Goal: Task Accomplishment & Management: Manage account settings

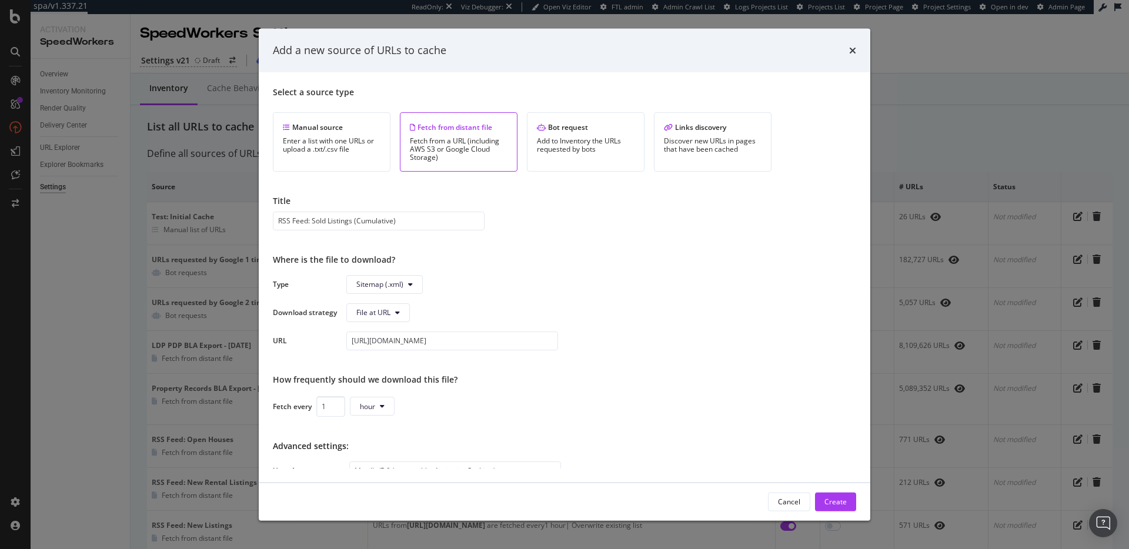
scroll to position [156, 0]
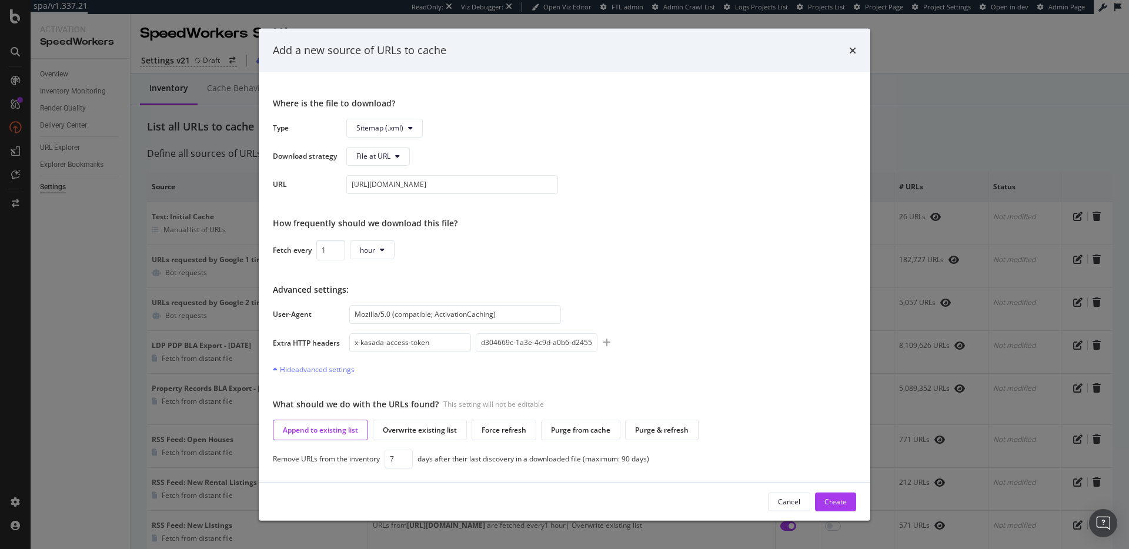
click at [948, 92] on div "Add a new source of URLs to cache Select a source type Manual source Enter a li…" at bounding box center [564, 274] width 1129 height 549
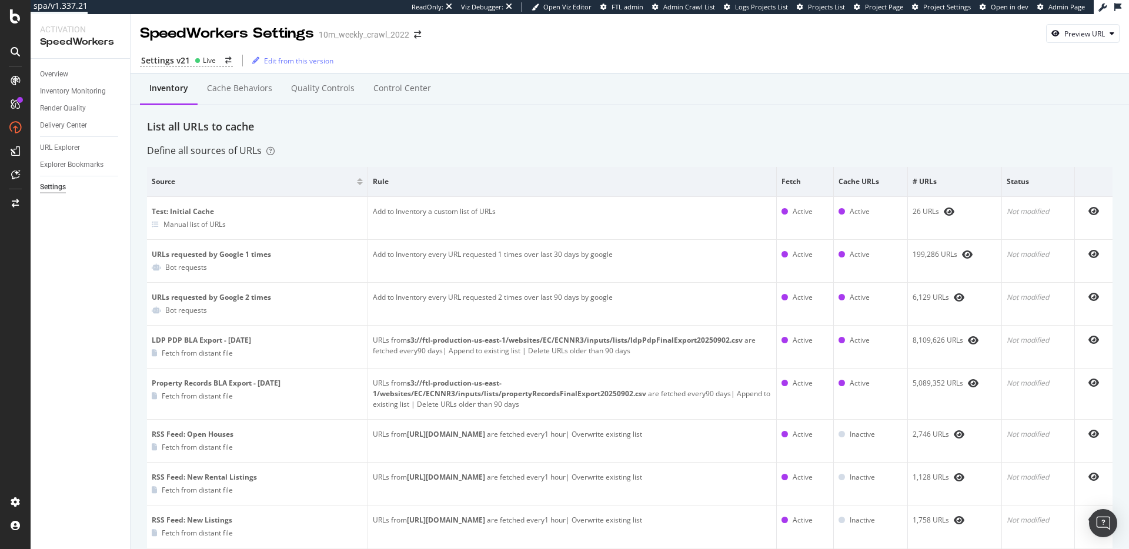
click at [506, 125] on div "List all URLs to cache" at bounding box center [629, 126] width 965 height 15
click at [189, 62] on div "Settings v21 Live" at bounding box center [186, 61] width 93 height 12
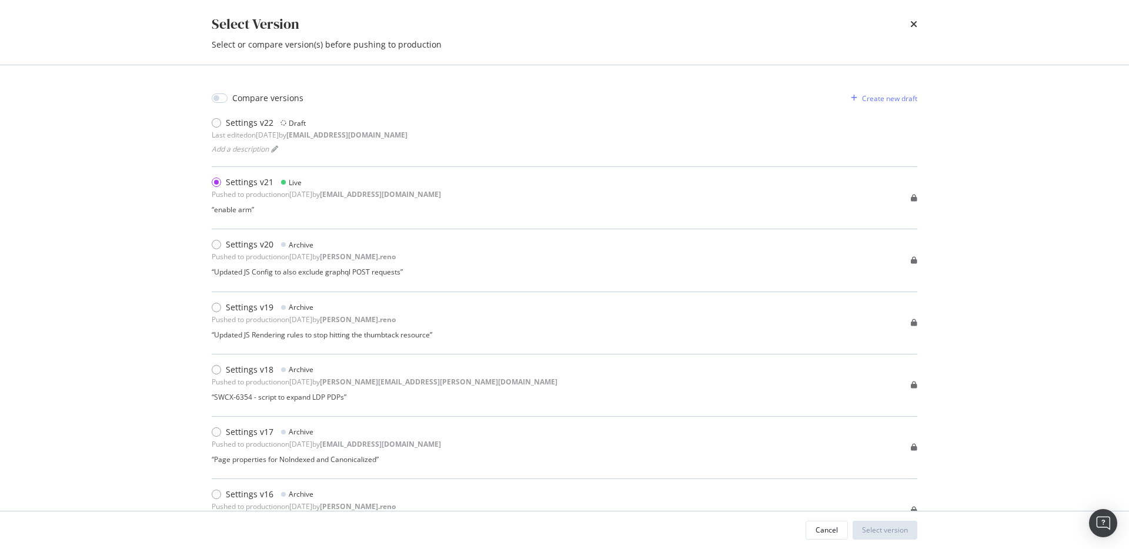
click at [917, 25] on div "Select Version Select or compare version(s) before pushing to production" at bounding box center [564, 32] width 752 height 65
click at [915, 25] on icon "times" at bounding box center [913, 23] width 7 height 9
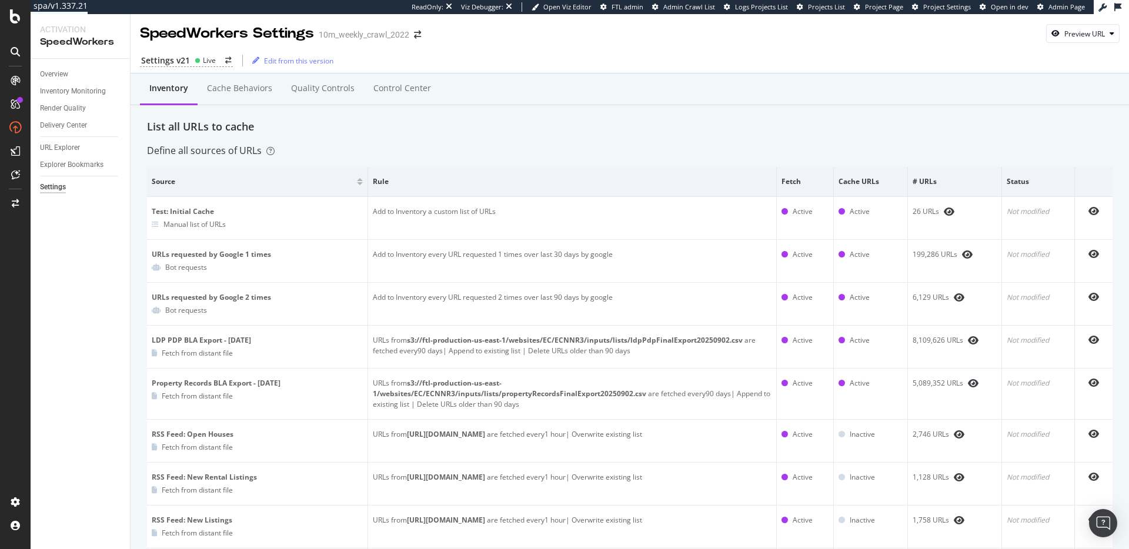
click at [941, 115] on div "Inventory Cache behaviors Quality Controls Control Center" at bounding box center [629, 101] width 965 height 38
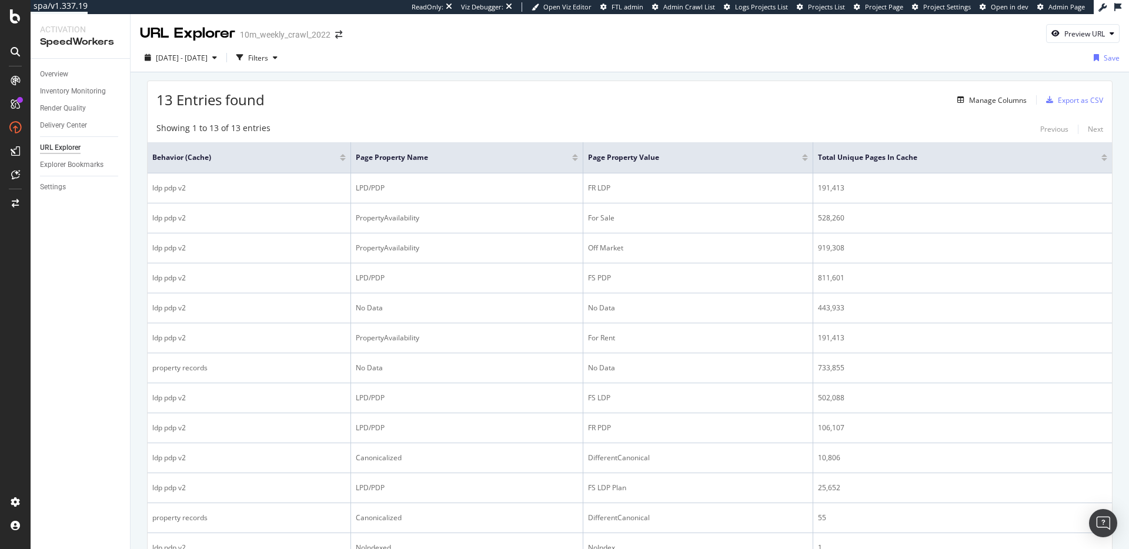
click at [407, 74] on div "13 Entries found Manage Columns Export as CSV Showing 1 to 13 of 13 entries Pre…" at bounding box center [630, 351] width 998 height 558
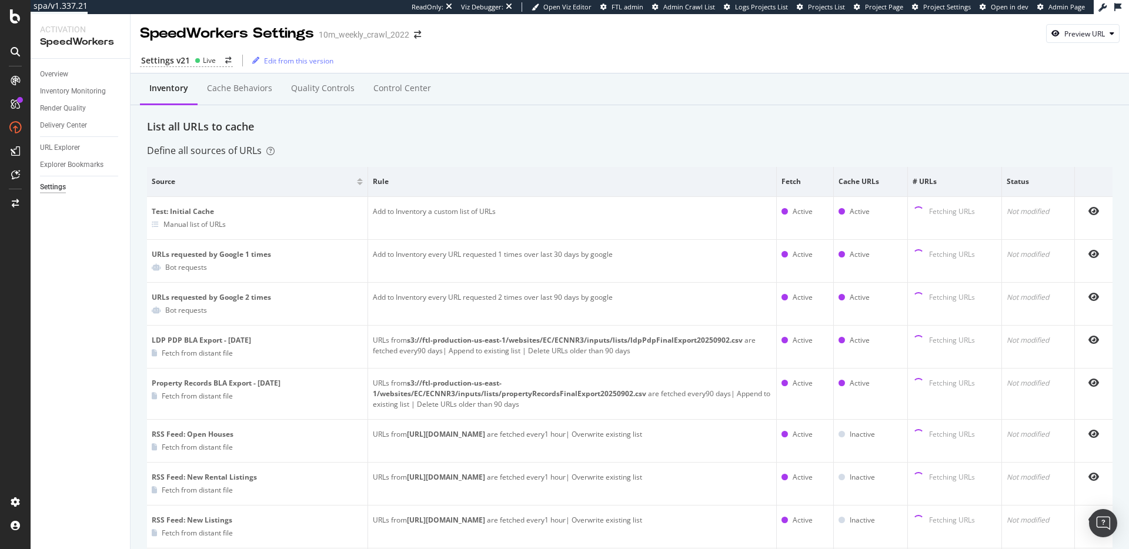
click at [353, 133] on div "List all URLs to cache" at bounding box center [629, 126] width 965 height 15
click at [178, 62] on div "Settings v21" at bounding box center [165, 61] width 49 height 12
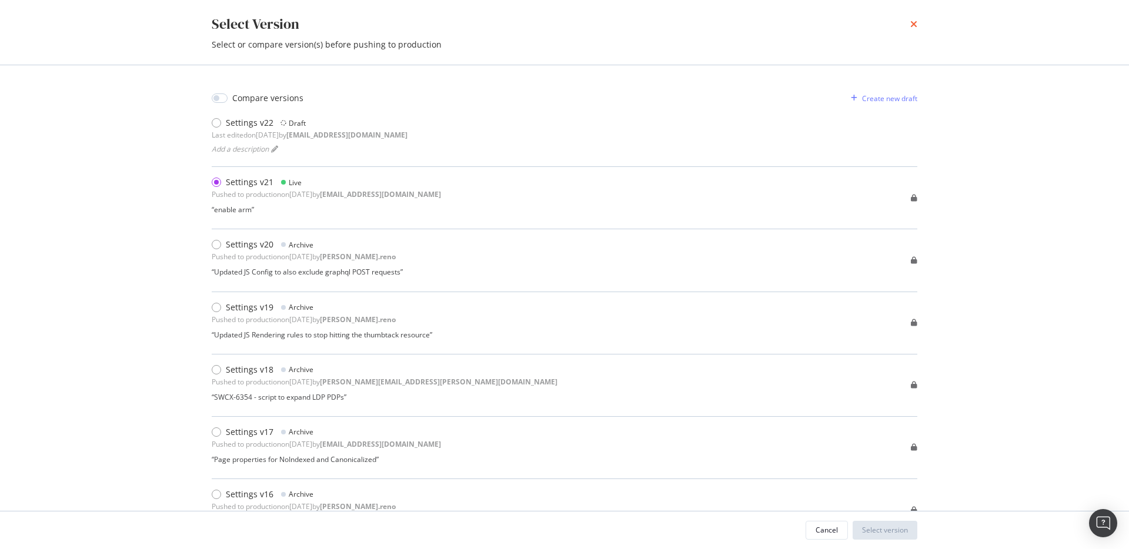
click at [912, 27] on icon "times" at bounding box center [913, 23] width 7 height 9
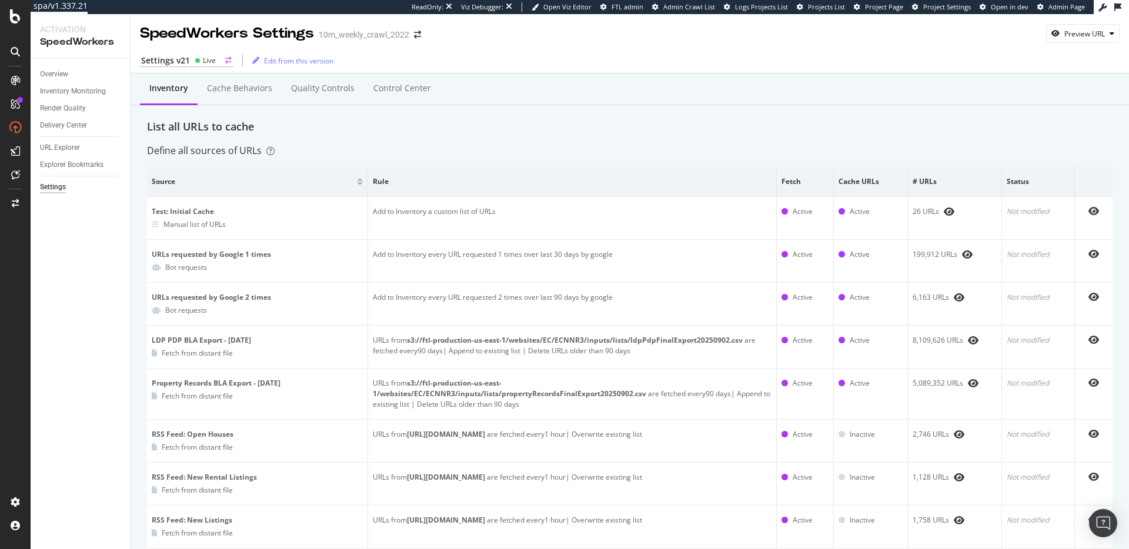
click at [185, 58] on div "Settings v21" at bounding box center [165, 61] width 49 height 12
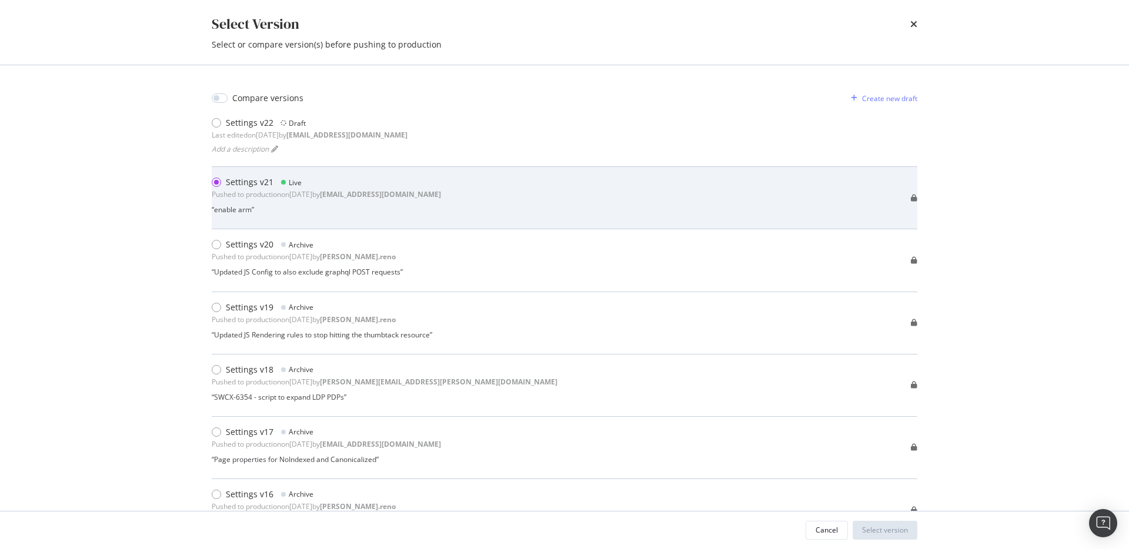
click at [322, 195] on div "Pushed to production on [DATE] by [EMAIL_ADDRESS][DOMAIN_NAME]" at bounding box center [326, 194] width 229 height 10
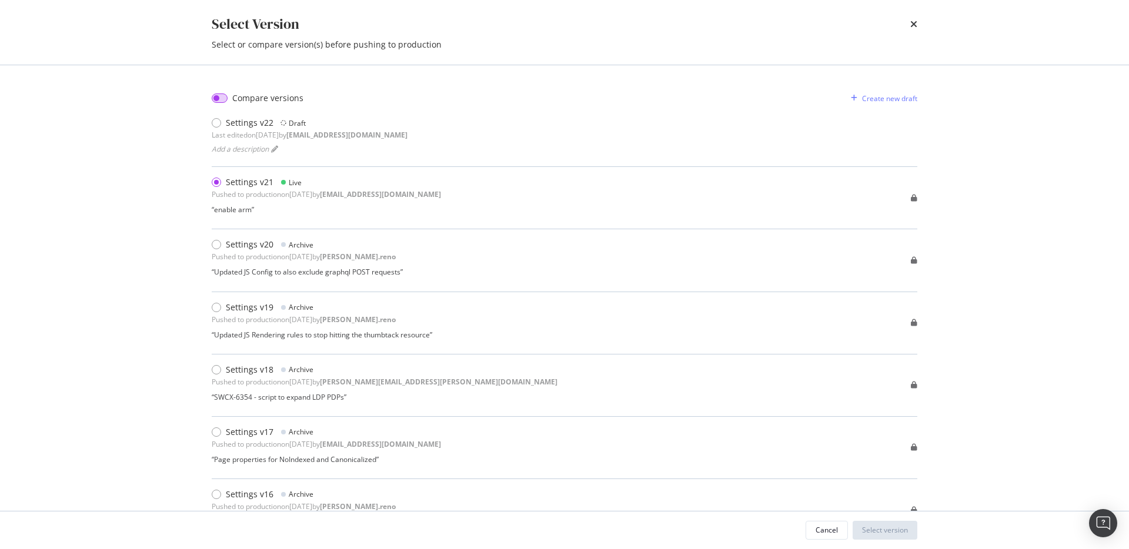
click at [222, 98] on input "modal" at bounding box center [220, 97] width 16 height 9
checkbox input "true"
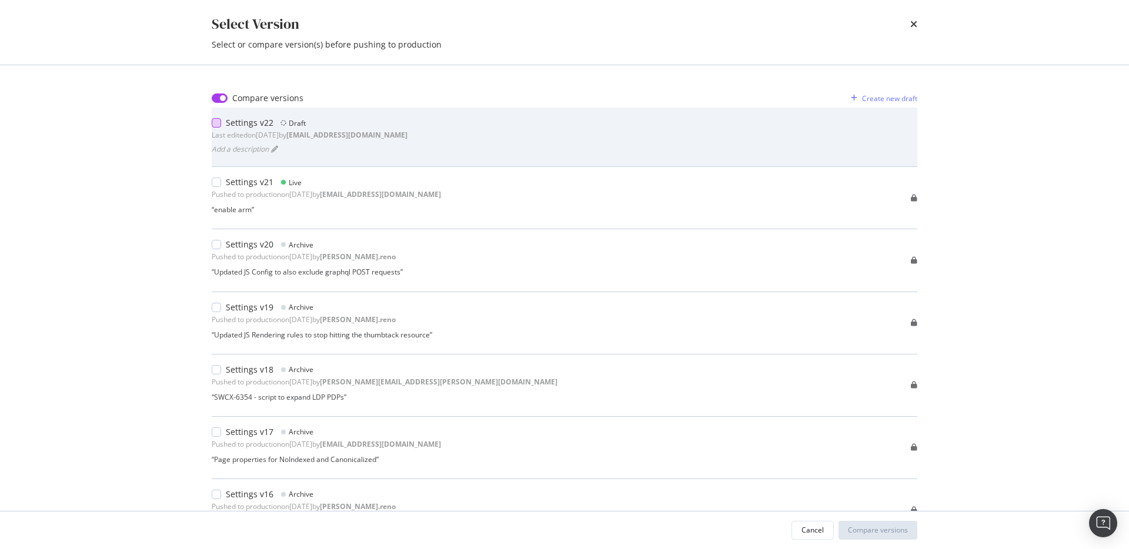
click at [212, 124] on div "modal" at bounding box center [216, 122] width 9 height 9
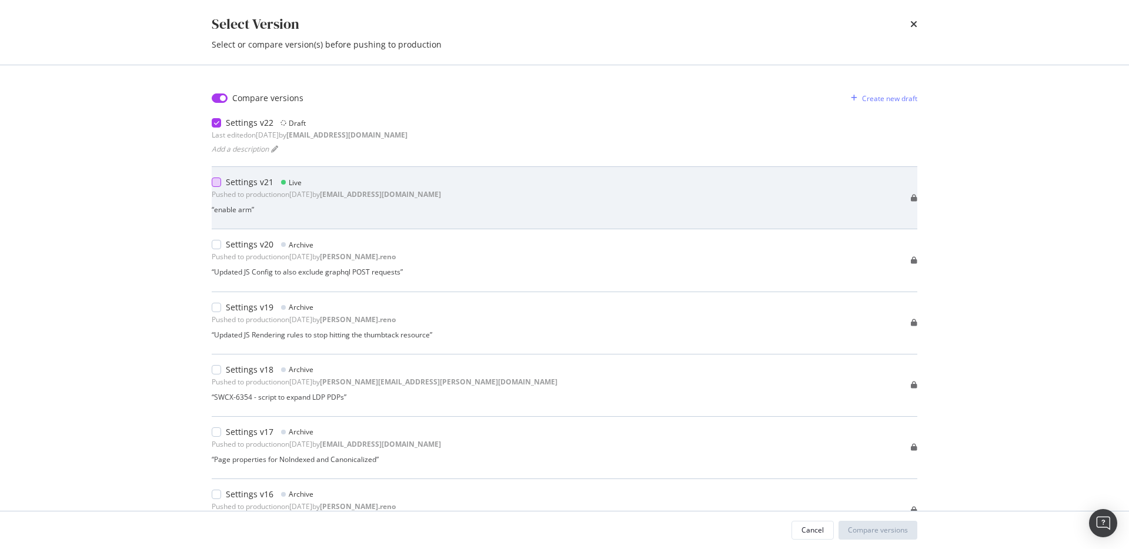
click at [216, 185] on div "modal" at bounding box center [216, 182] width 9 height 9
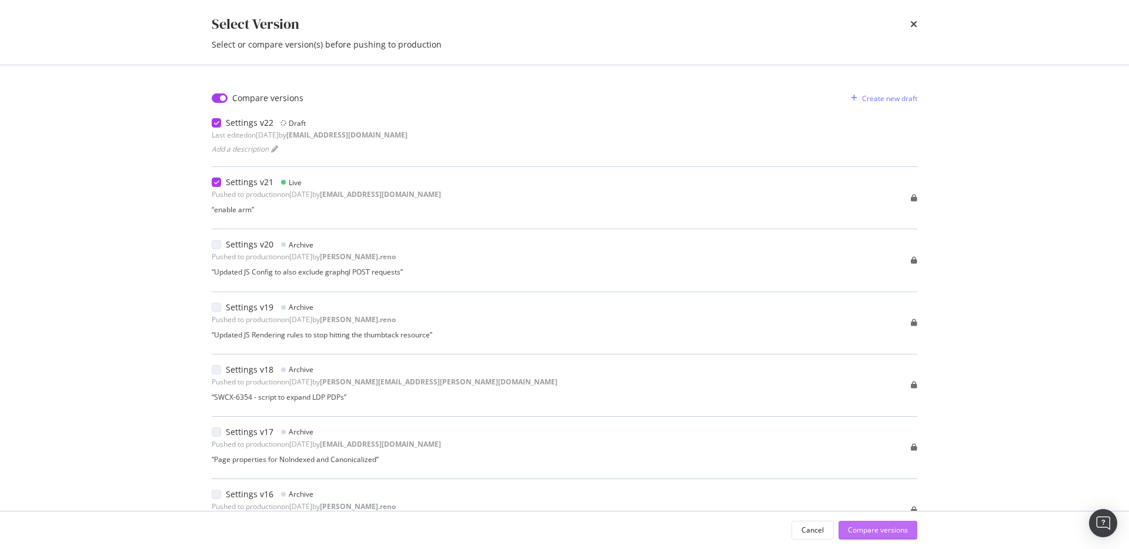
click at [880, 534] on div "Compare versions" at bounding box center [878, 530] width 60 height 10
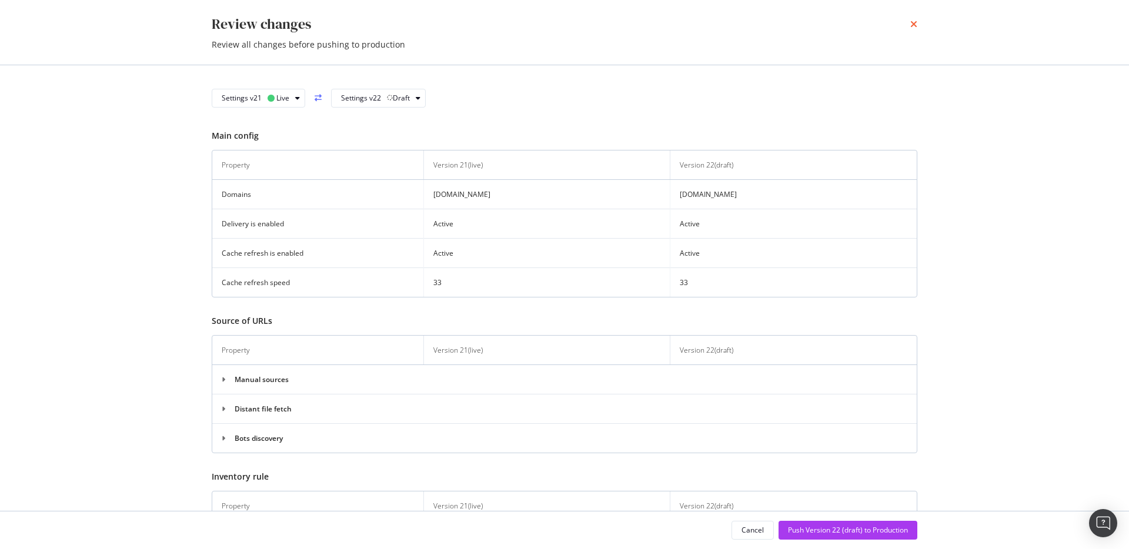
click at [914, 25] on icon "times" at bounding box center [913, 23] width 7 height 9
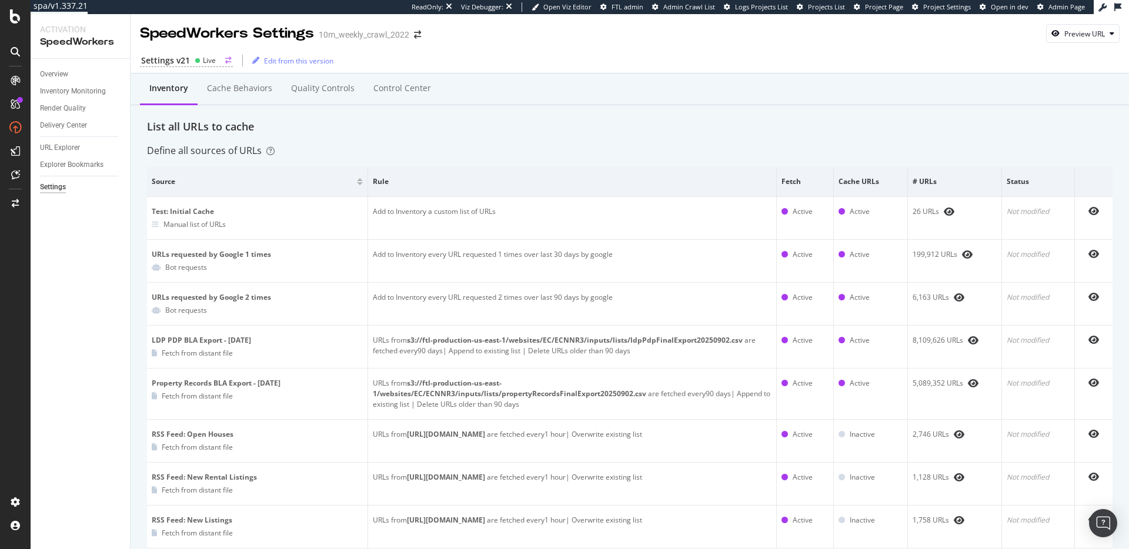
click at [210, 58] on div "Live" at bounding box center [209, 60] width 13 height 10
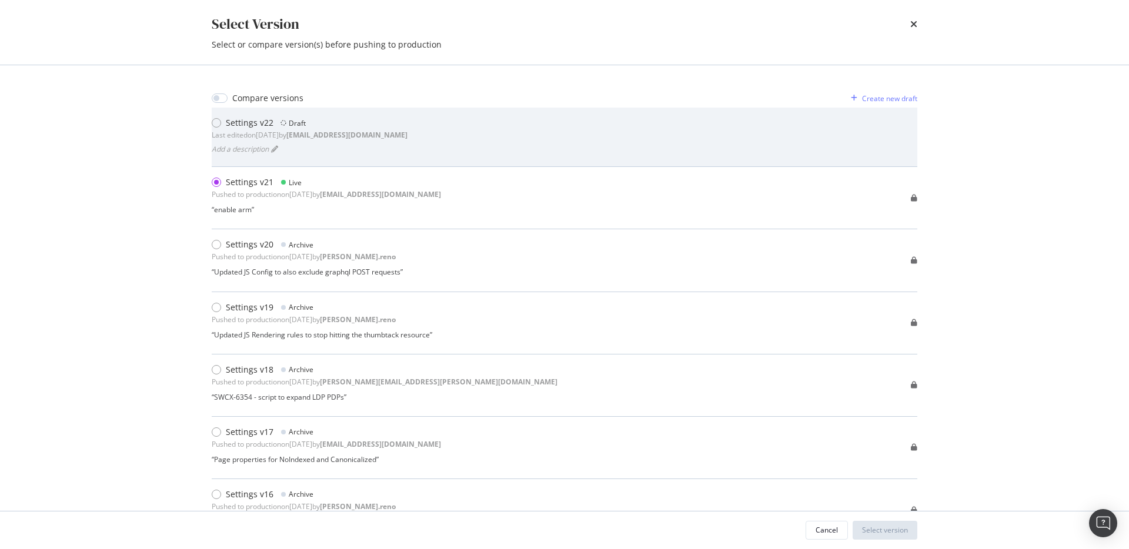
click at [438, 140] on div "Settings v22 Draft Last edited on [DATE] by [EMAIL_ADDRESS][DOMAIN_NAME] Add a …" at bounding box center [564, 137] width 705 height 40
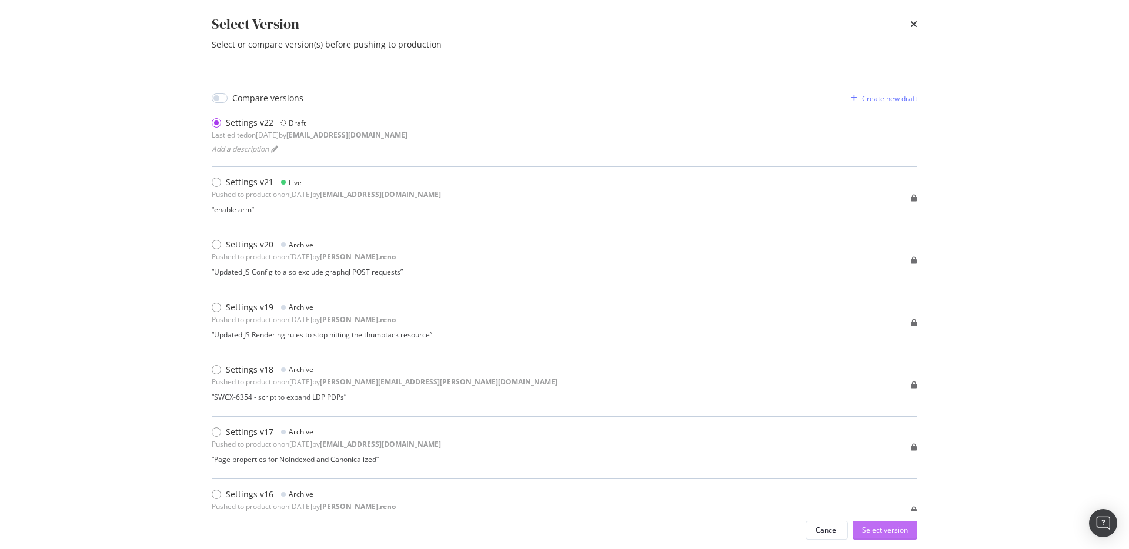
click at [884, 530] on div "Select version" at bounding box center [885, 530] width 46 height 10
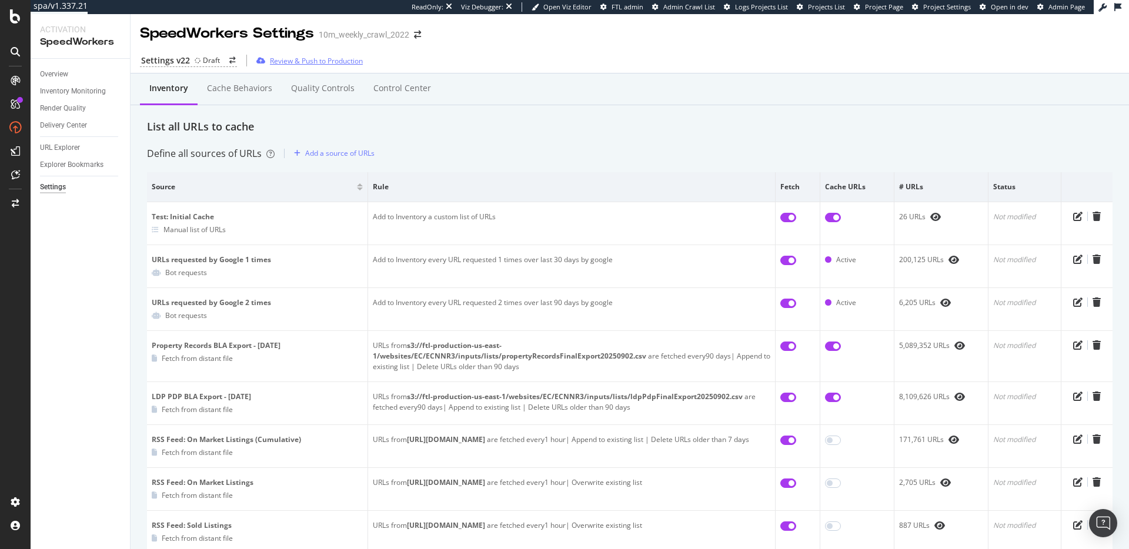
click at [288, 61] on div "Review & Push to Production" at bounding box center [316, 61] width 93 height 10
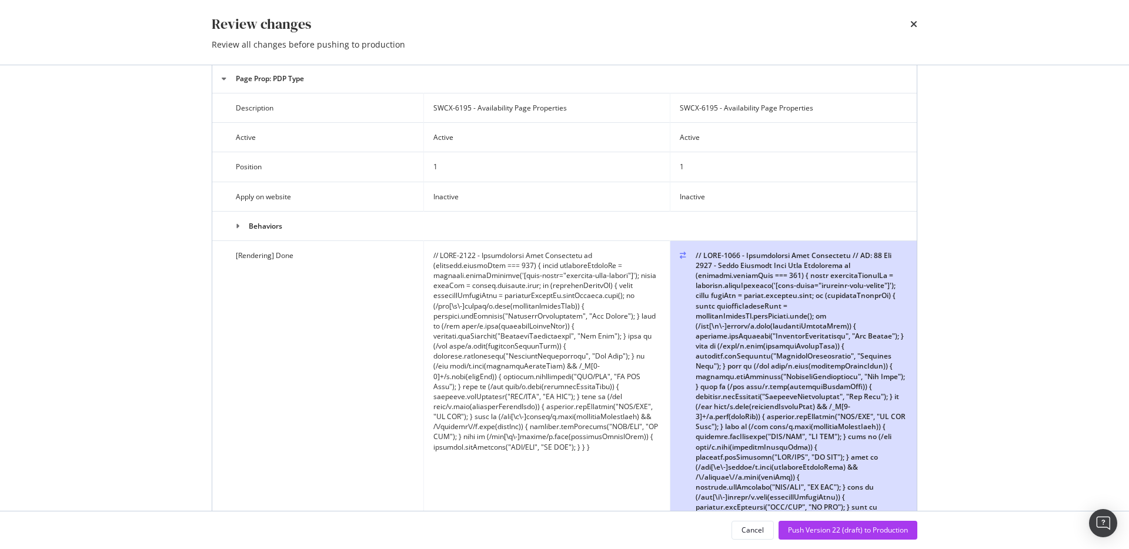
scroll to position [2571, 0]
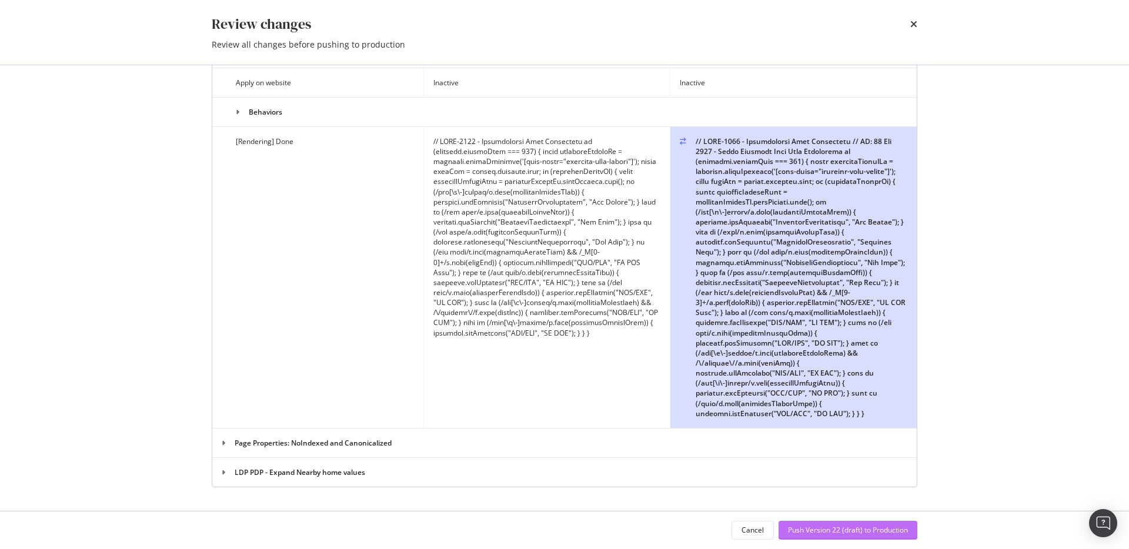
click at [855, 526] on div "Push Version 22 (draft) to Production" at bounding box center [848, 530] width 120 height 10
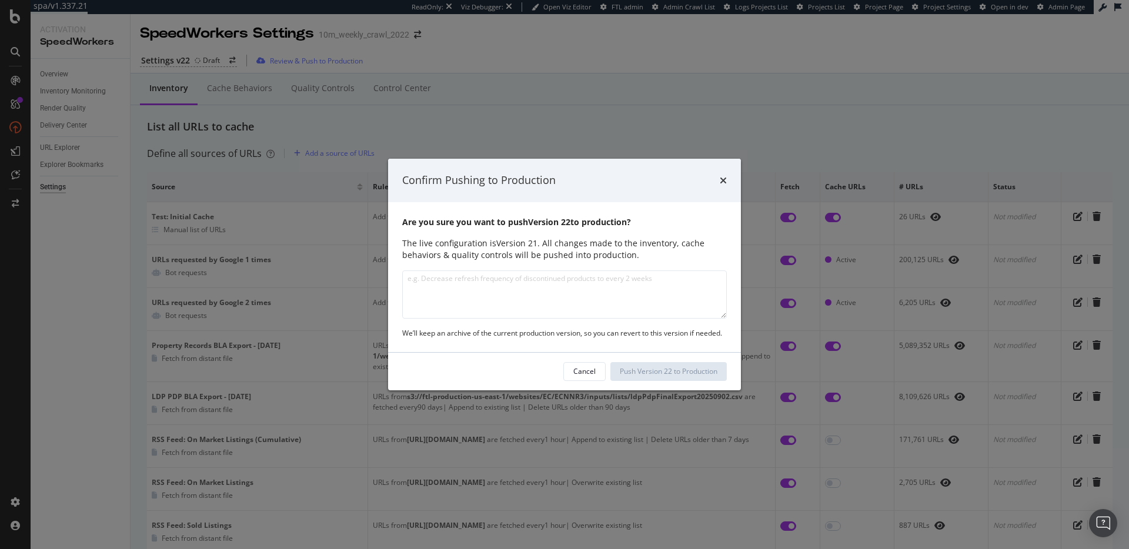
click at [575, 289] on textarea "modal" at bounding box center [564, 294] width 324 height 48
type textarea "Added Res"
click at [725, 179] on icon "times" at bounding box center [723, 180] width 7 height 9
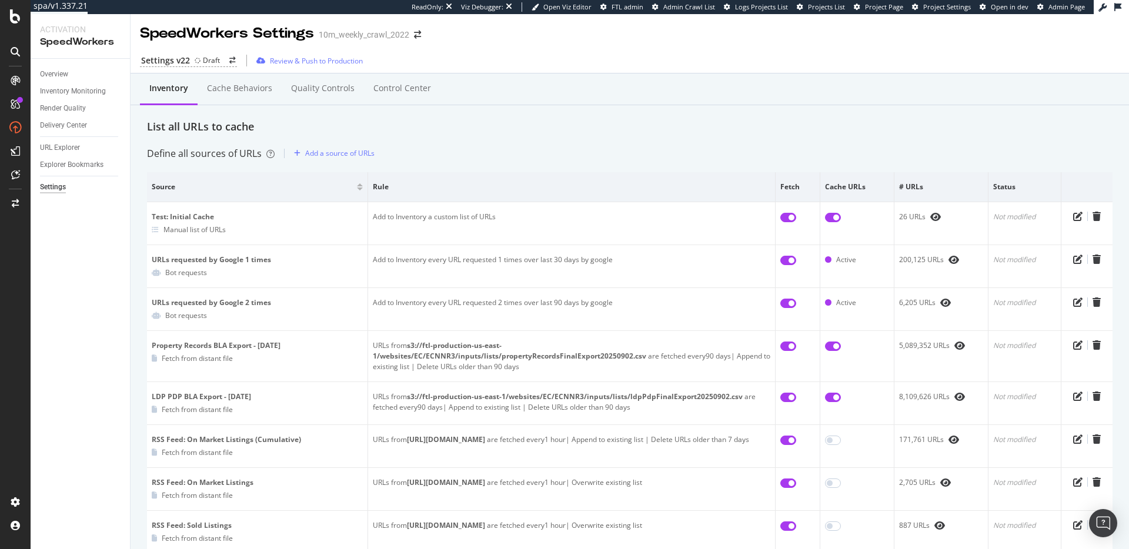
click at [638, 150] on div "Define all sources of URLs Add a source of URLs" at bounding box center [629, 153] width 965 height 19
click at [247, 91] on div "Cache behaviors" at bounding box center [239, 88] width 65 height 12
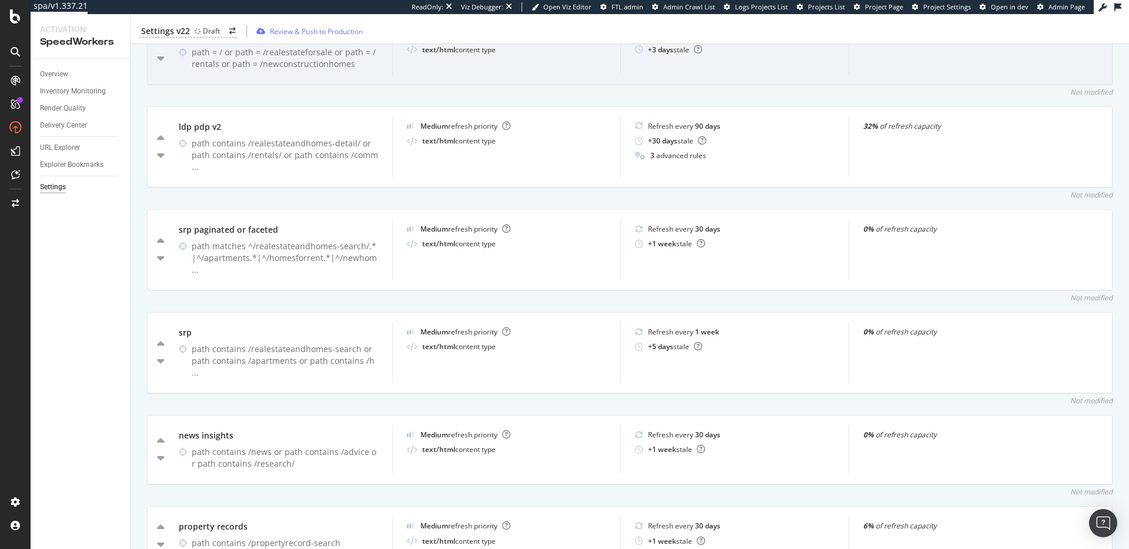
scroll to position [196, 0]
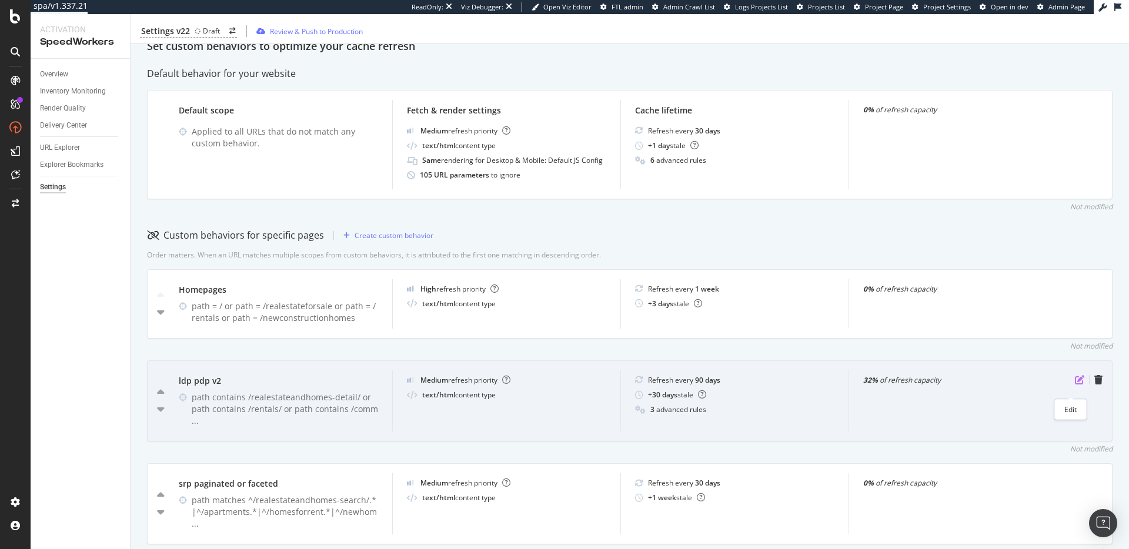
click at [1075, 384] on icon "pen-to-square" at bounding box center [1079, 379] width 9 height 9
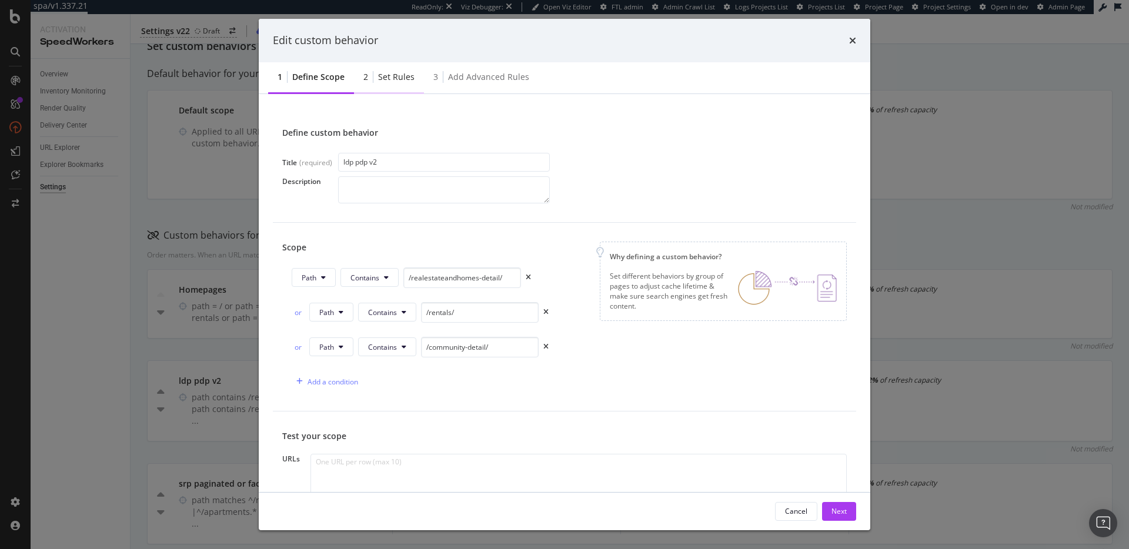
click at [380, 75] on div "Set rules" at bounding box center [396, 77] width 36 height 12
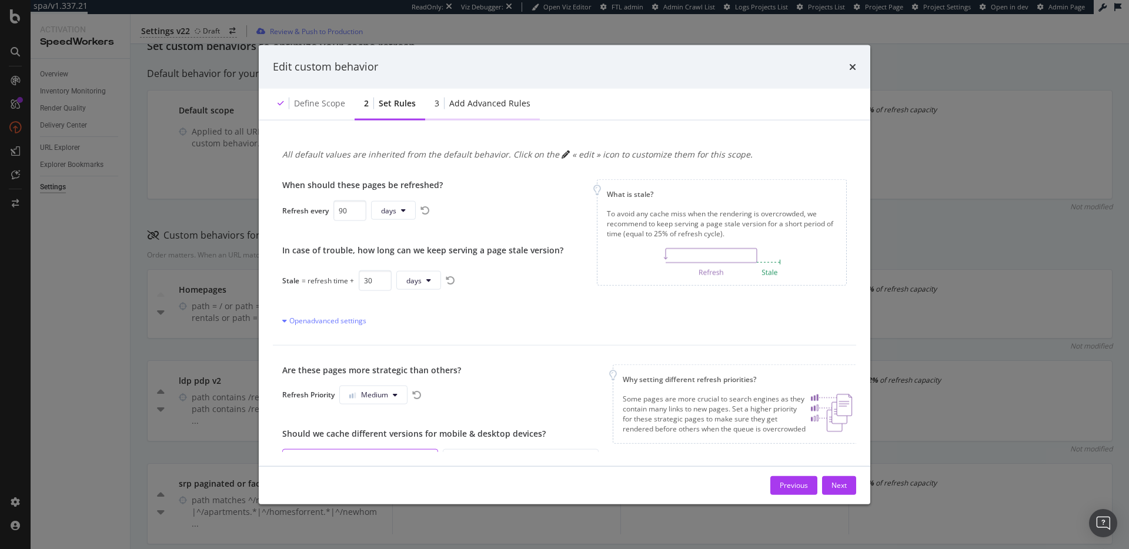
click at [471, 93] on div "3 Add advanced rules" at bounding box center [482, 104] width 115 height 32
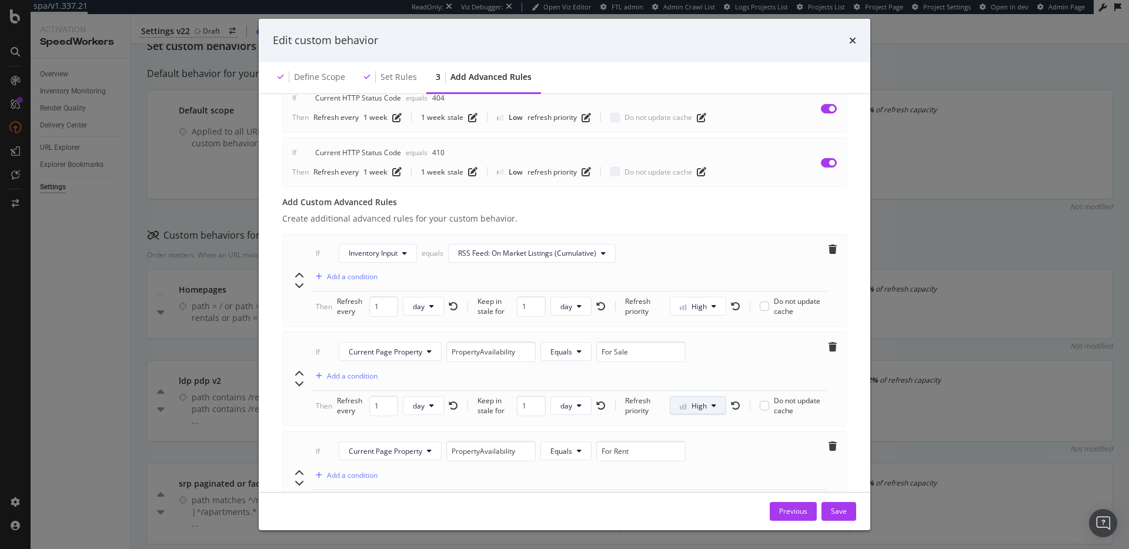
scroll to position [450, 0]
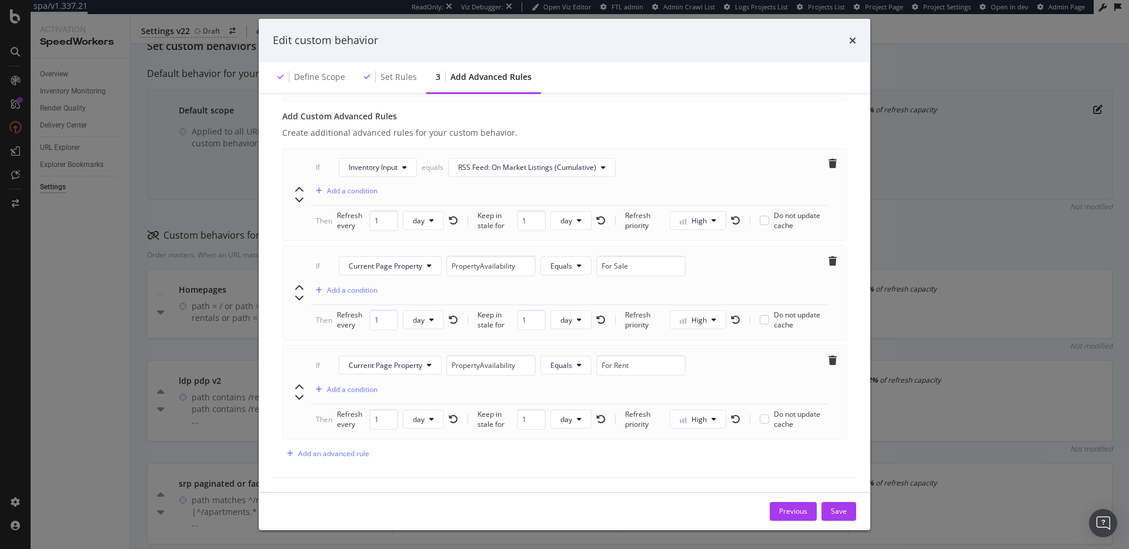
click at [922, 195] on div "Edit custom behavior Define scope Set rules 3 Add advanced rules Advanced rules…" at bounding box center [564, 274] width 1129 height 549
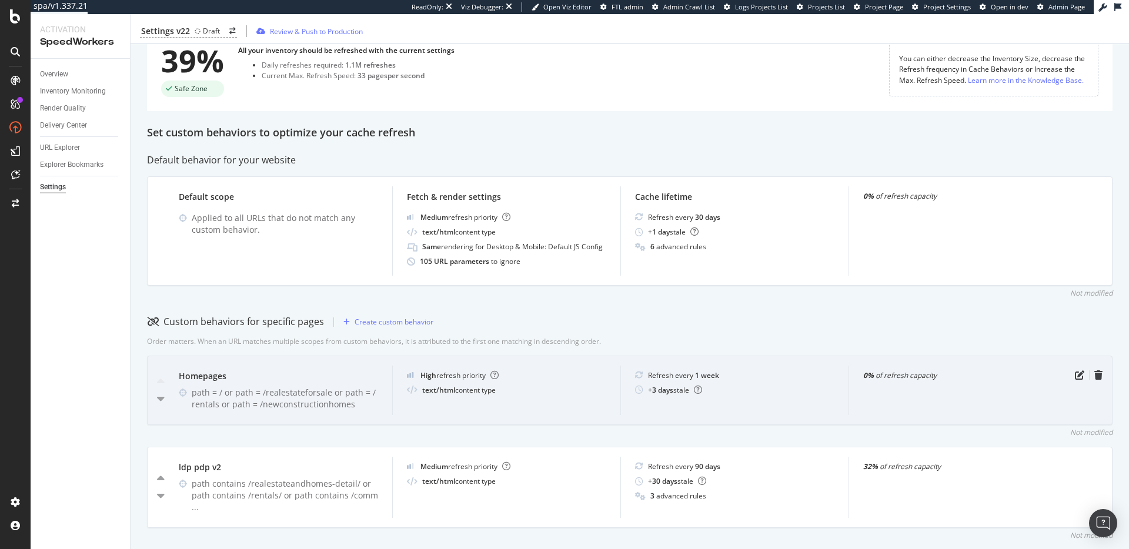
scroll to position [60, 0]
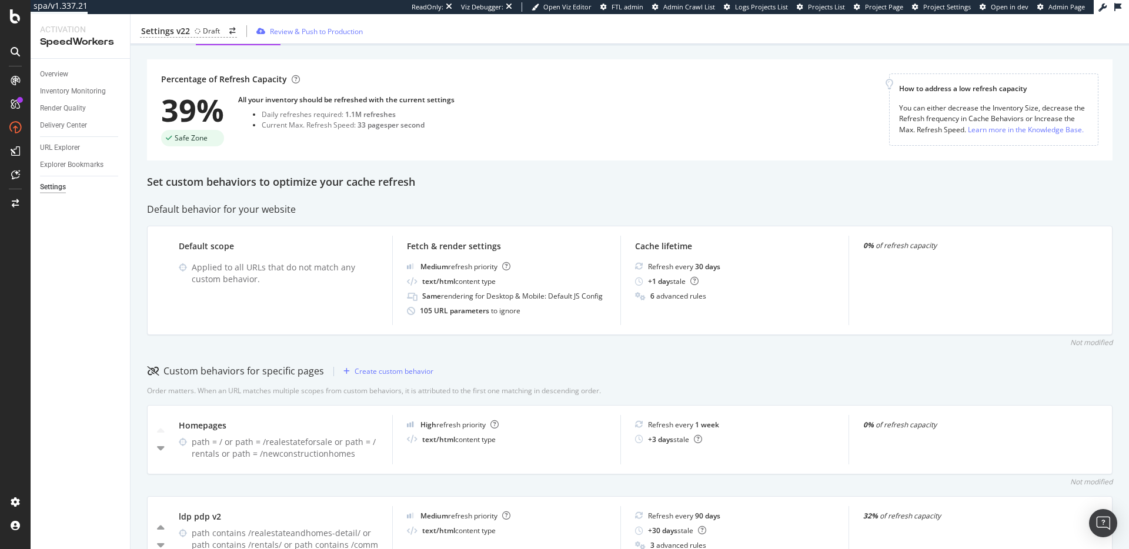
click at [584, 381] on div "Custom behaviors for specific pages Create custom behavior" at bounding box center [629, 371] width 965 height 19
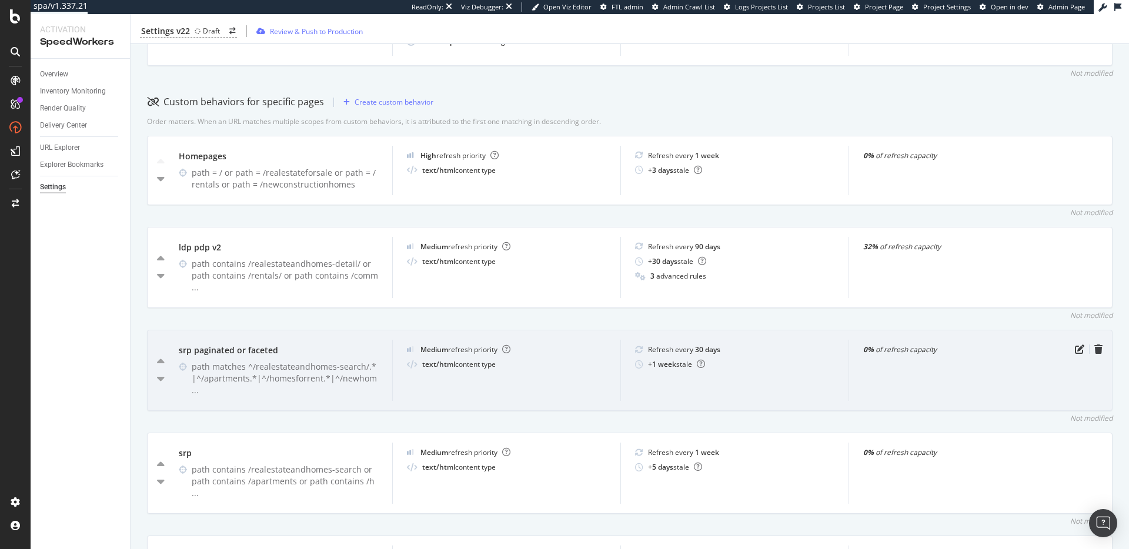
scroll to position [342, 0]
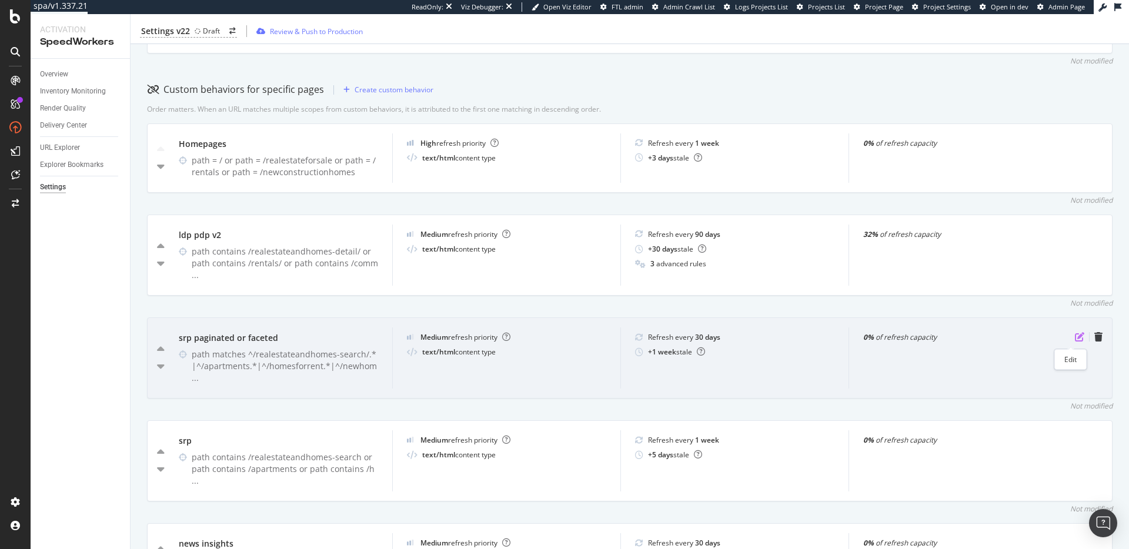
click at [1075, 342] on icon "pen-to-square" at bounding box center [1079, 336] width 9 height 9
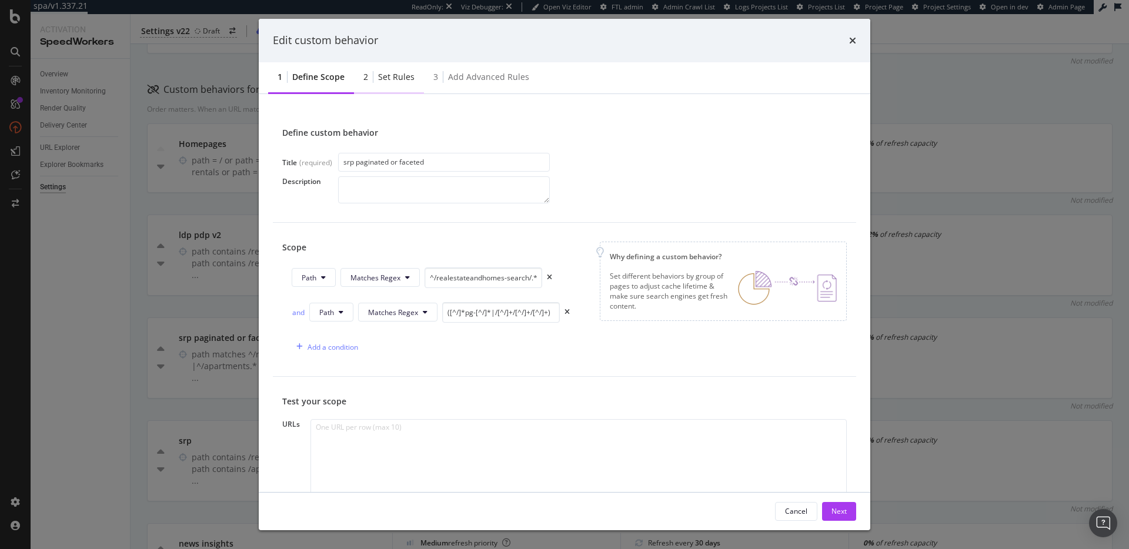
click at [375, 71] on div "2 Set rules" at bounding box center [389, 78] width 70 height 32
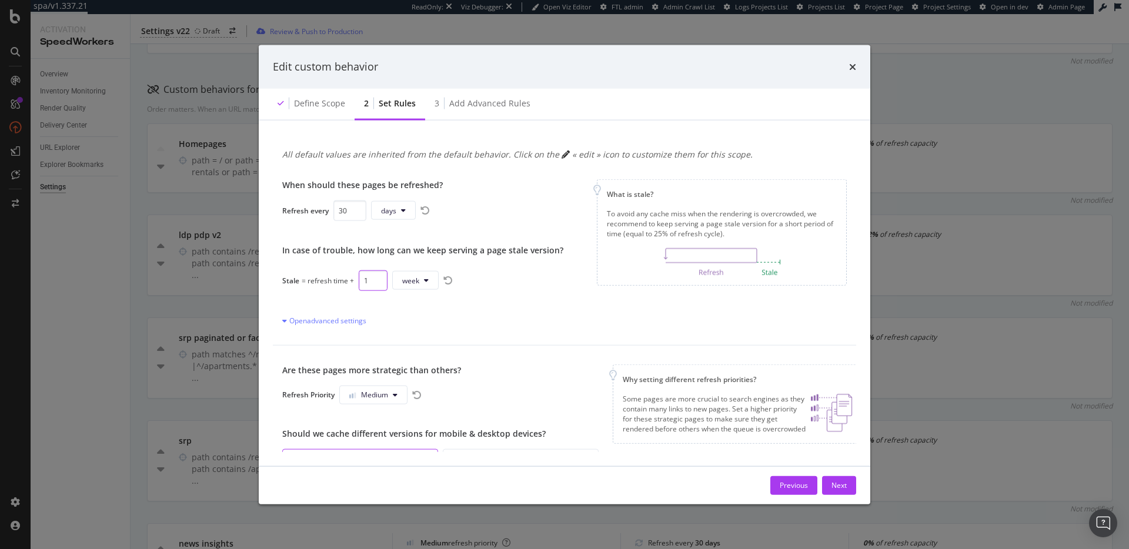
click at [370, 281] on input "1" at bounding box center [373, 280] width 29 height 21
click at [406, 277] on span "week" at bounding box center [410, 280] width 17 height 10
click at [410, 353] on div "day" at bounding box center [413, 347] width 42 height 17
click at [368, 280] on input "1" at bounding box center [373, 280] width 29 height 21
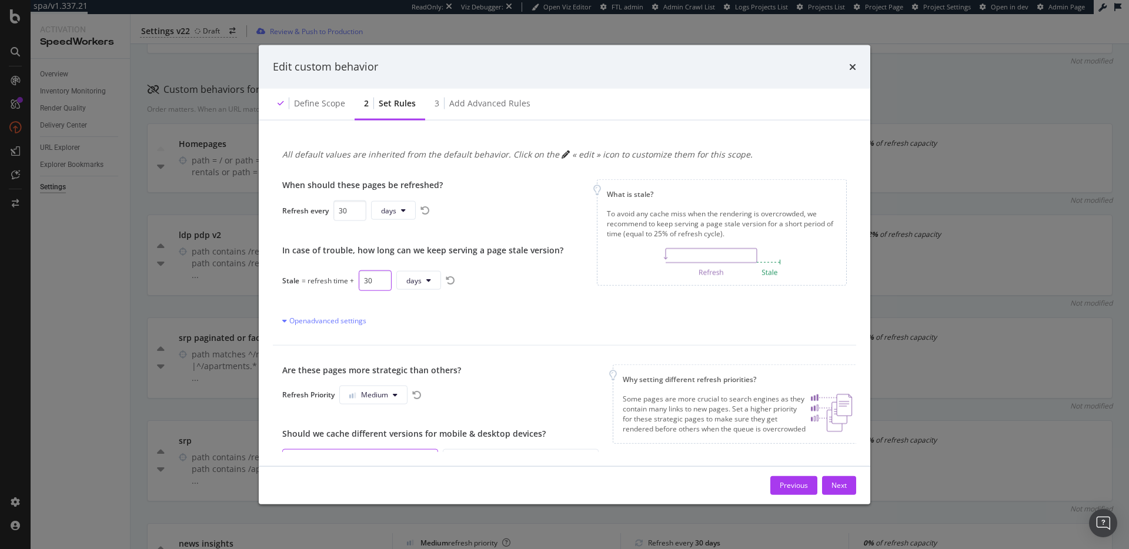
type input "30"
click at [554, 324] on div "Open advanced settings" at bounding box center [422, 320] width 281 height 12
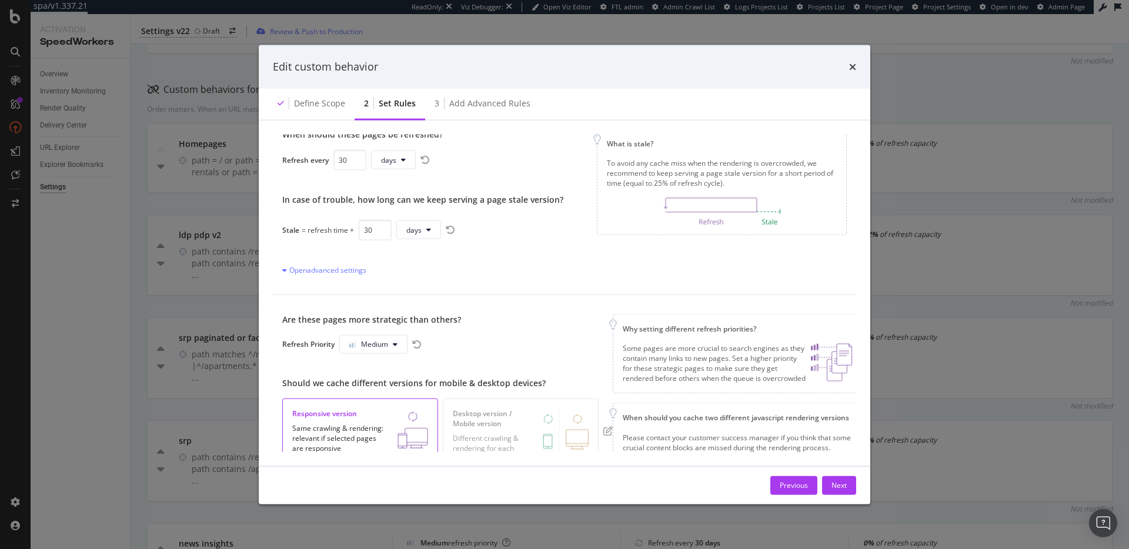
scroll to position [118, 0]
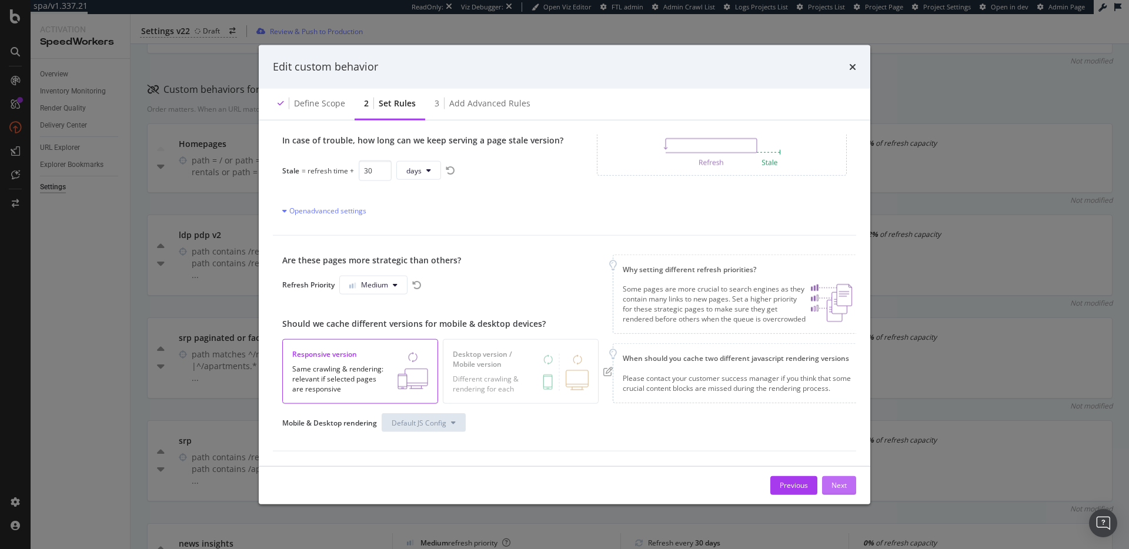
click at [839, 484] on div "Next" at bounding box center [838, 485] width 15 height 10
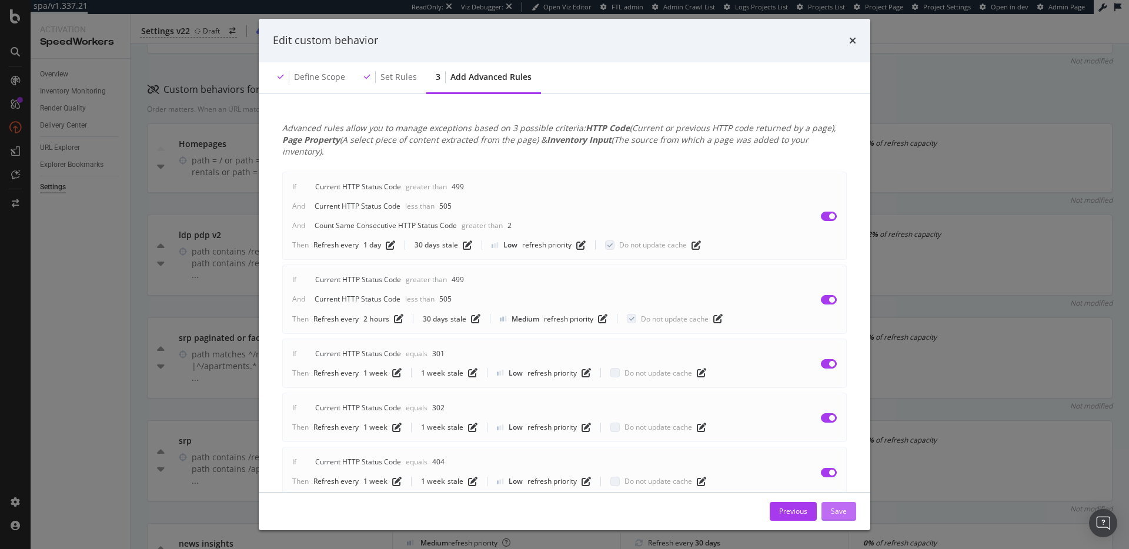
click at [841, 508] on div "Save" at bounding box center [839, 511] width 16 height 10
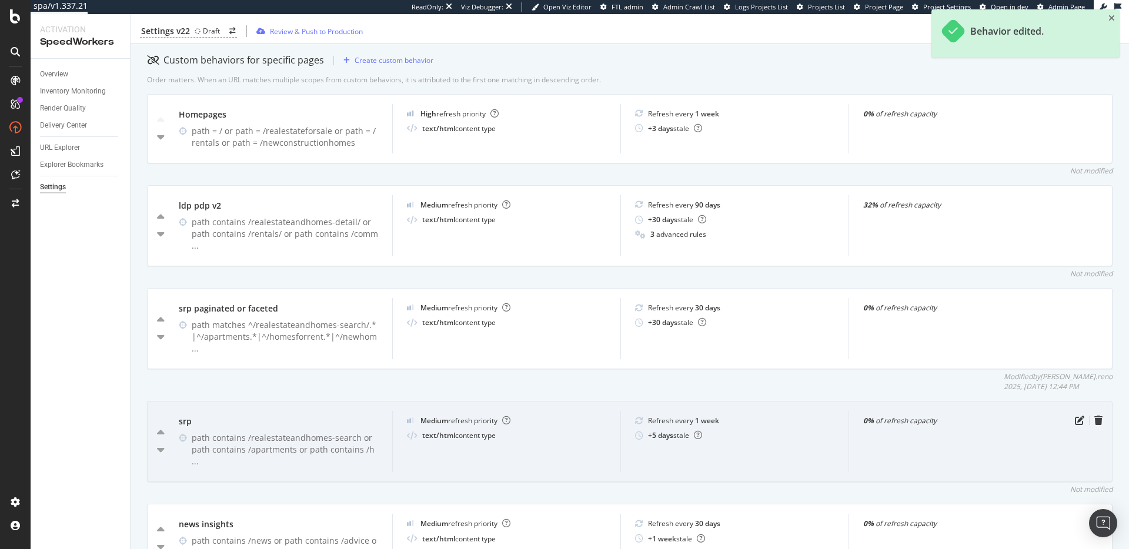
scroll to position [382, 0]
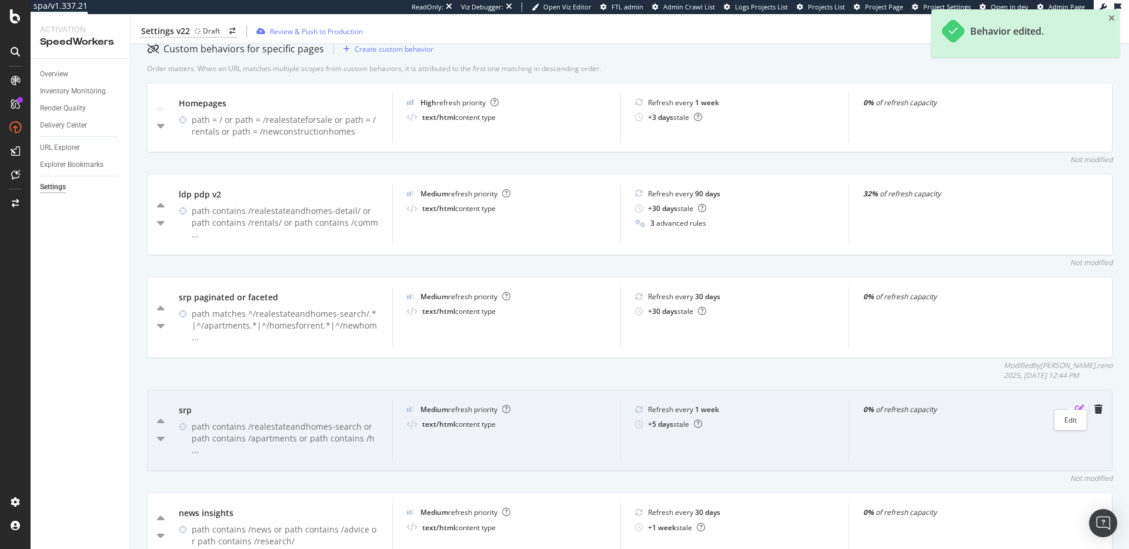
click at [1075, 404] on icon "pen-to-square" at bounding box center [1079, 408] width 9 height 9
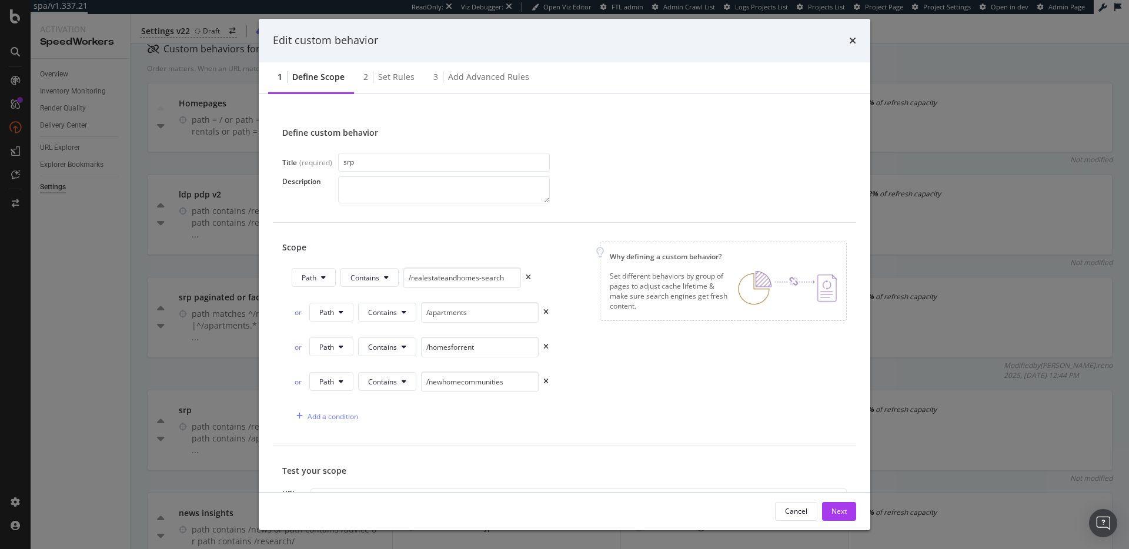
click at [389, 74] on div "Set rules" at bounding box center [396, 77] width 36 height 12
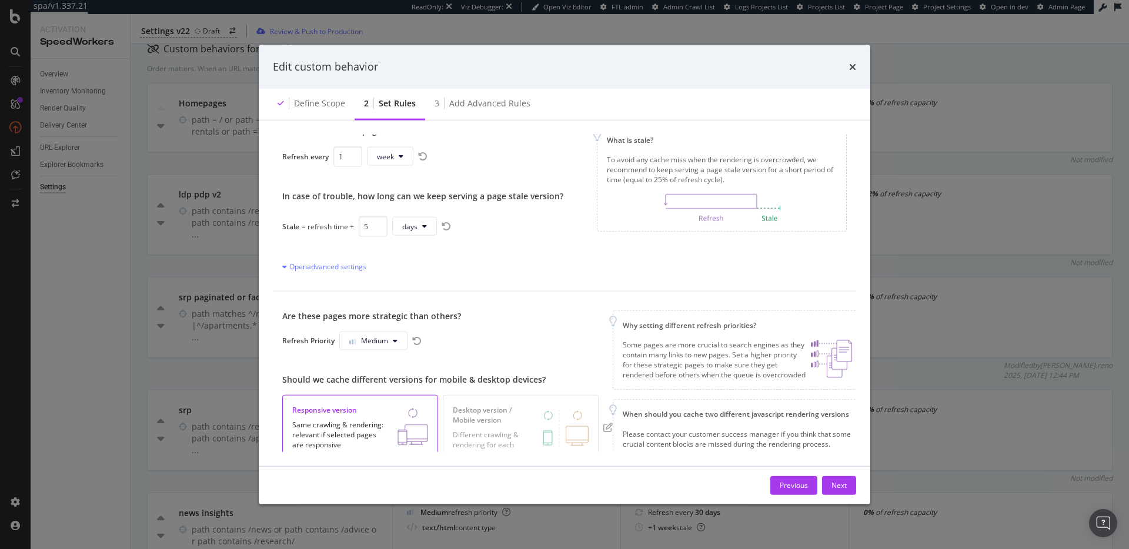
scroll to position [0, 0]
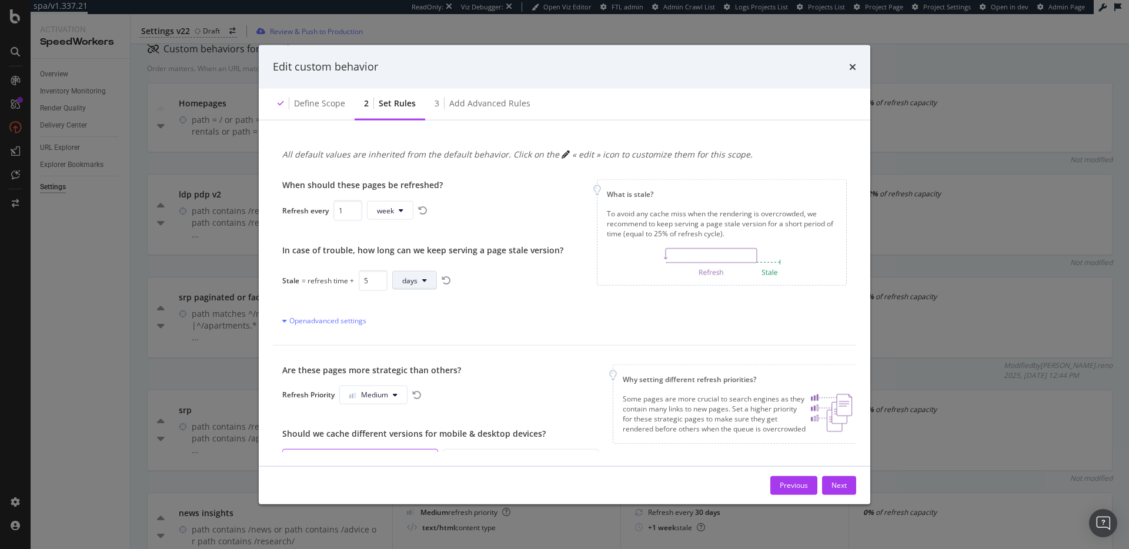
click at [411, 281] on span "days" at bounding box center [409, 280] width 15 height 10
click at [424, 367] on span "weeks" at bounding box center [414, 369] width 26 height 11
click at [376, 284] on input "4" at bounding box center [373, 280] width 29 height 21
click at [376, 283] on input "3" at bounding box center [373, 280] width 29 height 21
click at [376, 283] on input "2" at bounding box center [373, 280] width 29 height 21
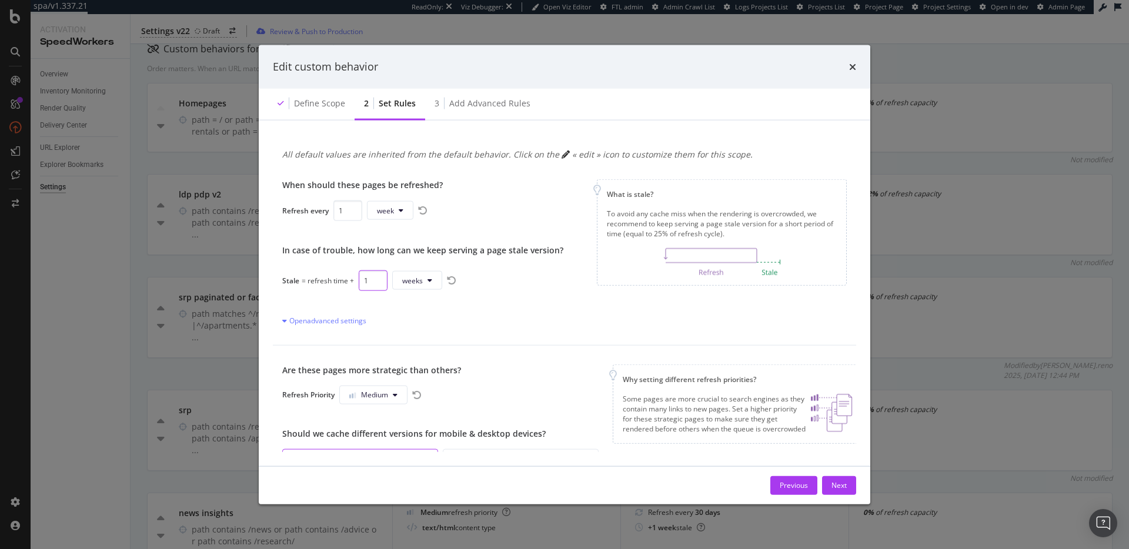
type input "1"
click at [376, 283] on input "1" at bounding box center [373, 280] width 29 height 21
click at [838, 483] on div "Next" at bounding box center [838, 485] width 15 height 10
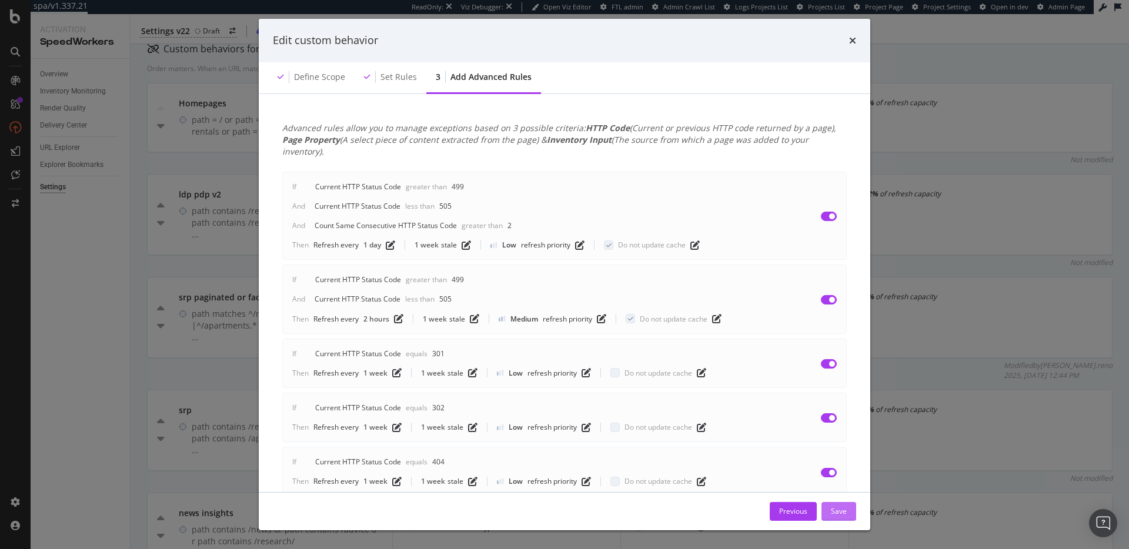
click at [844, 511] on div "Save" at bounding box center [839, 511] width 16 height 10
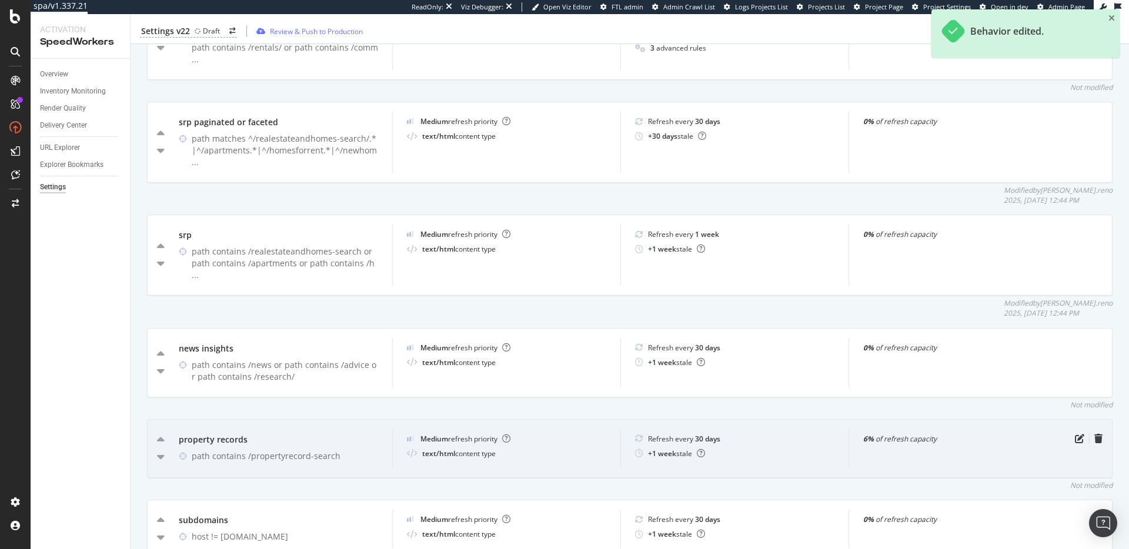
scroll to position [564, 0]
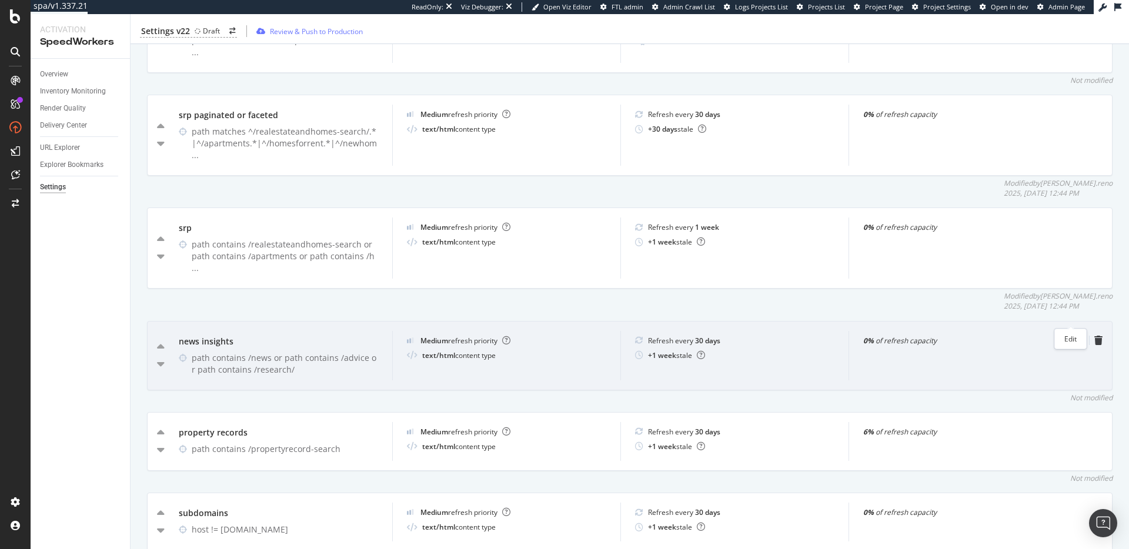
click at [1075, 336] on icon "pen-to-square" at bounding box center [1079, 340] width 9 height 9
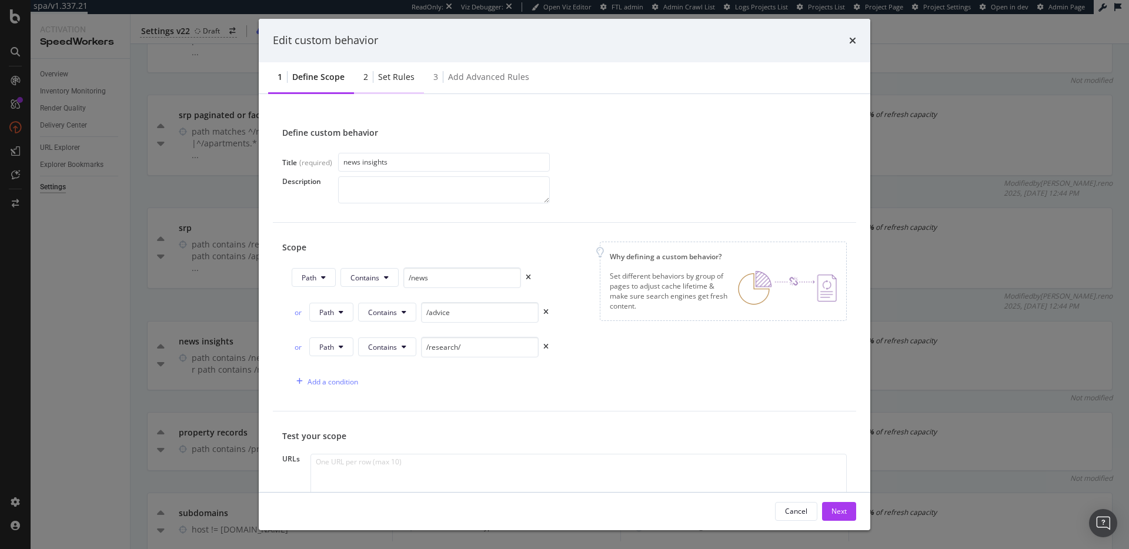
click at [400, 83] on div "2 Set rules" at bounding box center [389, 78] width 70 height 32
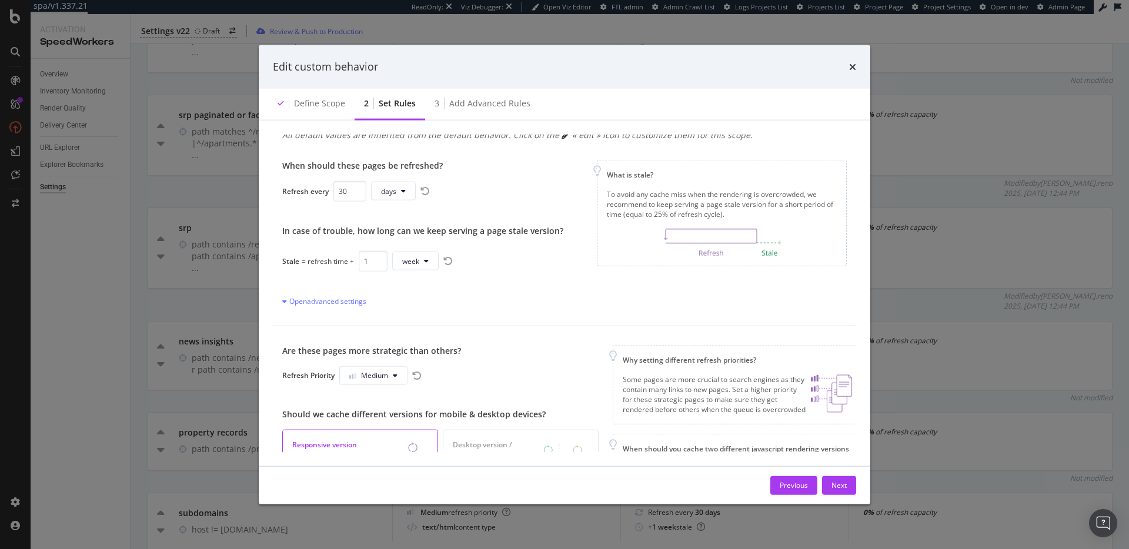
scroll to position [118, 0]
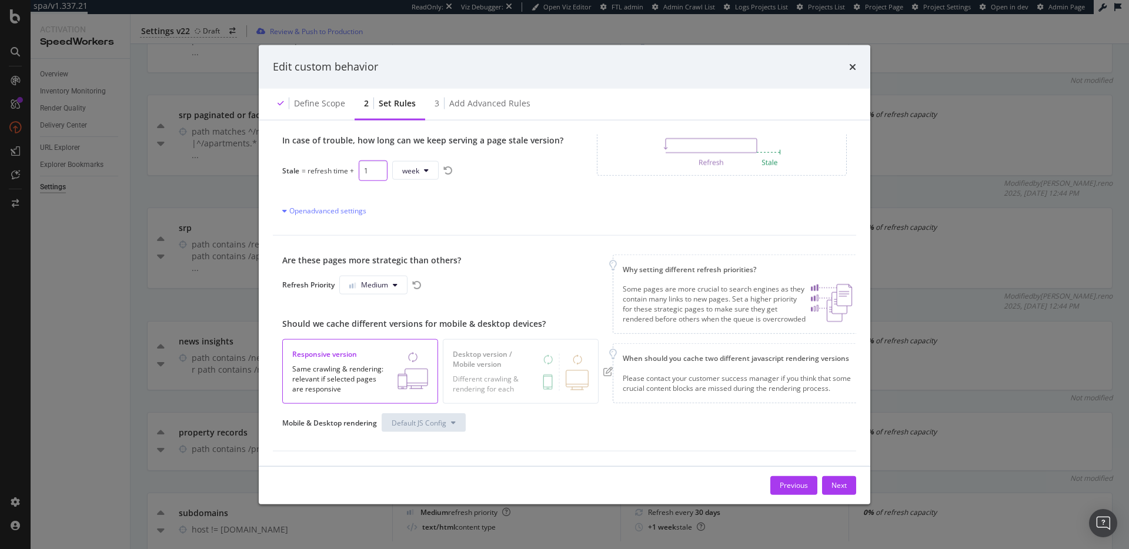
click at [367, 163] on input "1" at bounding box center [373, 170] width 29 height 21
type input "30"
click at [419, 161] on button "weeks" at bounding box center [421, 170] width 50 height 19
click at [427, 230] on span "days" at bounding box center [418, 229] width 26 height 11
click at [531, 176] on div "When should these pages be refreshed? Refresh every 30 days In case of trouble,…" at bounding box center [422, 142] width 281 height 147
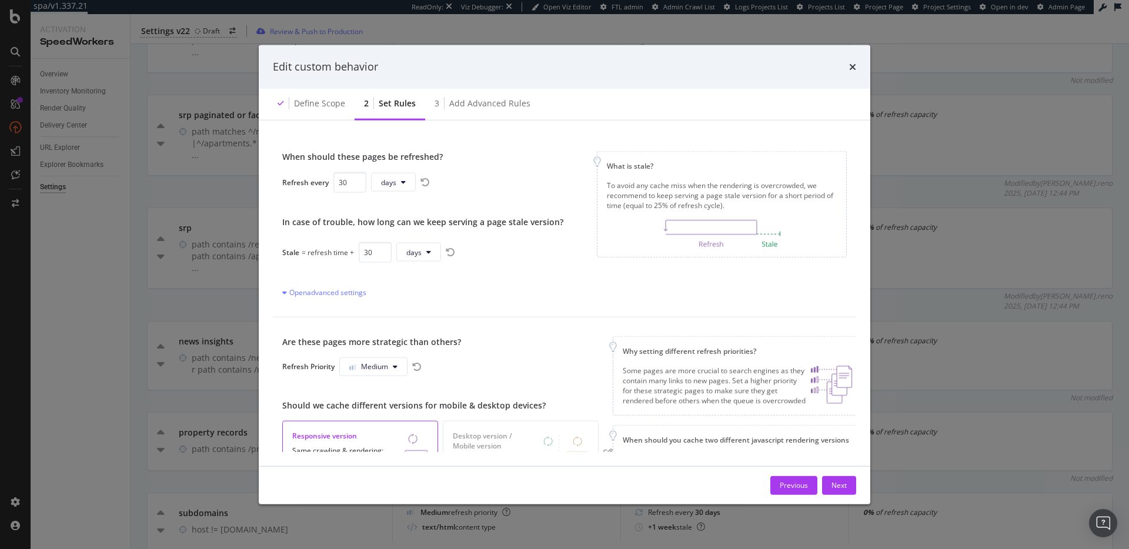
scroll to position [28, 0]
click at [848, 486] on button "Next" at bounding box center [839, 485] width 34 height 19
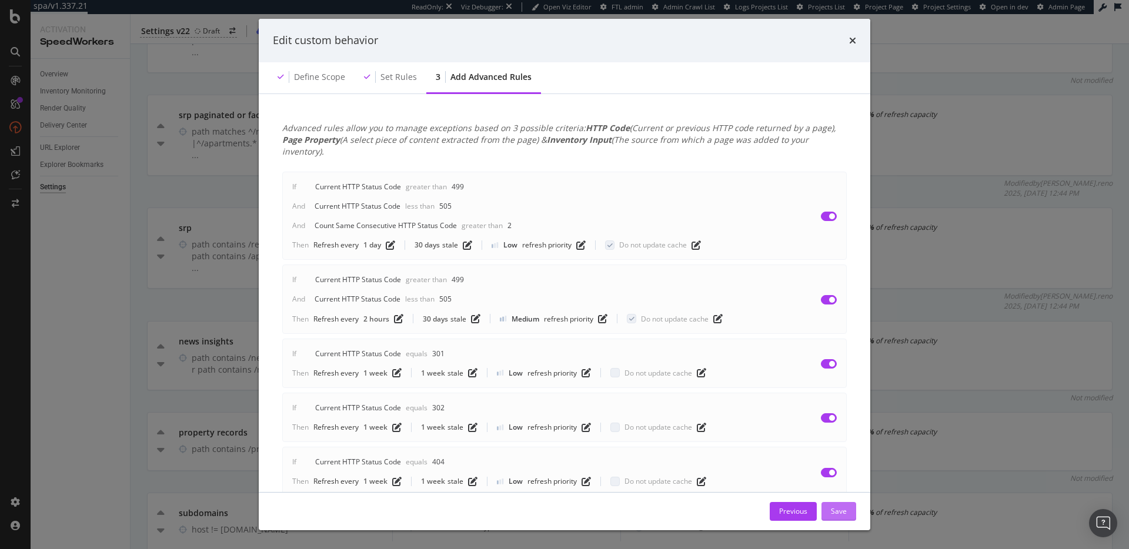
click at [844, 513] on div "Save" at bounding box center [839, 511] width 16 height 10
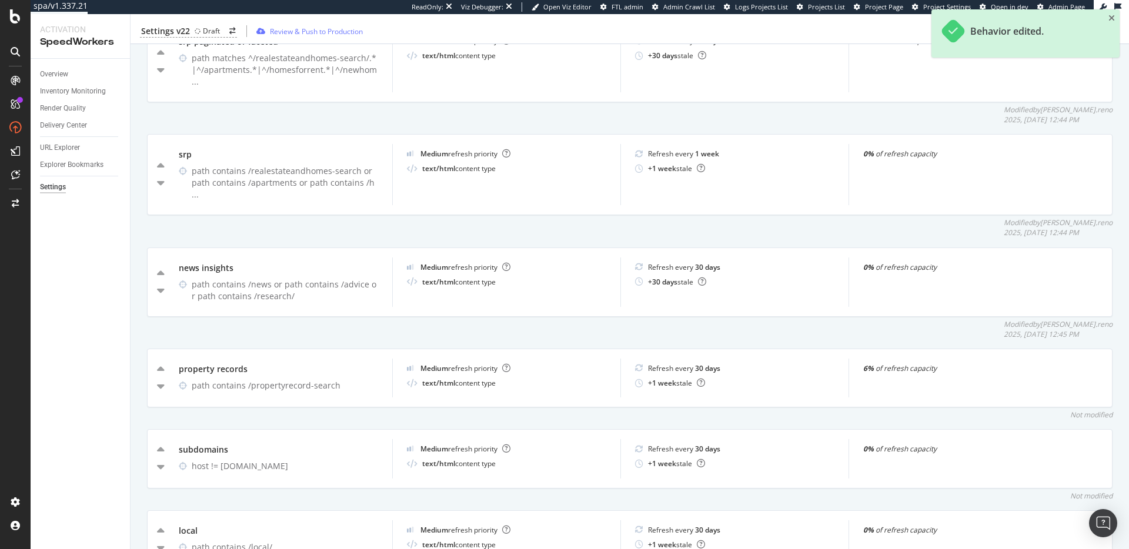
scroll to position [645, 0]
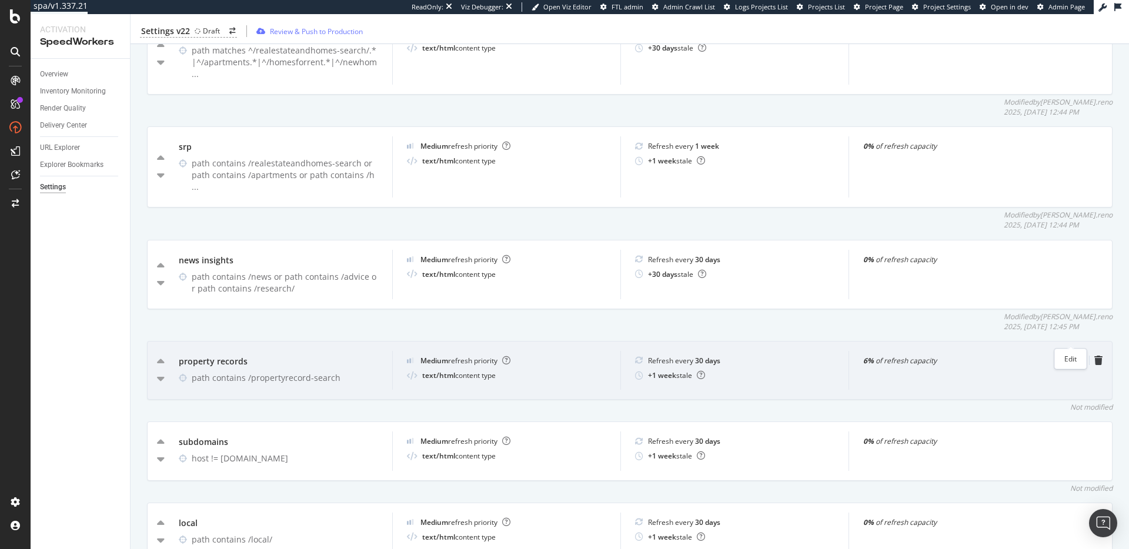
click at [1075, 356] on icon "pen-to-square" at bounding box center [1079, 360] width 9 height 9
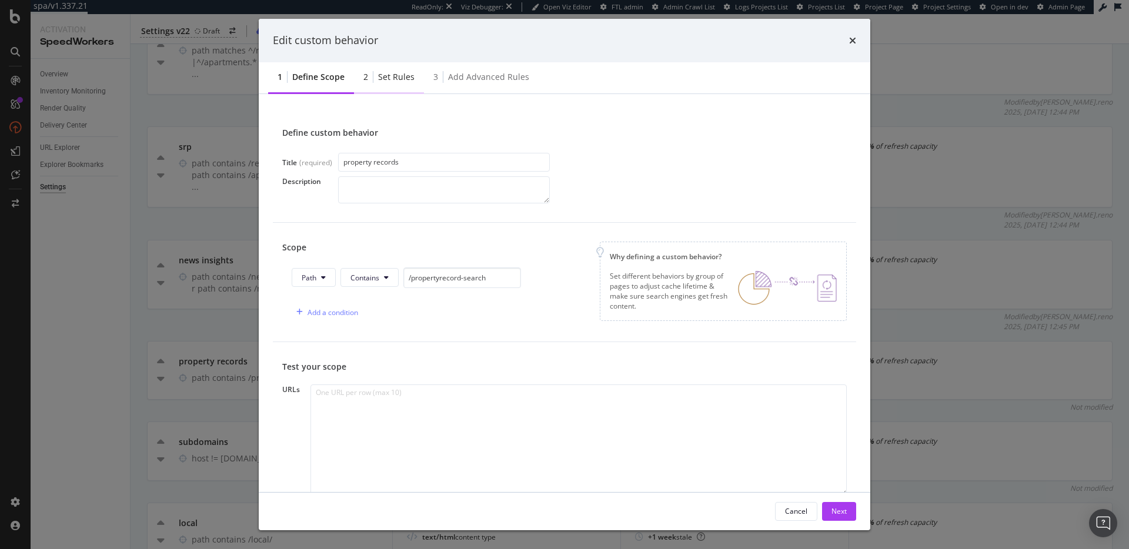
click at [390, 83] on div "2 Set rules" at bounding box center [389, 78] width 70 height 32
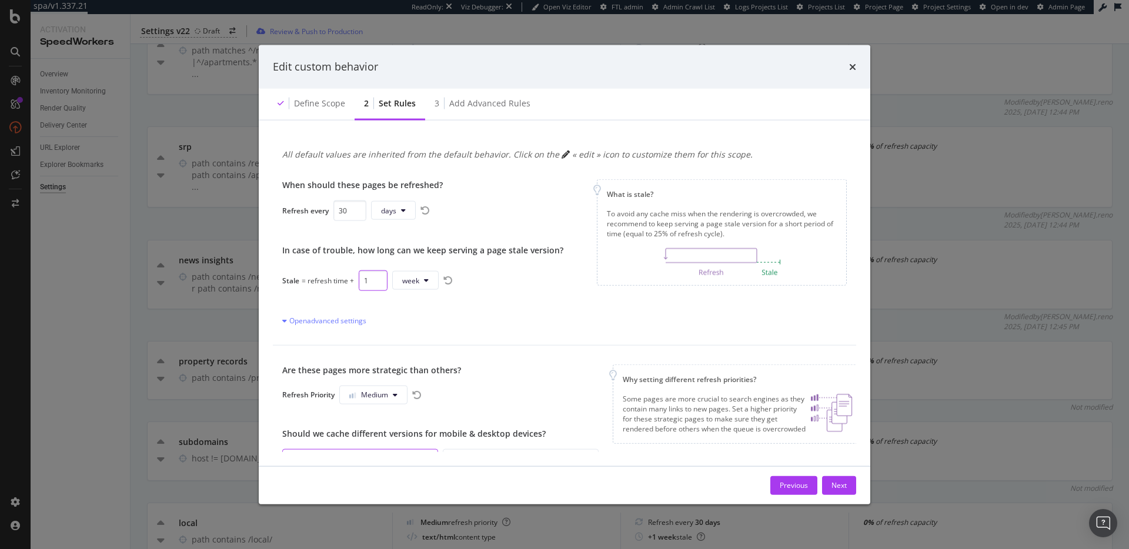
click at [364, 282] on input "1" at bounding box center [373, 280] width 29 height 21
click at [365, 282] on input "1" at bounding box center [373, 280] width 29 height 21
type input "30"
click at [431, 277] on icon "modal" at bounding box center [433, 280] width 5 height 7
click at [428, 345] on span "days" at bounding box center [418, 347] width 26 height 11
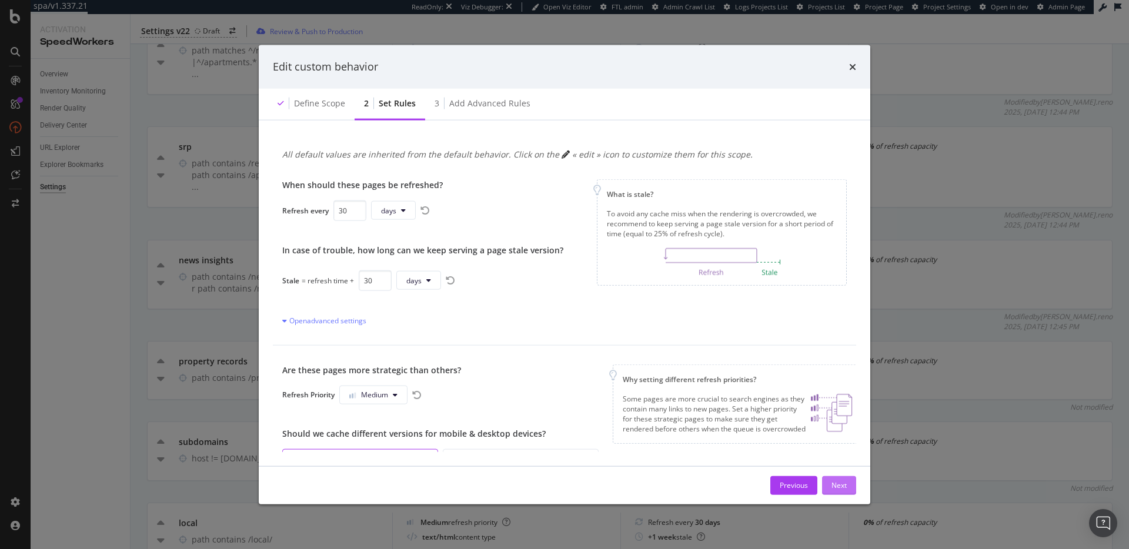
click at [833, 489] on div "Next" at bounding box center [838, 485] width 15 height 10
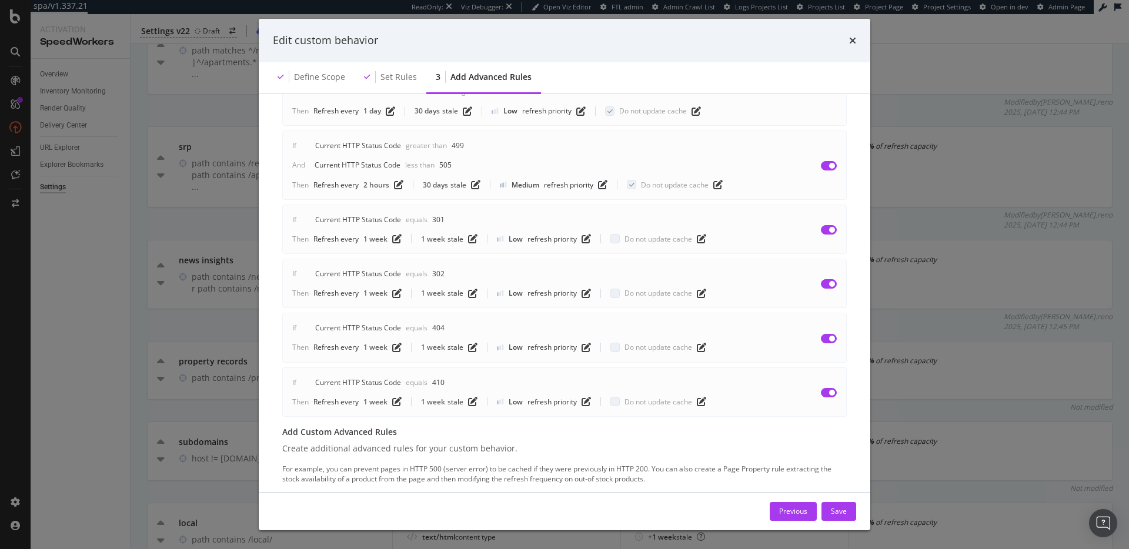
scroll to position [183, 0]
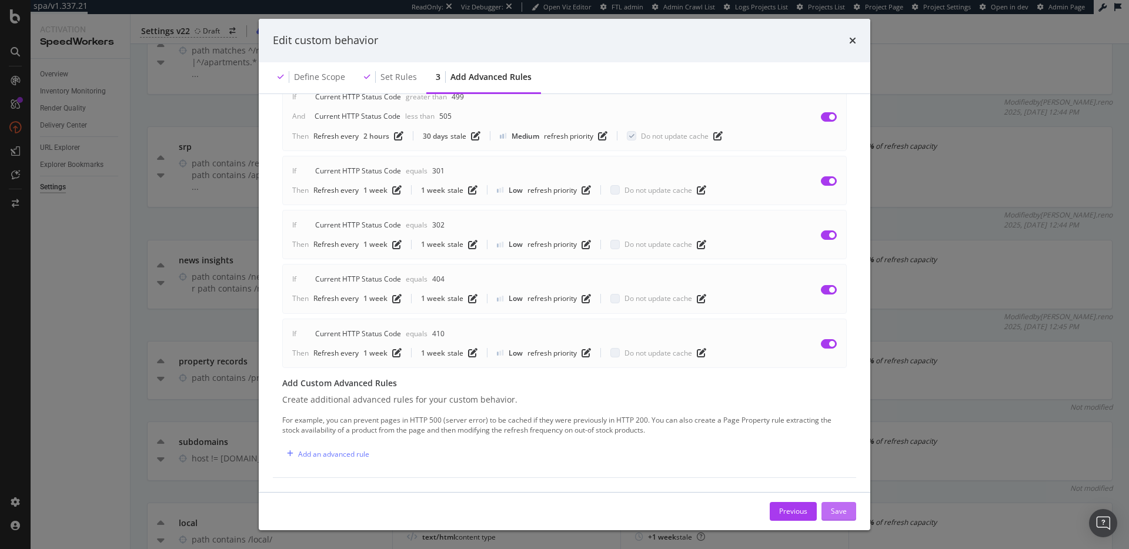
click at [839, 513] on div "Save" at bounding box center [839, 511] width 16 height 10
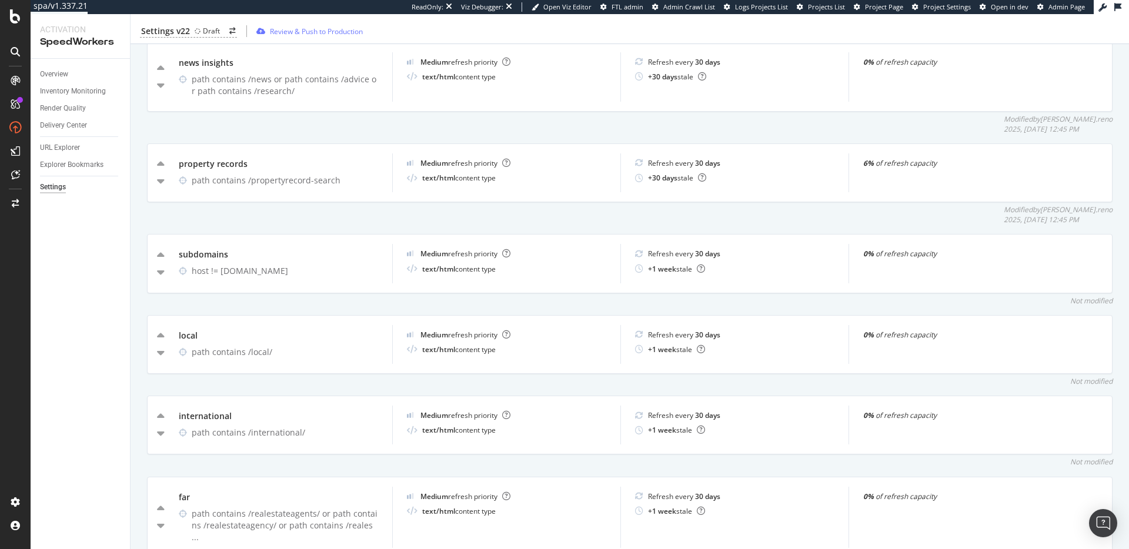
scroll to position [855, 0]
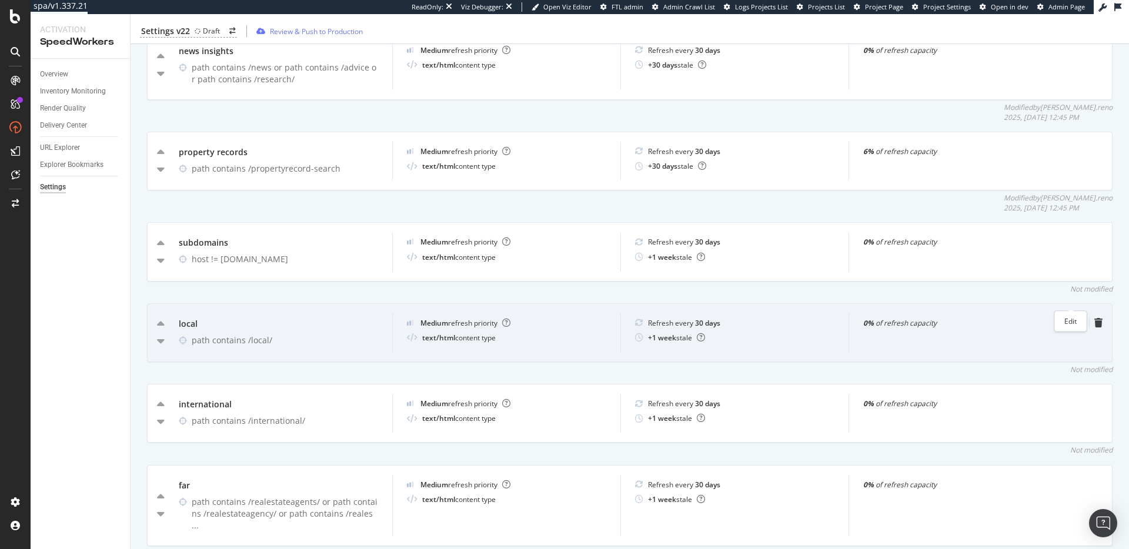
click at [1075, 318] on icon "pen-to-square" at bounding box center [1079, 322] width 9 height 9
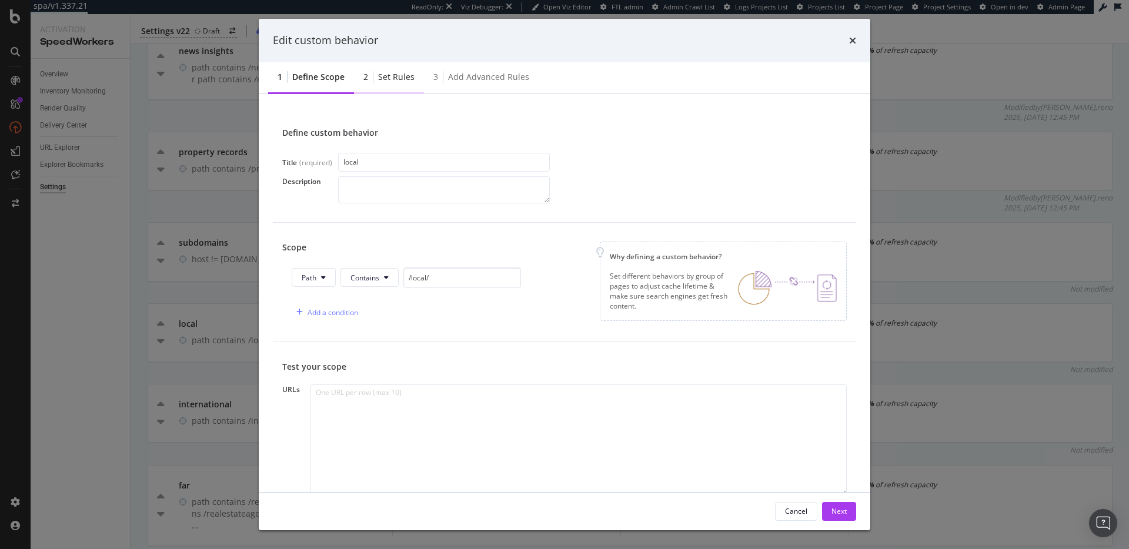
click at [387, 79] on div "Set rules" at bounding box center [396, 77] width 36 height 12
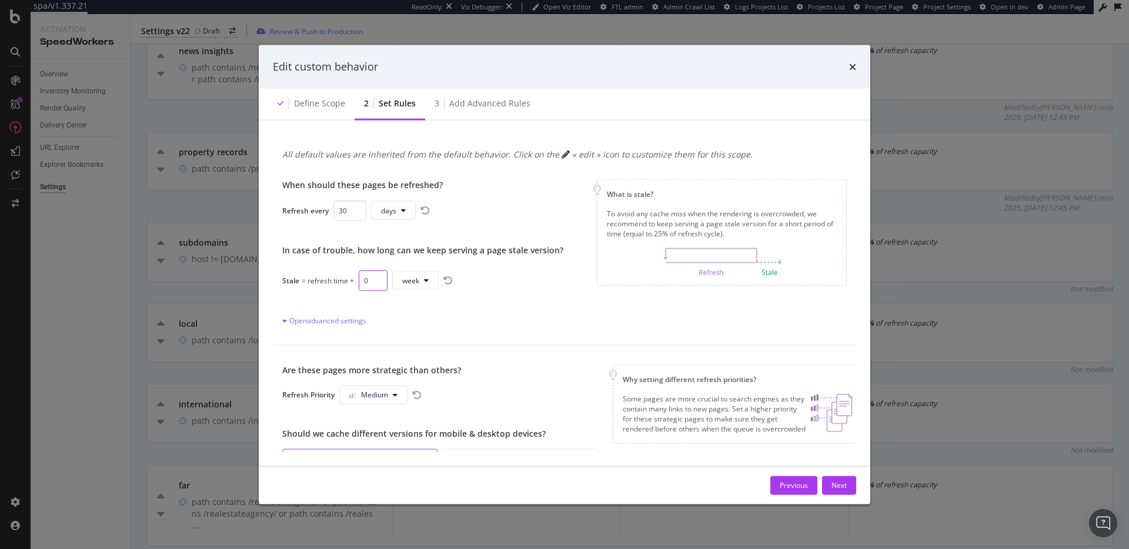
click at [372, 282] on input "0" at bounding box center [373, 280] width 29 height 21
type input "30"
click at [415, 280] on span "weeks" at bounding box center [416, 280] width 21 height 10
click at [437, 347] on div "days" at bounding box center [418, 347] width 45 height 17
click at [567, 305] on div "When should these pages be refreshed? Refresh every 30 days In case of trouble,…" at bounding box center [564, 252] width 583 height 185
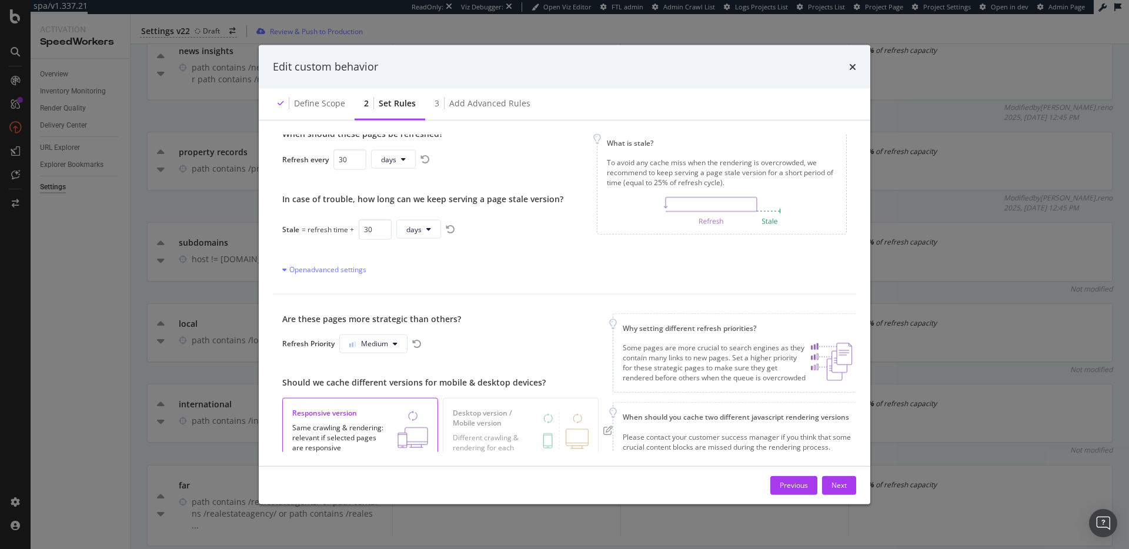
scroll to position [118, 0]
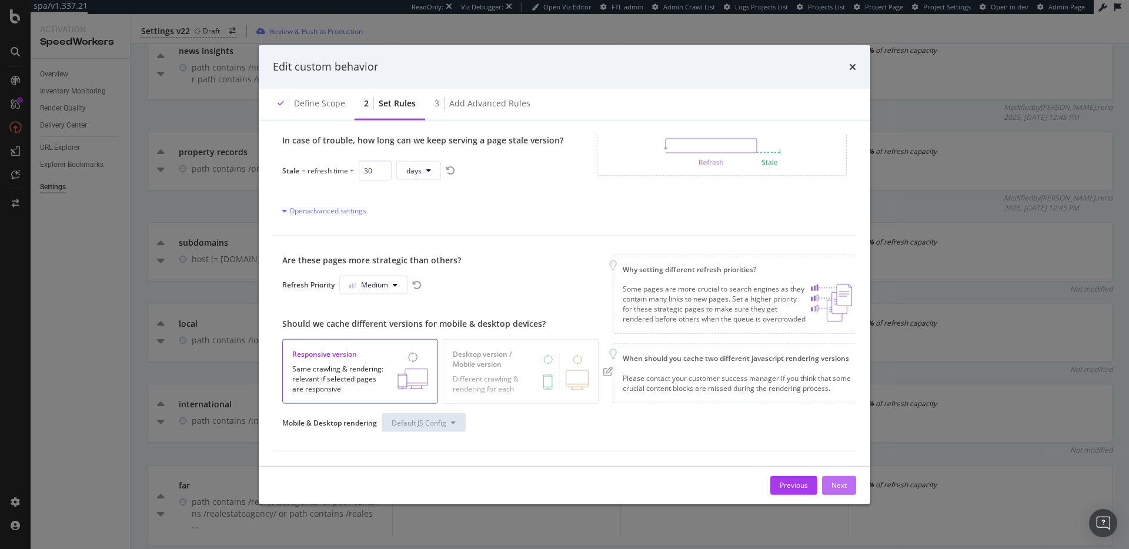
click at [838, 489] on div "Next" at bounding box center [838, 485] width 15 height 10
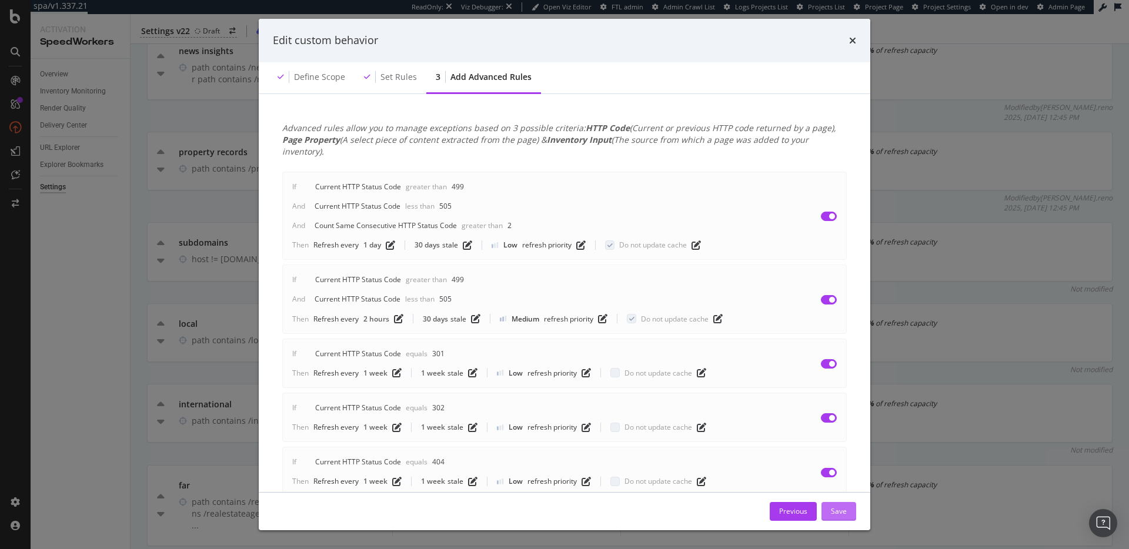
click at [844, 510] on div "Save" at bounding box center [839, 511] width 16 height 10
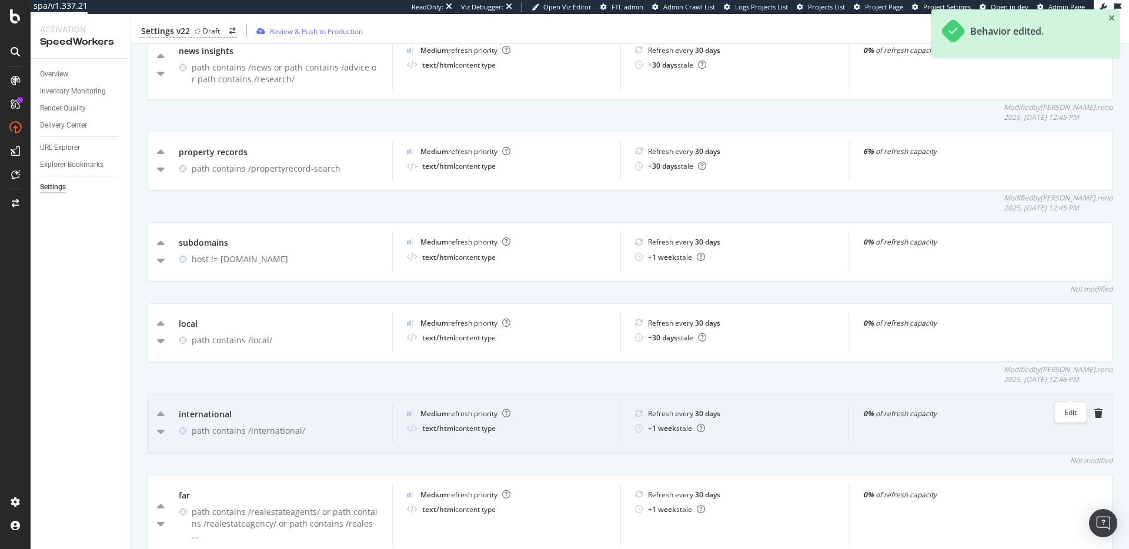
click at [1075, 409] on icon "pen-to-square" at bounding box center [1079, 413] width 9 height 9
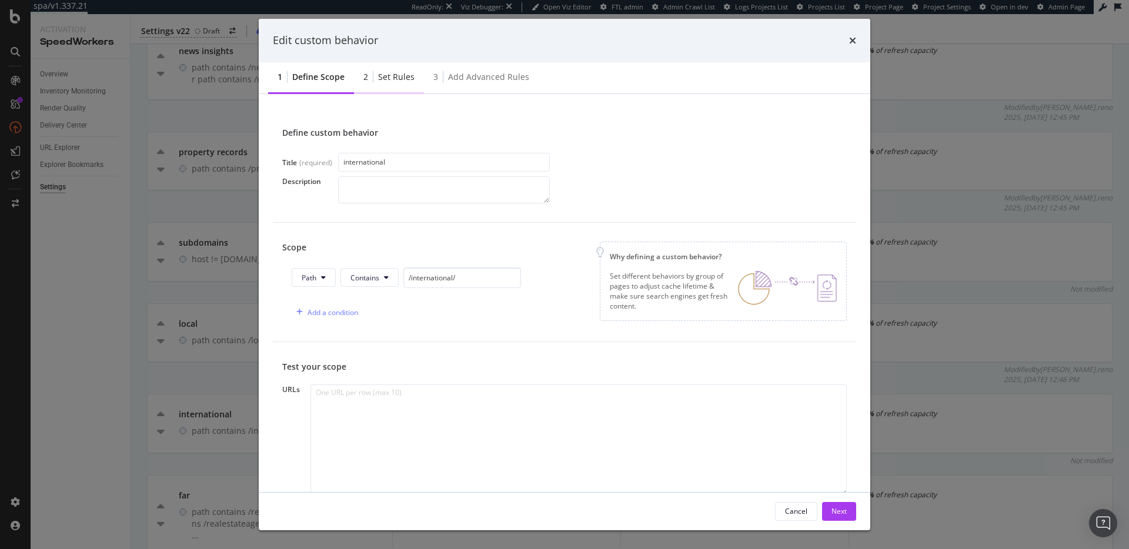
click at [384, 76] on div "Set rules" at bounding box center [396, 77] width 36 height 12
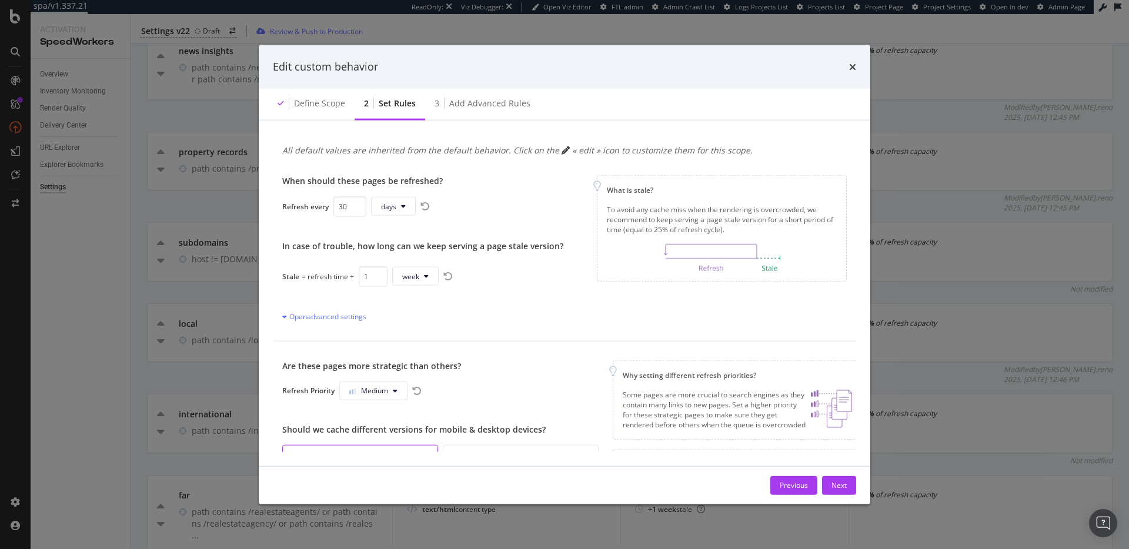
scroll to position [0, 0]
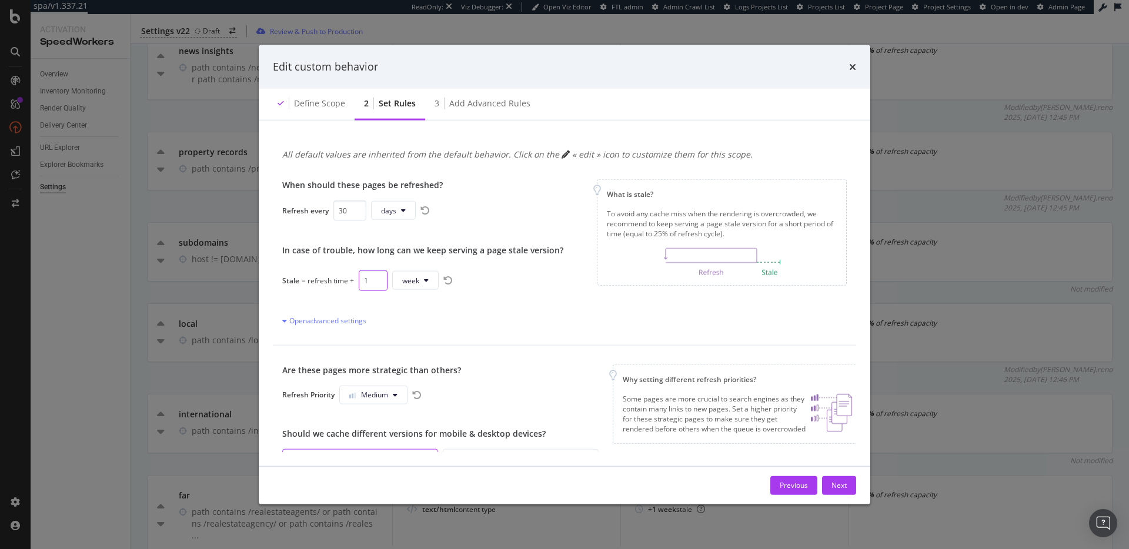
click at [366, 285] on input "1" at bounding box center [373, 280] width 29 height 21
type input "30"
click at [423, 280] on span "weeks" at bounding box center [416, 280] width 21 height 10
click at [433, 342] on div "days" at bounding box center [418, 347] width 45 height 17
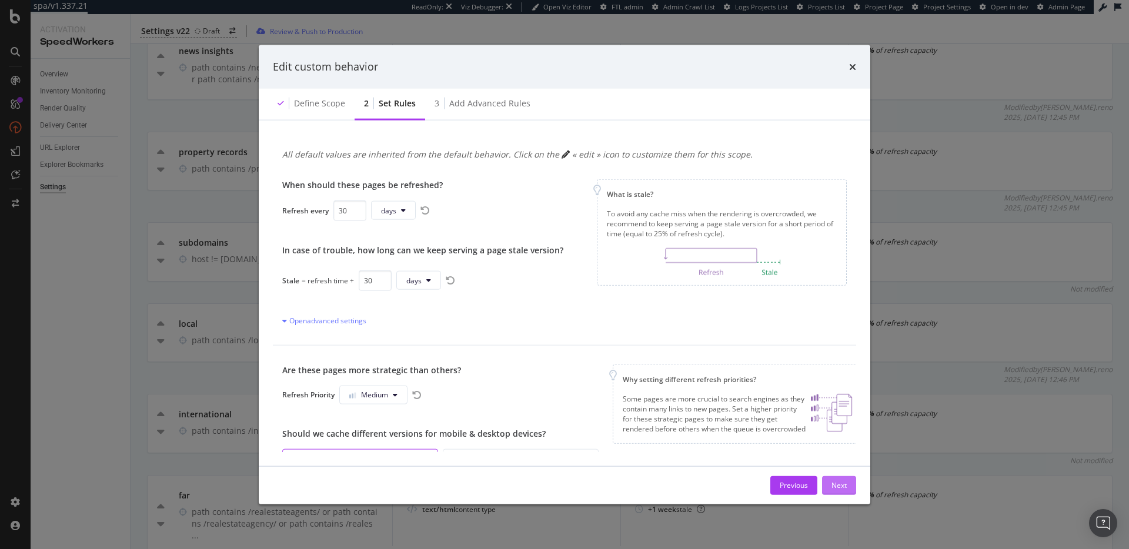
click at [848, 482] on button "Next" at bounding box center [839, 485] width 34 height 19
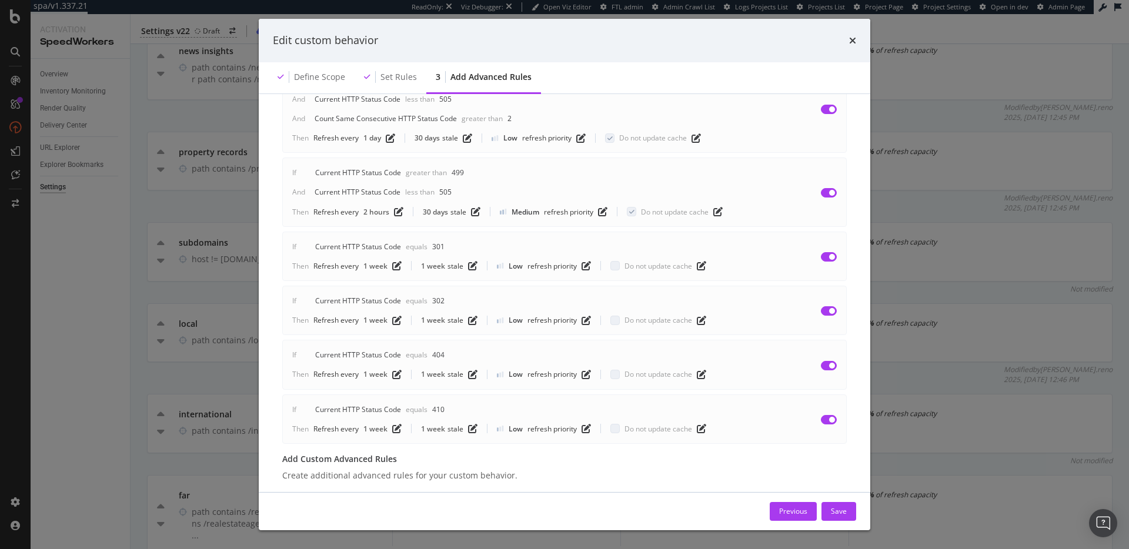
scroll to position [183, 0]
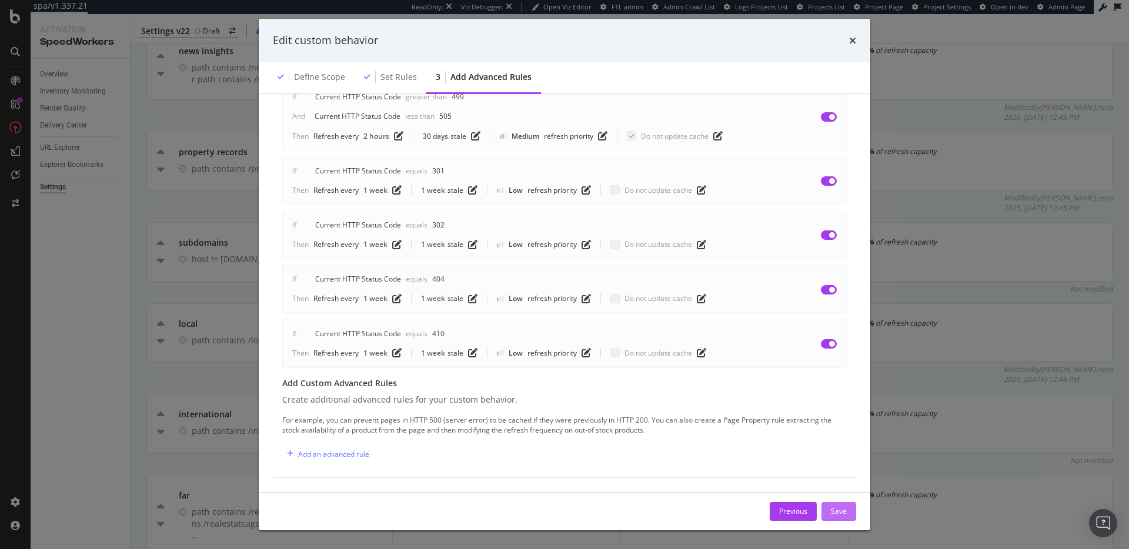
click at [848, 505] on button "Save" at bounding box center [838, 511] width 35 height 19
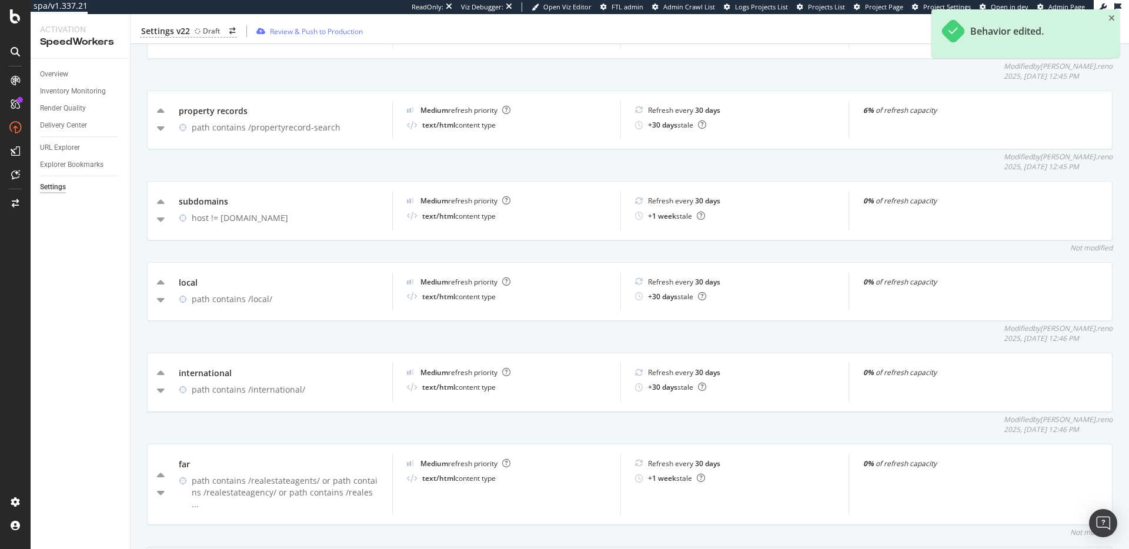
scroll to position [1030, 0]
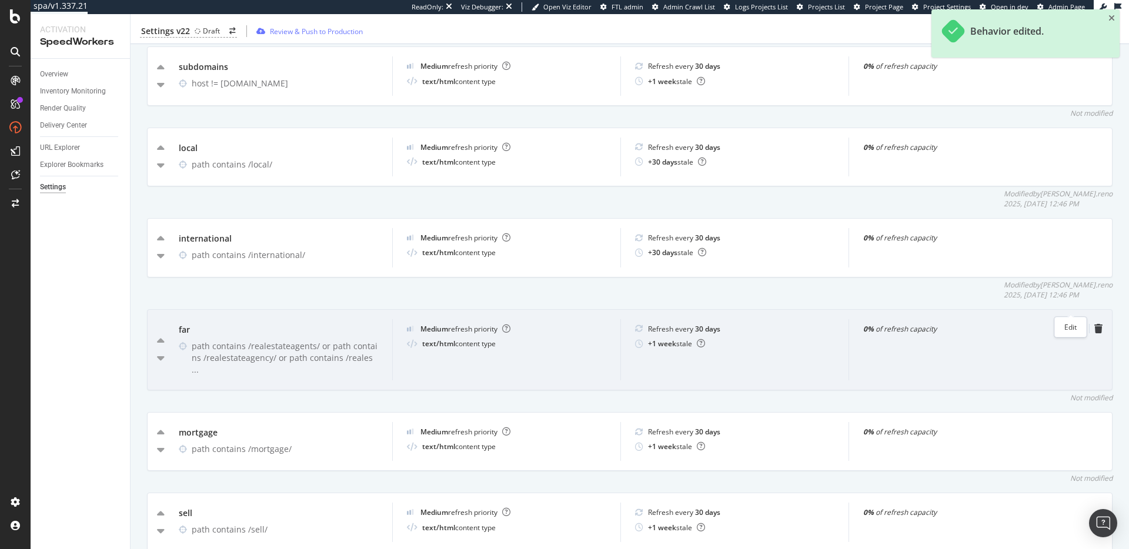
click at [1075, 324] on icon "pen-to-square" at bounding box center [1079, 328] width 9 height 9
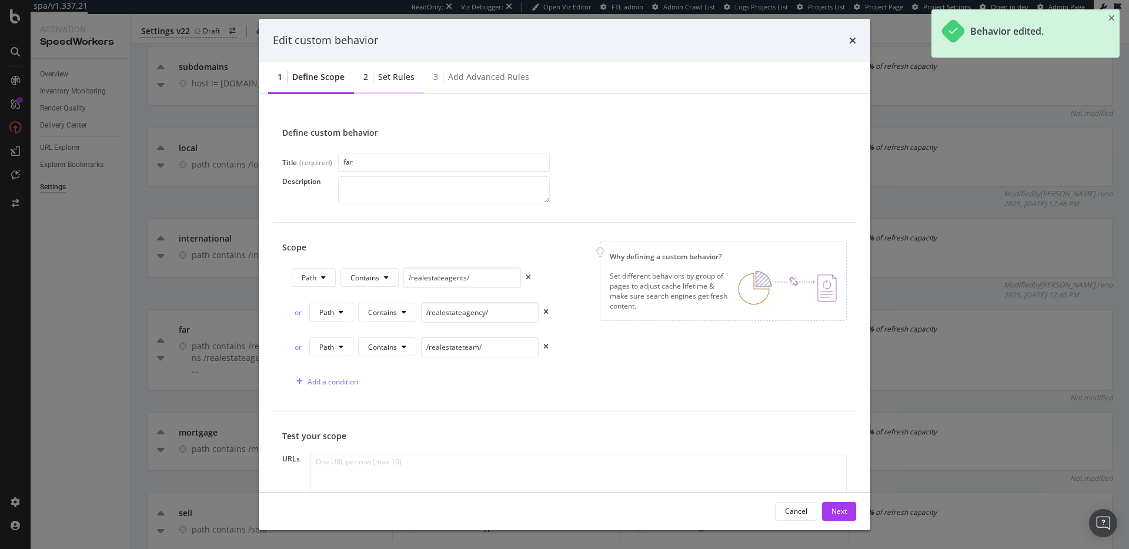
click at [402, 76] on div "Set rules" at bounding box center [396, 77] width 36 height 12
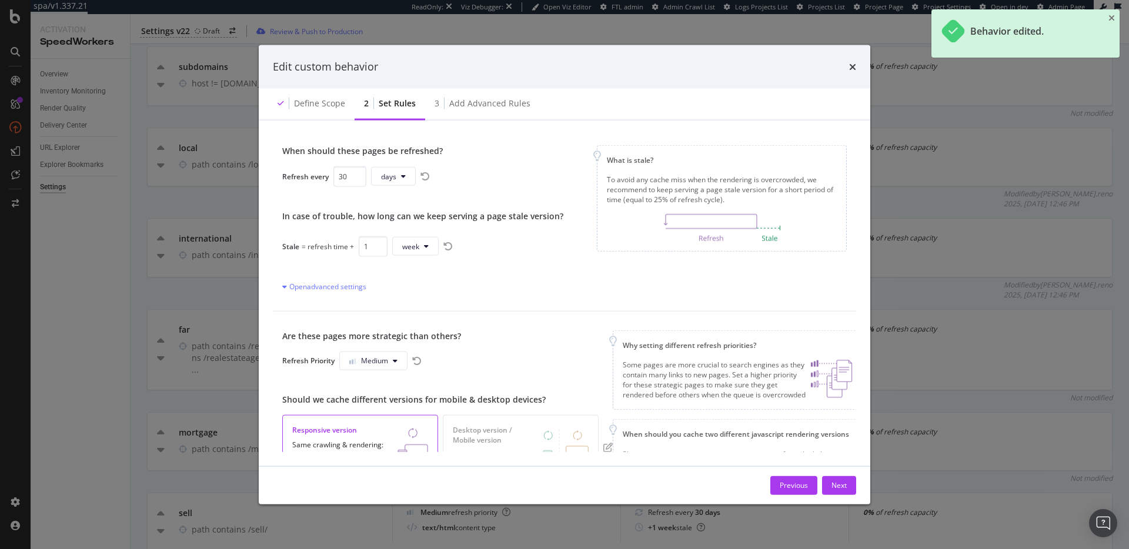
scroll to position [22, 0]
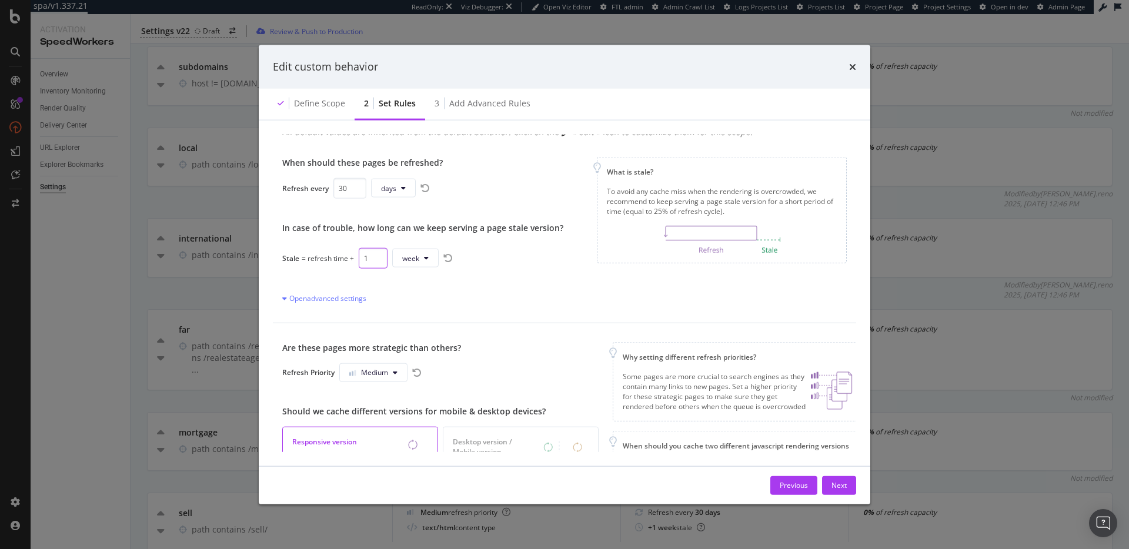
click at [368, 257] on input "1" at bounding box center [373, 257] width 29 height 21
type input "30"
click at [426, 255] on button "weeks" at bounding box center [421, 258] width 50 height 19
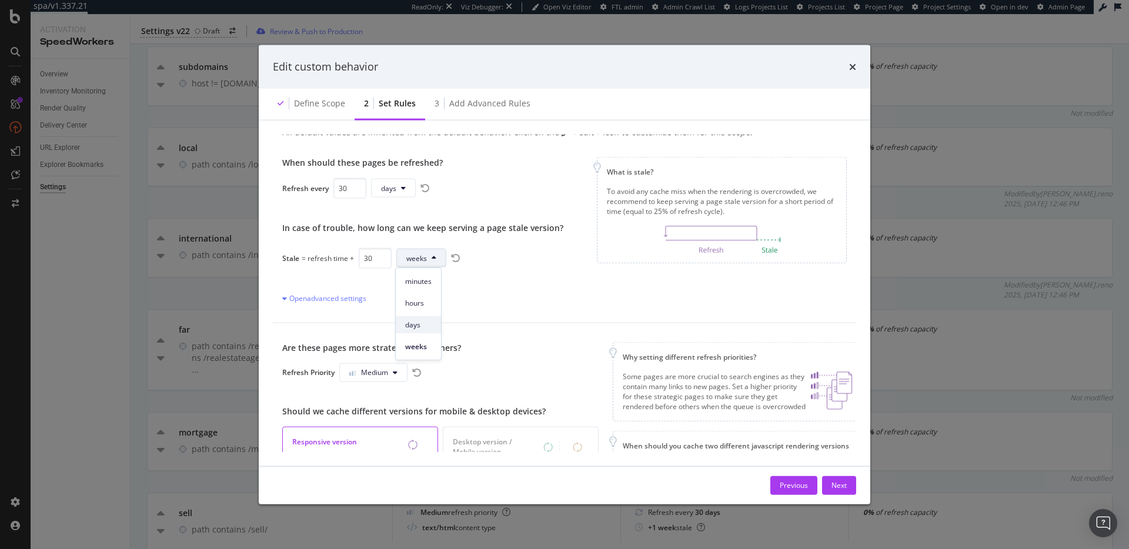
click at [430, 323] on span "days" at bounding box center [418, 325] width 26 height 11
click at [848, 491] on button "Next" at bounding box center [839, 485] width 34 height 19
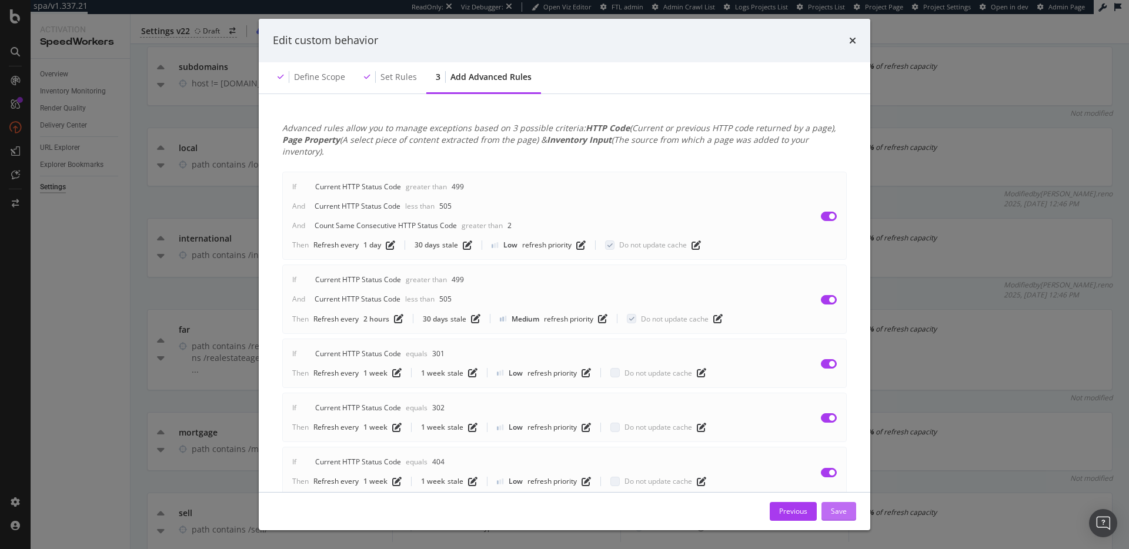
click at [841, 510] on div "Save" at bounding box center [839, 511] width 16 height 10
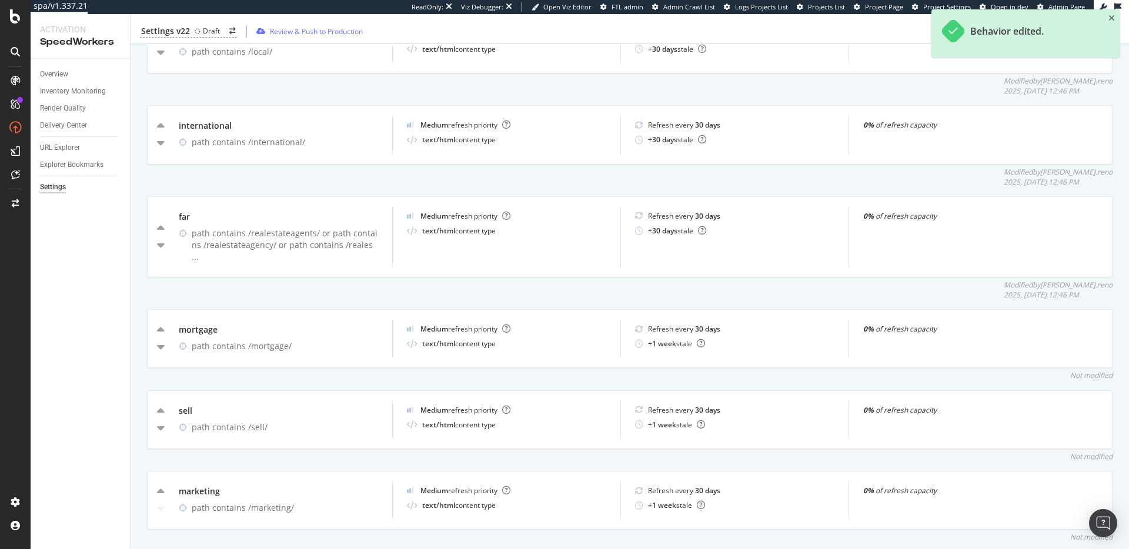
scroll to position [1145, 0]
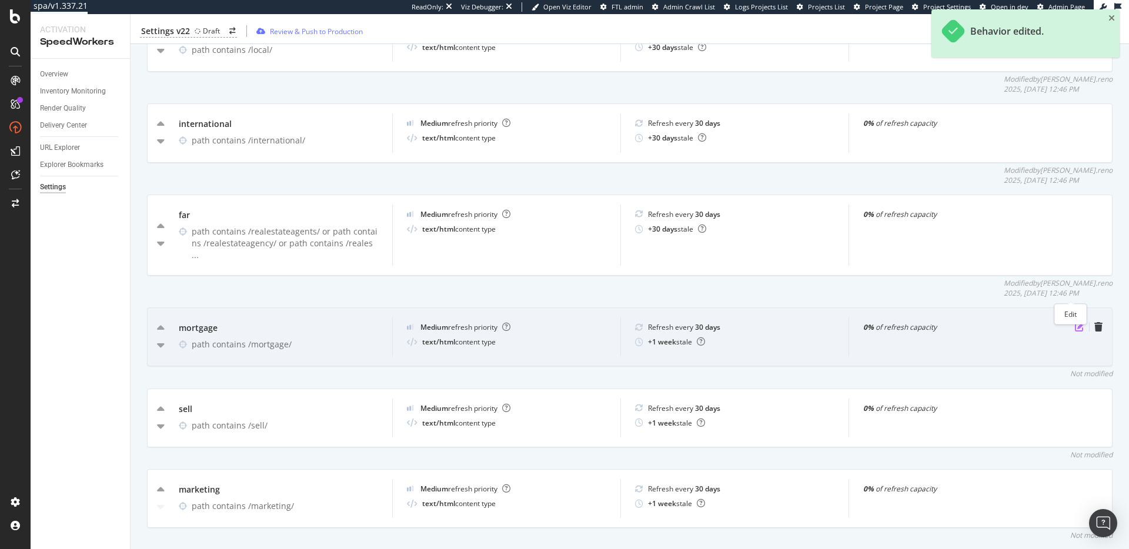
click at [1075, 322] on icon "pen-to-square" at bounding box center [1079, 326] width 9 height 9
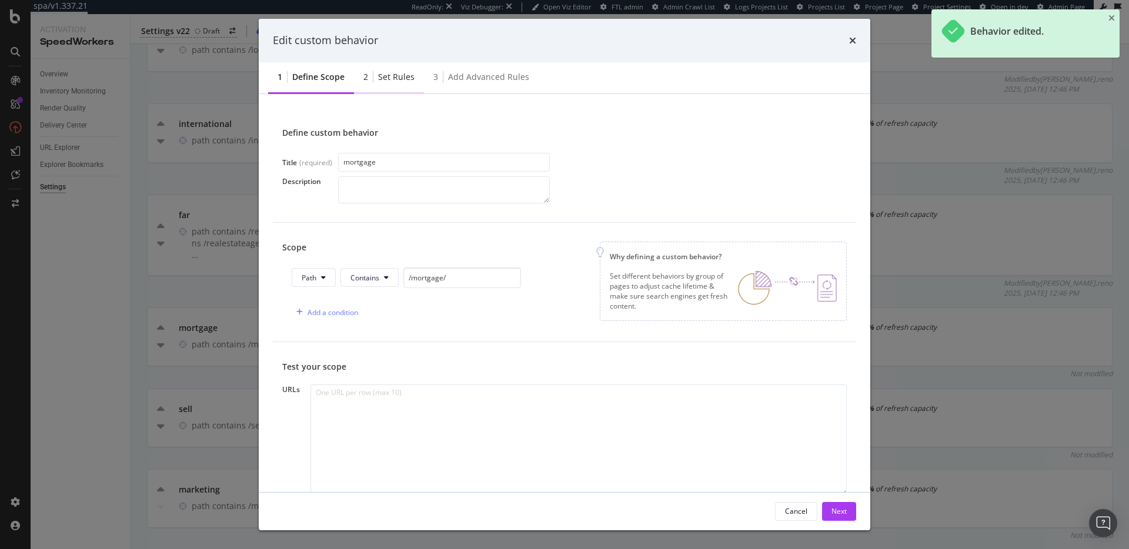
click at [401, 80] on div "Set rules" at bounding box center [396, 77] width 36 height 12
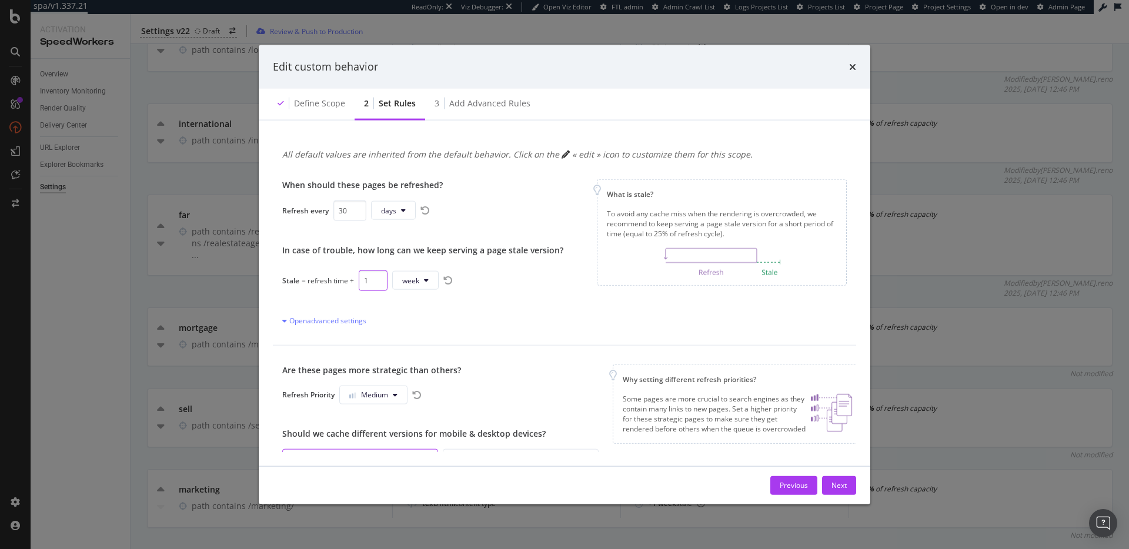
click at [364, 280] on input "1" at bounding box center [373, 280] width 29 height 21
type input "30"
click at [418, 279] on span "weeks" at bounding box center [416, 280] width 21 height 10
click at [424, 343] on span "days" at bounding box center [418, 347] width 26 height 11
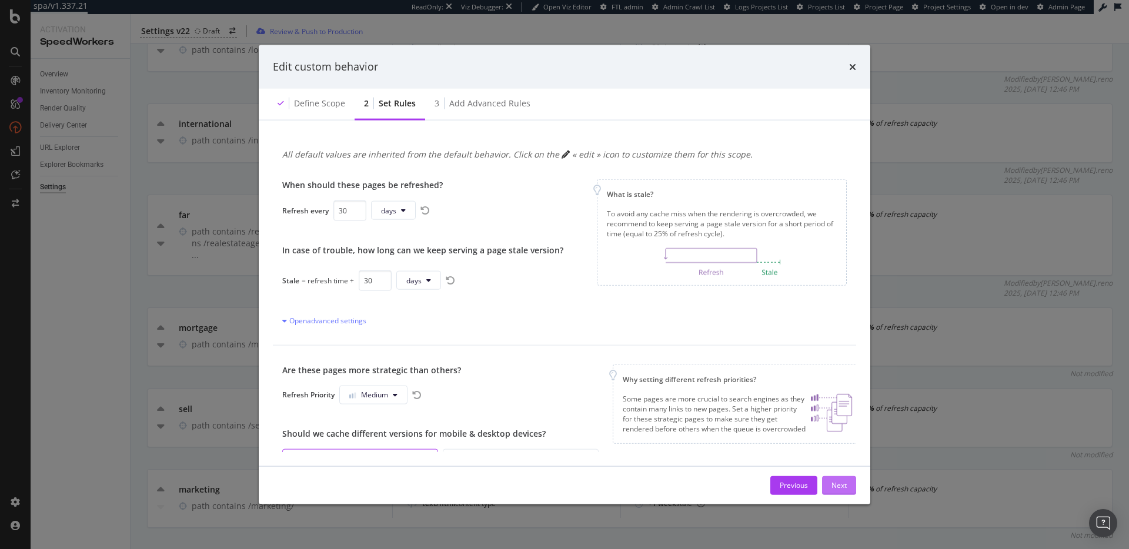
click at [839, 480] on div "Next" at bounding box center [838, 485] width 15 height 10
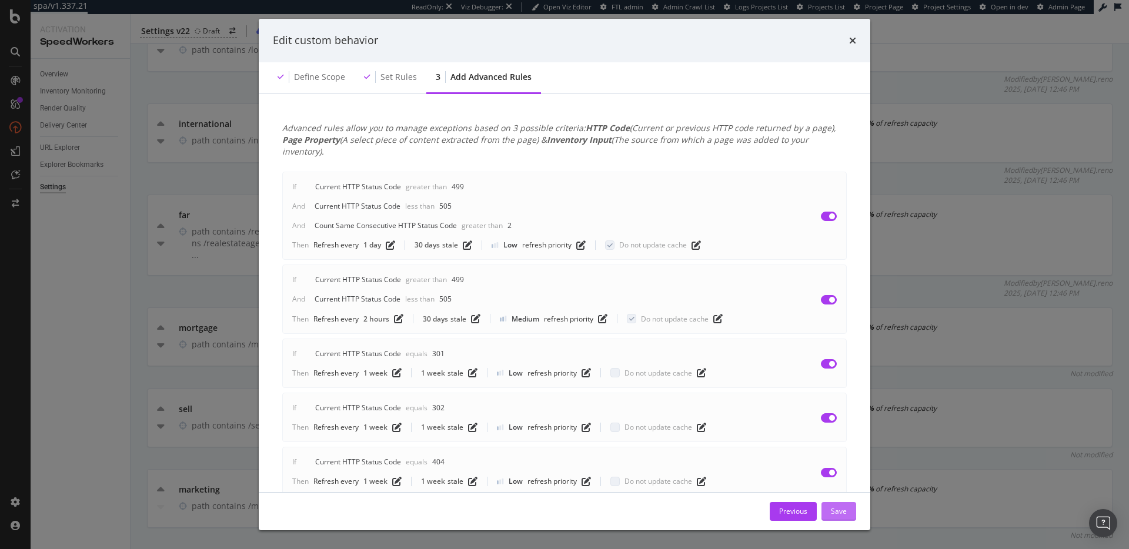
click at [851, 511] on button "Save" at bounding box center [838, 511] width 35 height 19
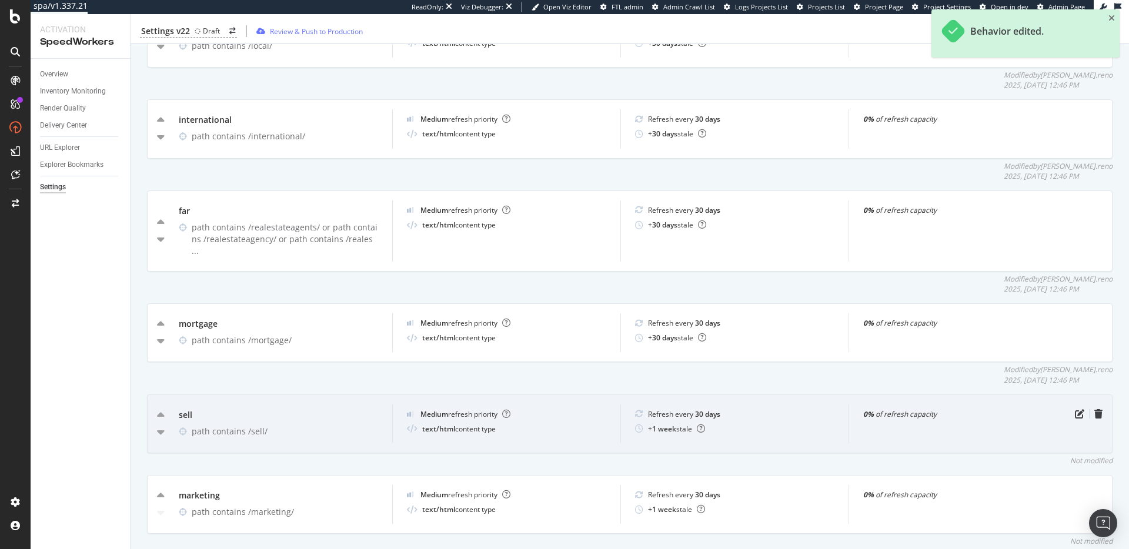
scroll to position [1155, 0]
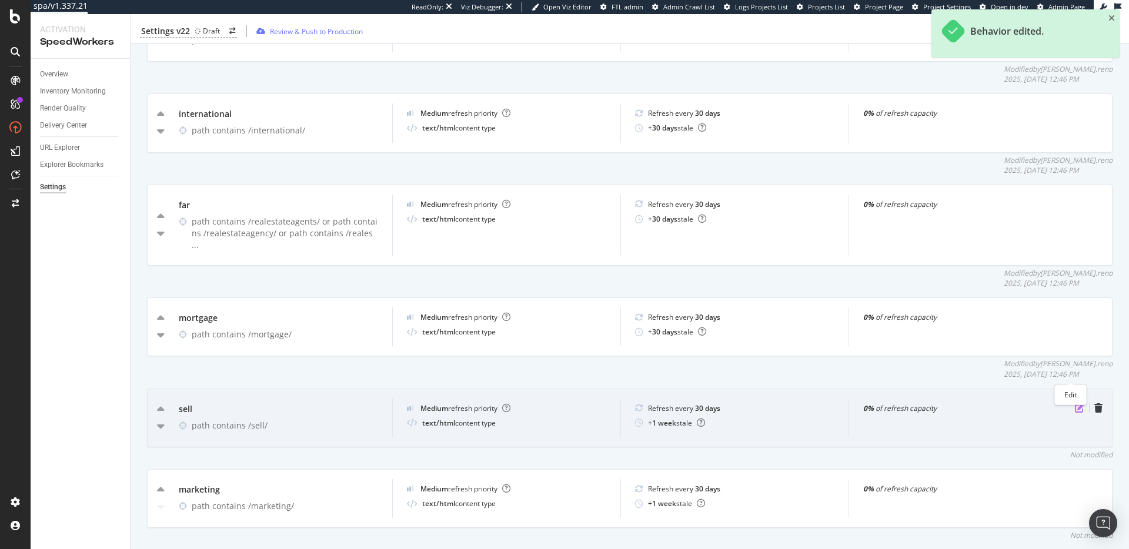
click at [1075, 403] on icon "pen-to-square" at bounding box center [1079, 407] width 9 height 9
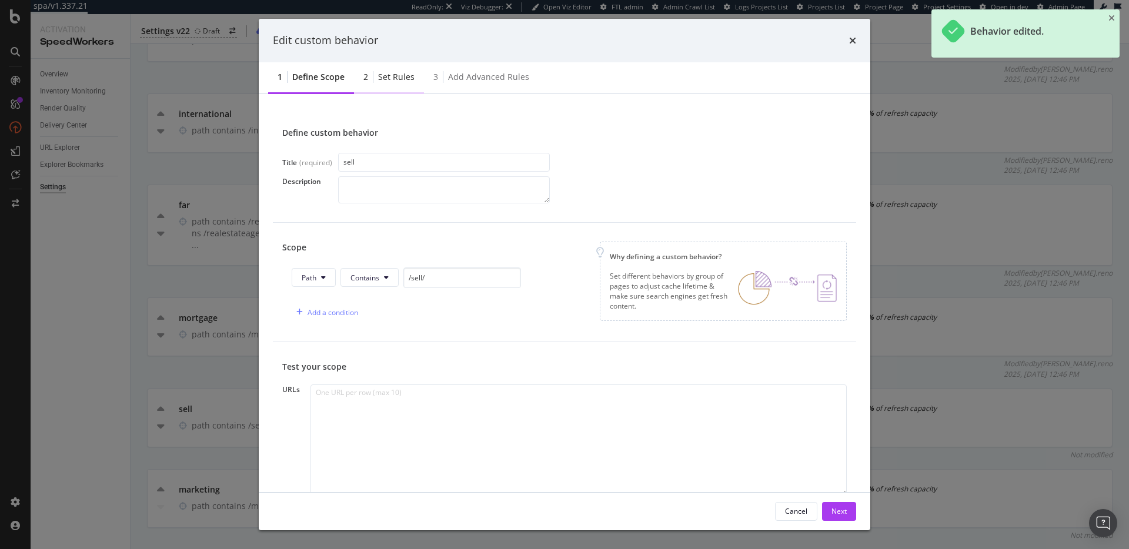
click at [386, 86] on div "2 Set rules" at bounding box center [389, 78] width 70 height 32
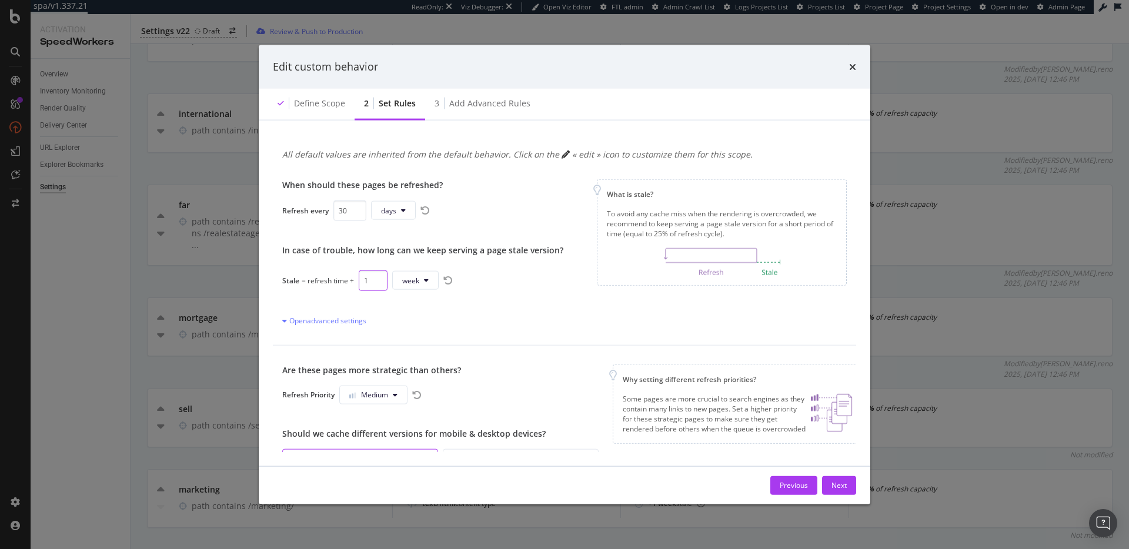
click at [369, 280] on input "1" at bounding box center [373, 280] width 29 height 21
type input "30"
click at [419, 282] on span "weeks" at bounding box center [416, 280] width 21 height 10
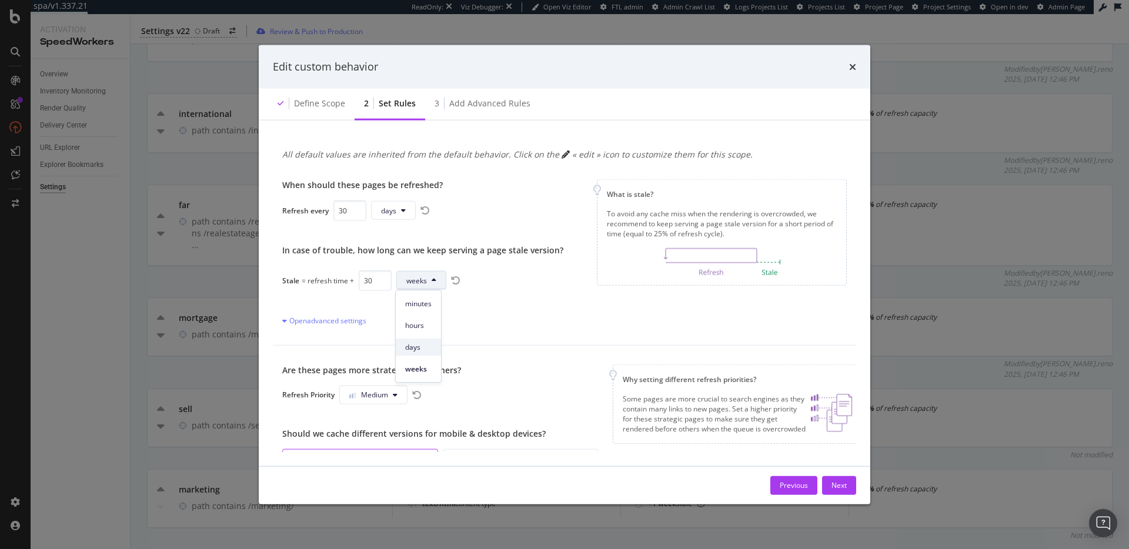
click at [419, 348] on span "days" at bounding box center [418, 347] width 26 height 11
click at [841, 485] on div "Next" at bounding box center [838, 485] width 15 height 10
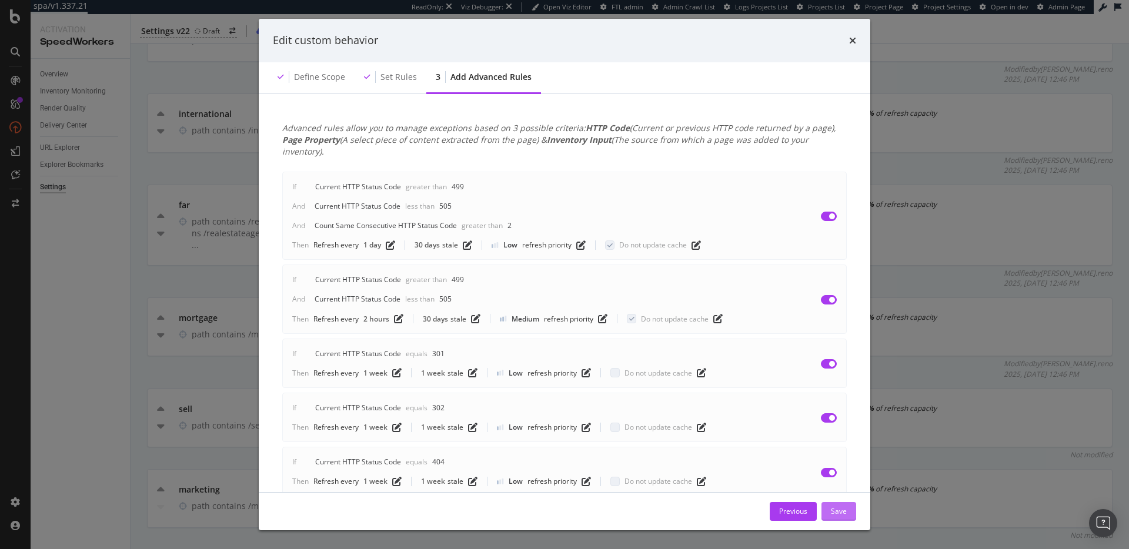
click at [838, 511] on div "Save" at bounding box center [839, 511] width 16 height 10
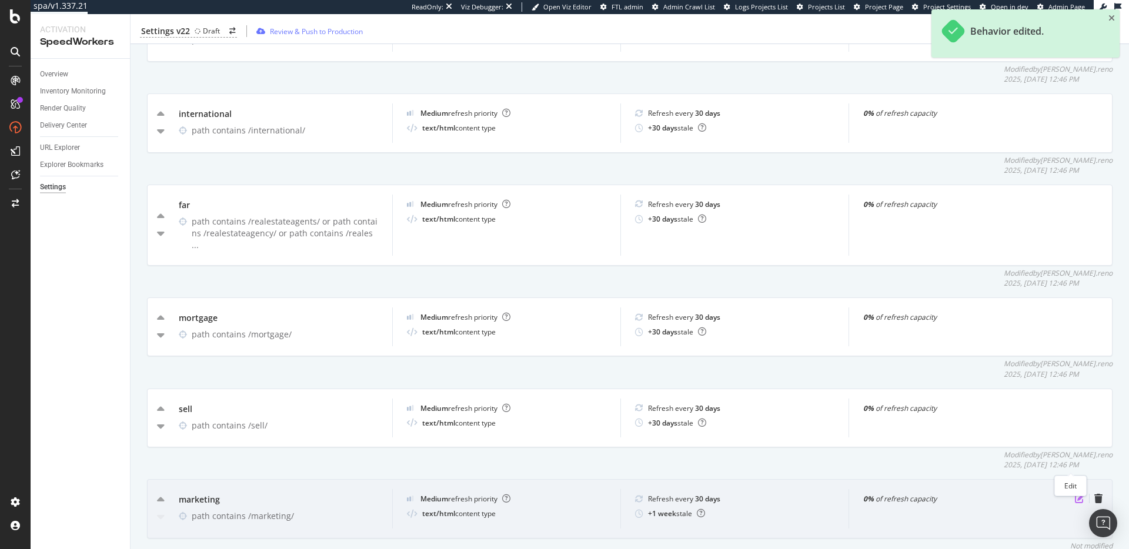
click at [1075, 494] on icon "pen-to-square" at bounding box center [1079, 498] width 9 height 9
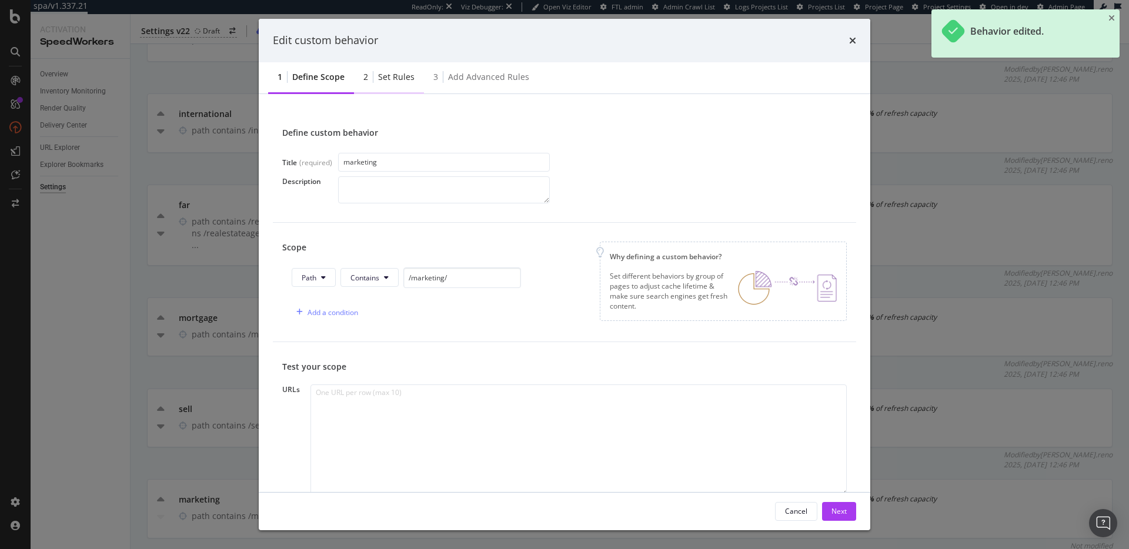
click at [377, 83] on div "2 Set rules" at bounding box center [389, 78] width 70 height 32
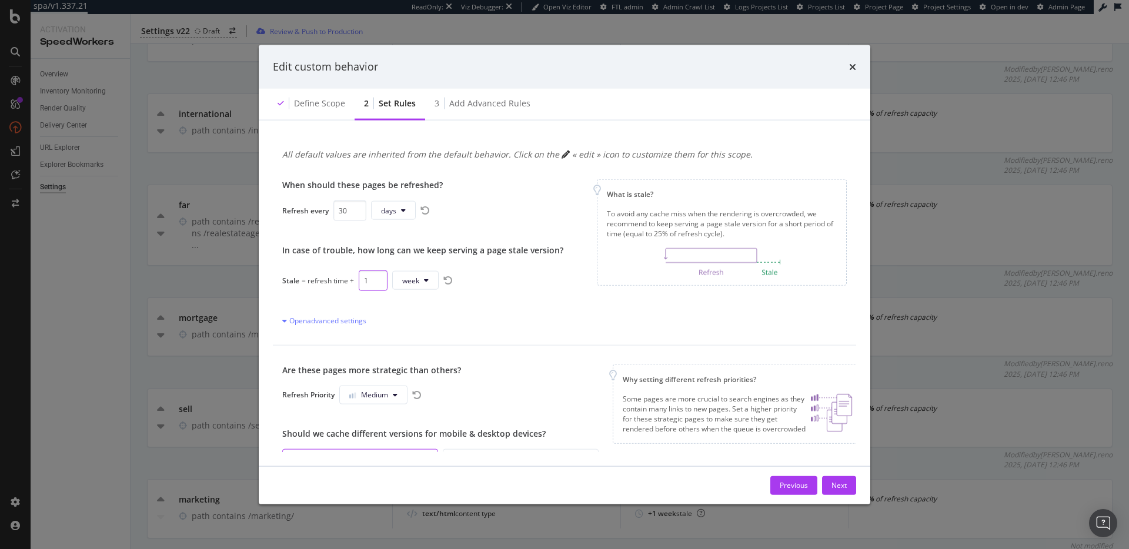
click at [367, 283] on input "1" at bounding box center [373, 280] width 29 height 21
type input "30"
click at [423, 278] on span "weeks" at bounding box center [416, 280] width 21 height 10
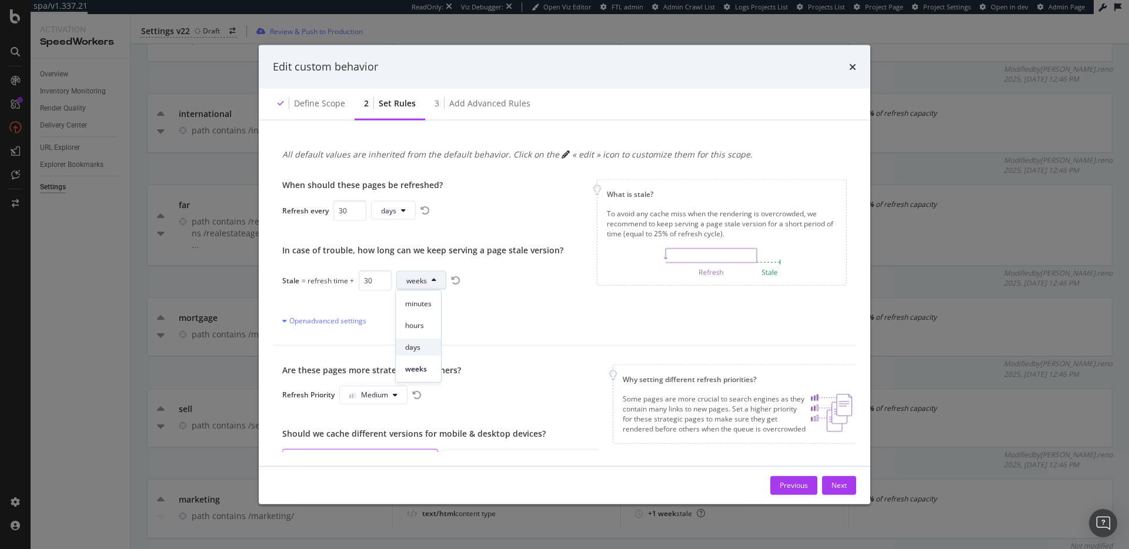
click at [426, 345] on span "days" at bounding box center [418, 347] width 26 height 11
click at [583, 299] on div "When should these pages be refreshed? Refresh every 30 days In case of trouble,…" at bounding box center [564, 252] width 583 height 185
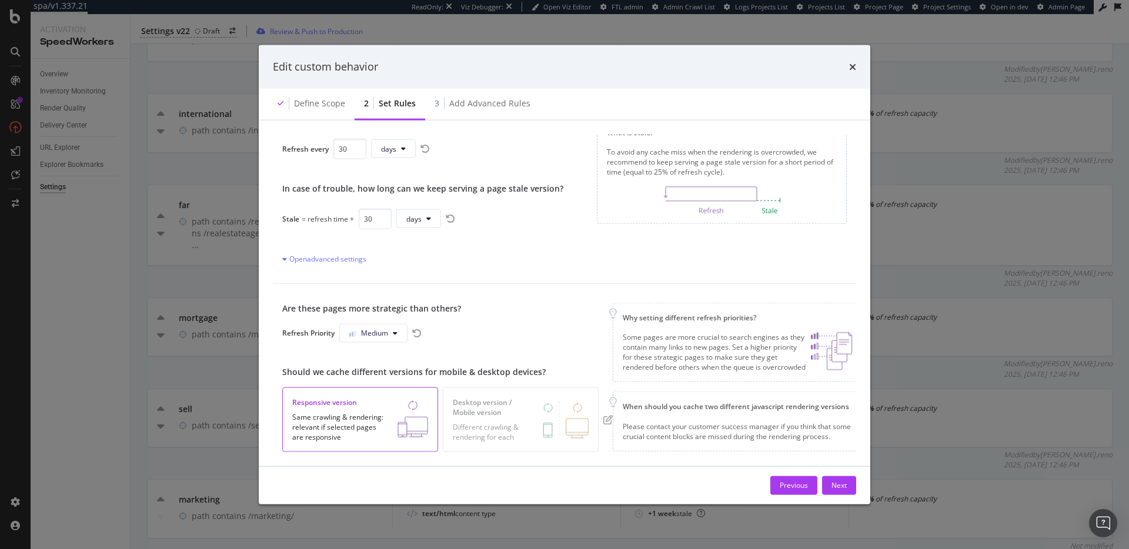
scroll to position [118, 0]
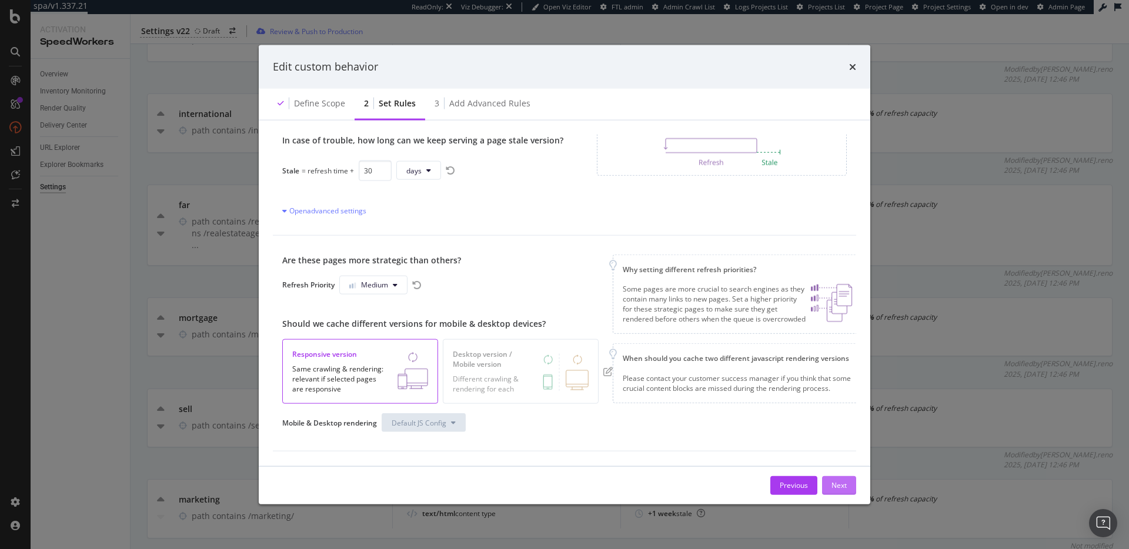
click at [847, 481] on button "Next" at bounding box center [839, 485] width 34 height 19
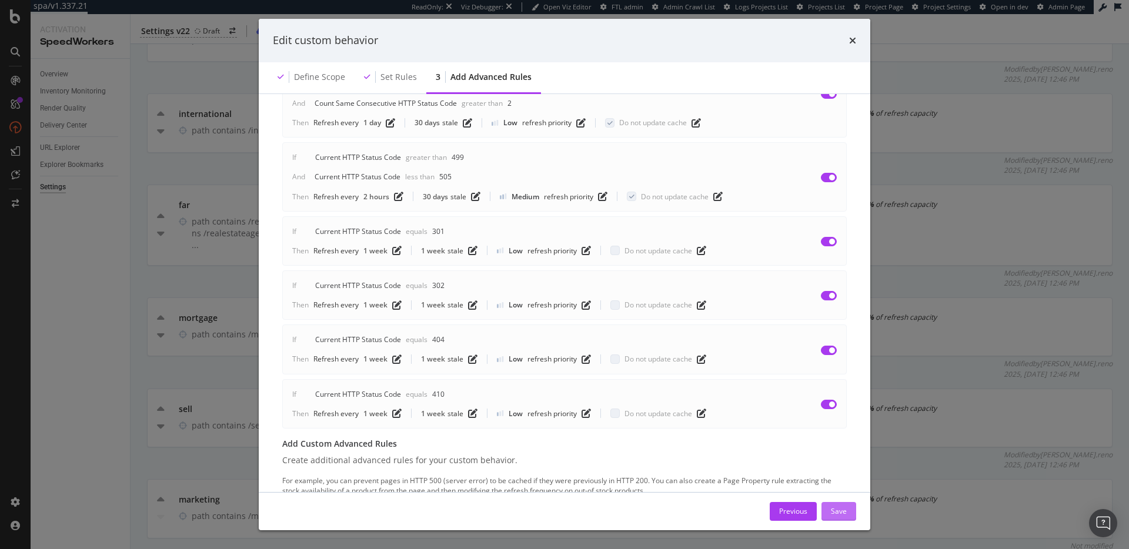
scroll to position [183, 0]
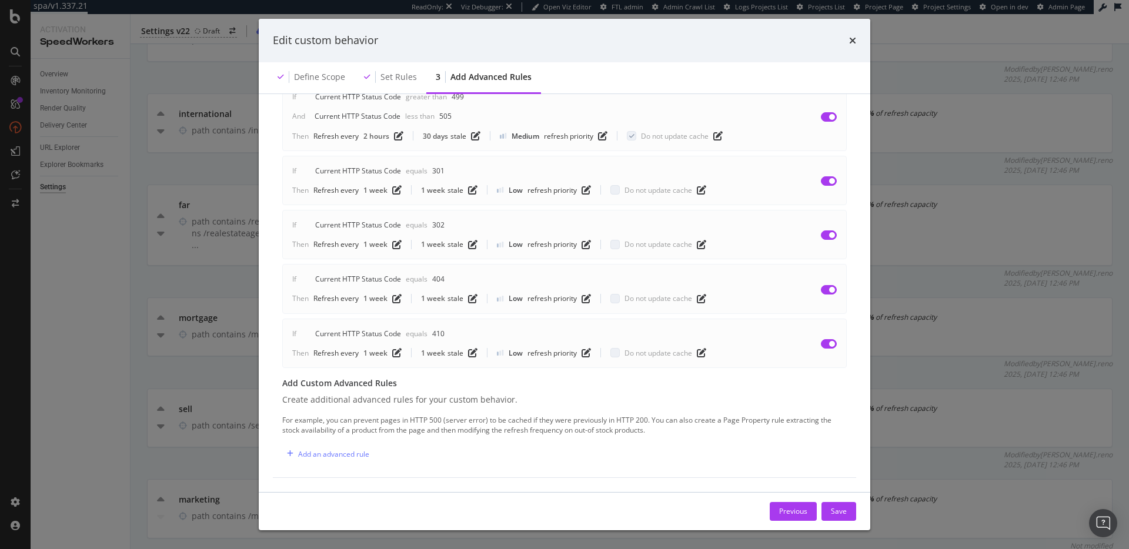
click at [848, 504] on button "Save" at bounding box center [838, 511] width 35 height 19
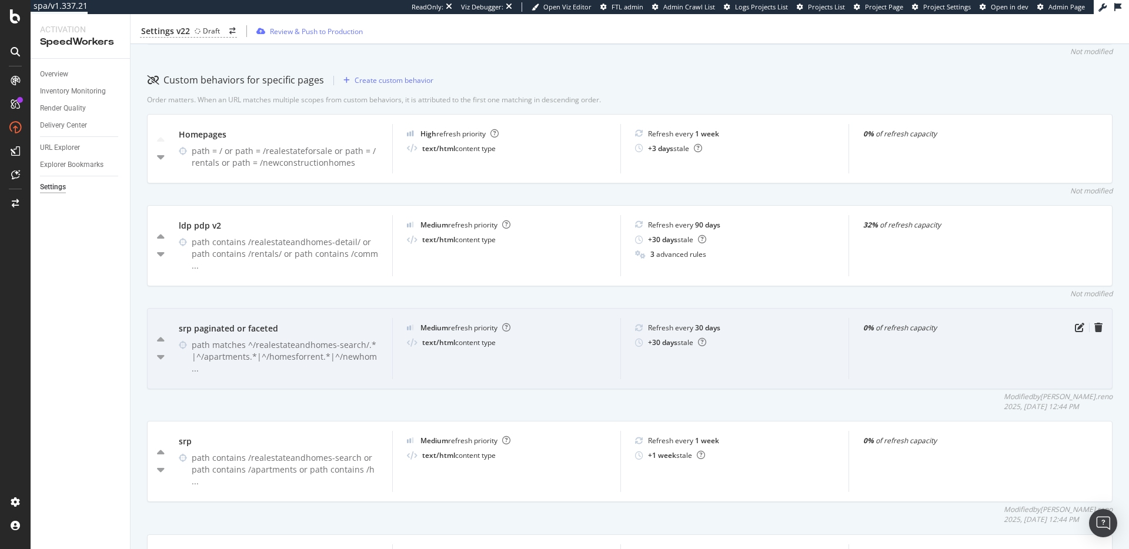
scroll to position [344, 0]
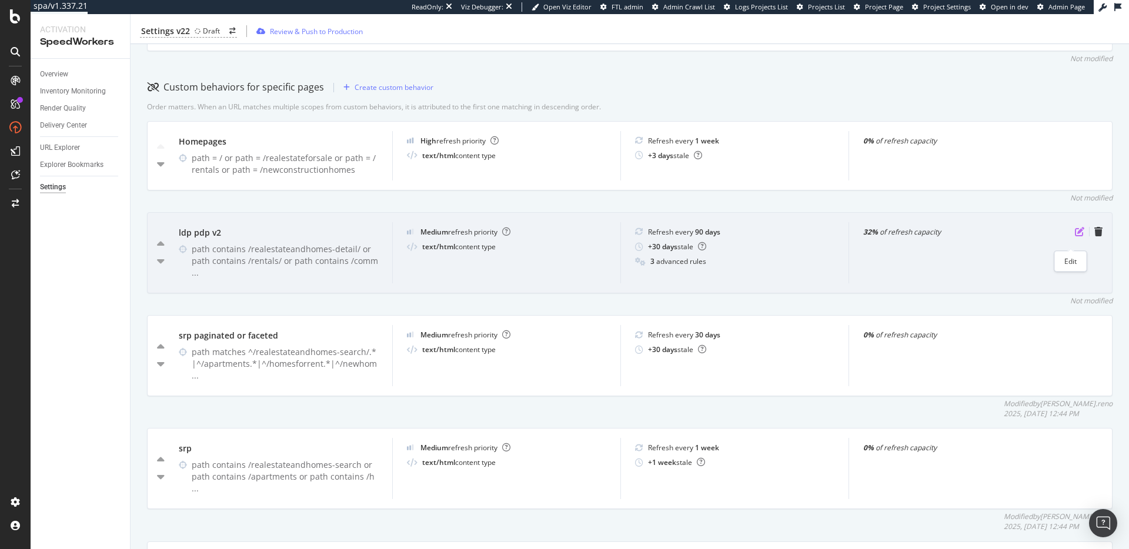
click at [1075, 236] on icon "pen-to-square" at bounding box center [1079, 231] width 9 height 9
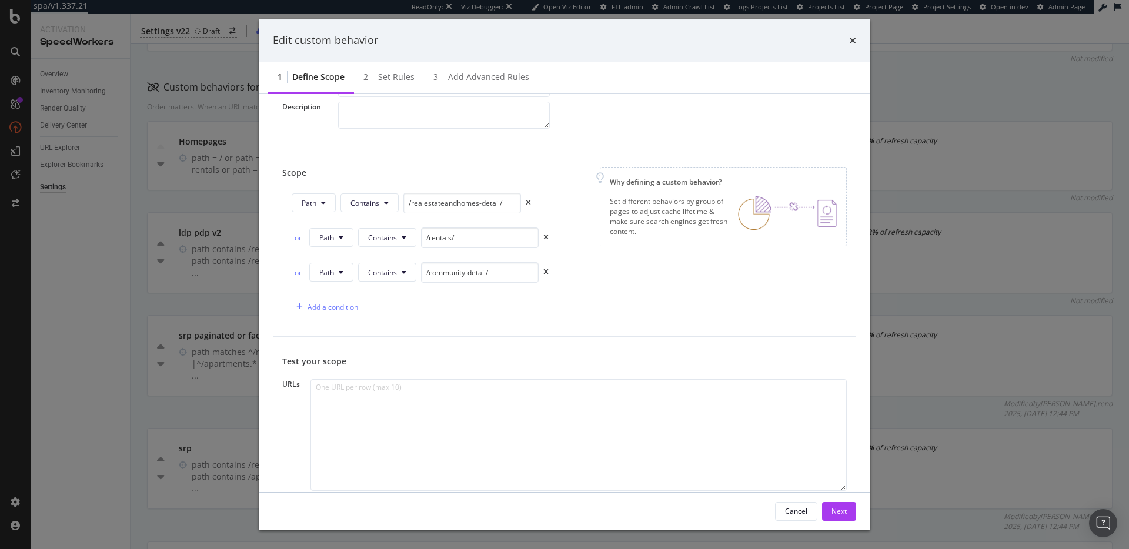
scroll to position [0, 0]
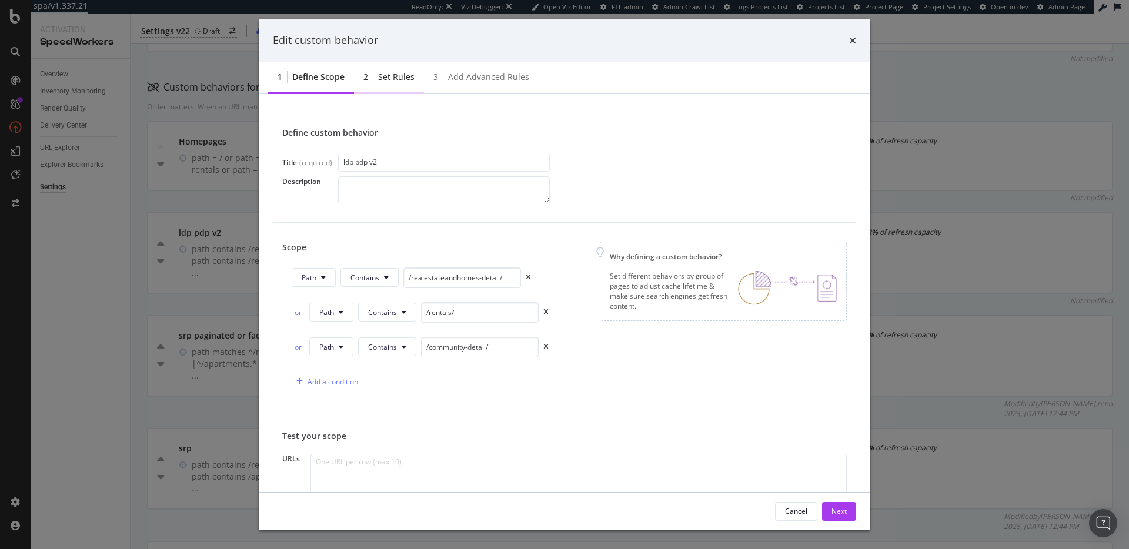
click at [390, 88] on div "2 Set rules" at bounding box center [389, 78] width 70 height 32
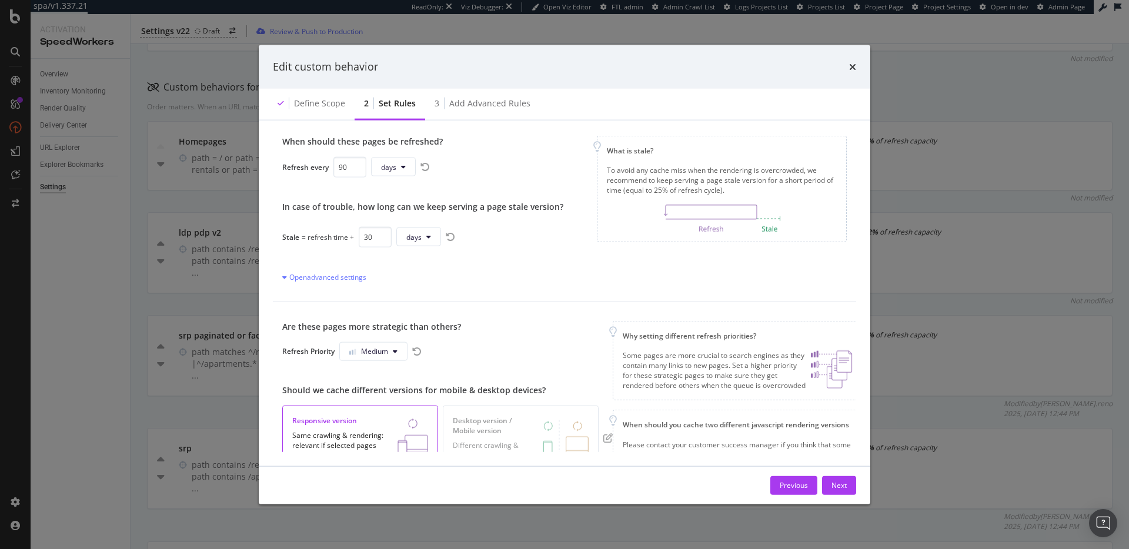
scroll to position [118, 0]
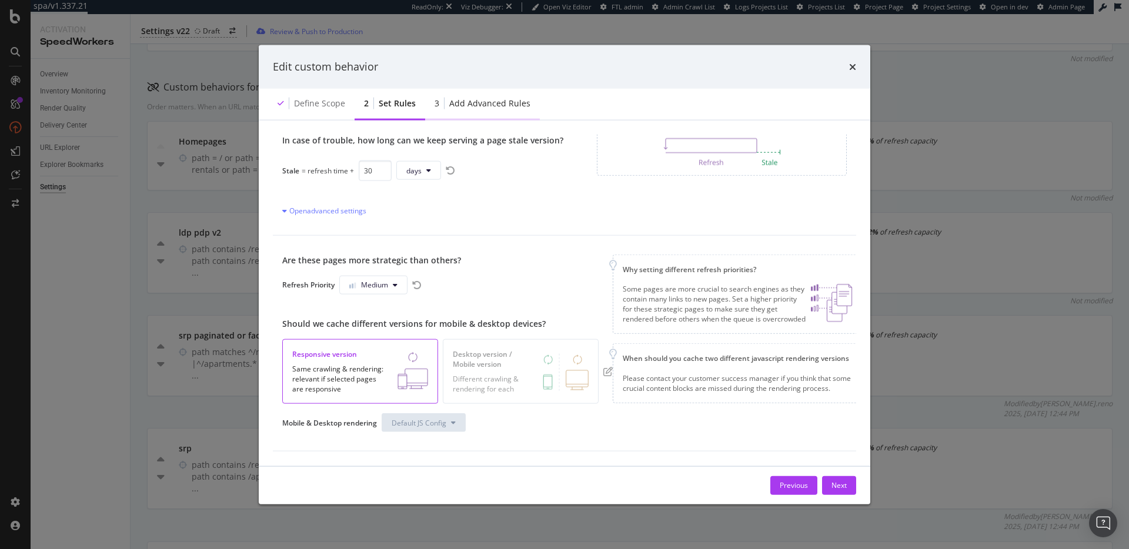
click at [489, 108] on div "Add advanced rules" at bounding box center [489, 103] width 81 height 12
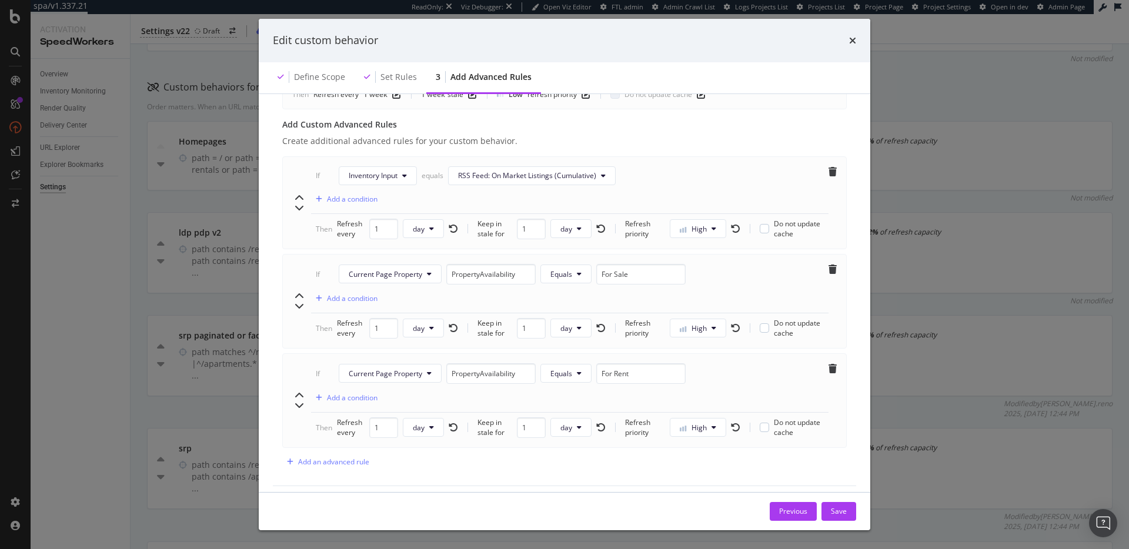
scroll to position [432, 0]
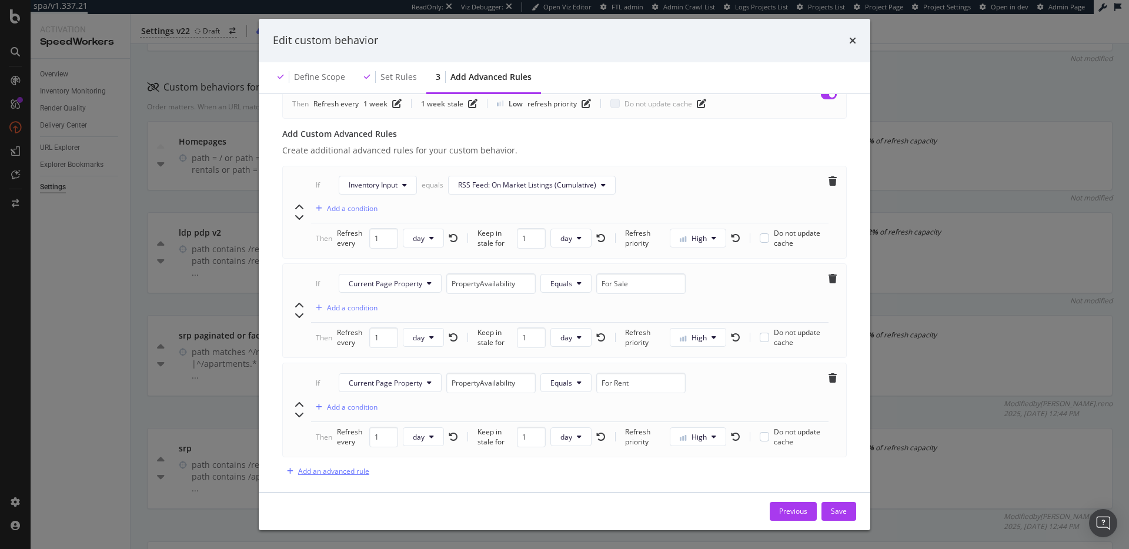
click at [350, 472] on div "Add an advanced rule" at bounding box center [333, 471] width 71 height 10
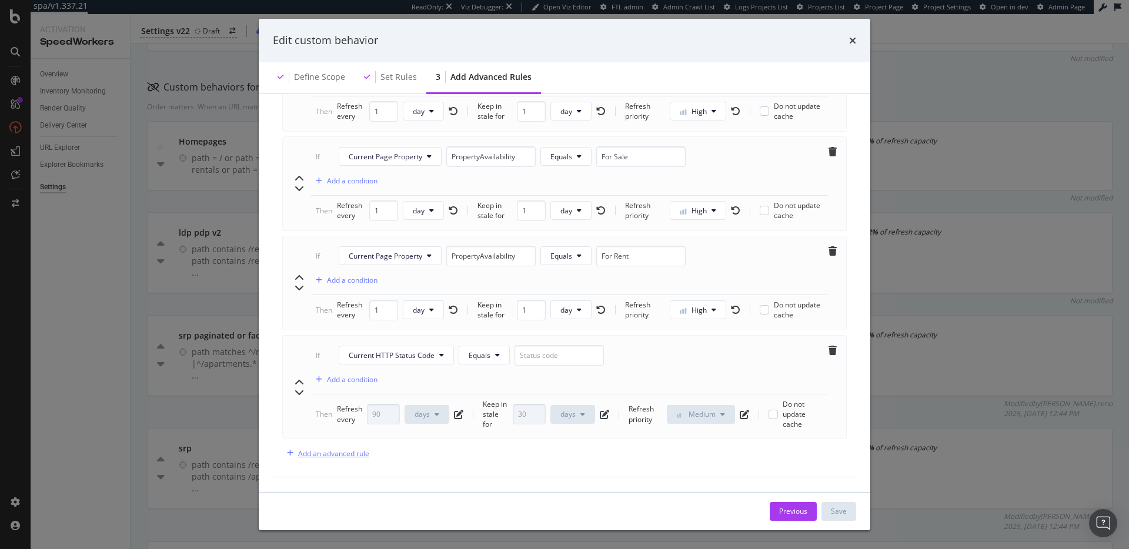
scroll to position [568, 0]
click at [420, 350] on span "Current HTTP Status Code" at bounding box center [392, 355] width 86 height 10
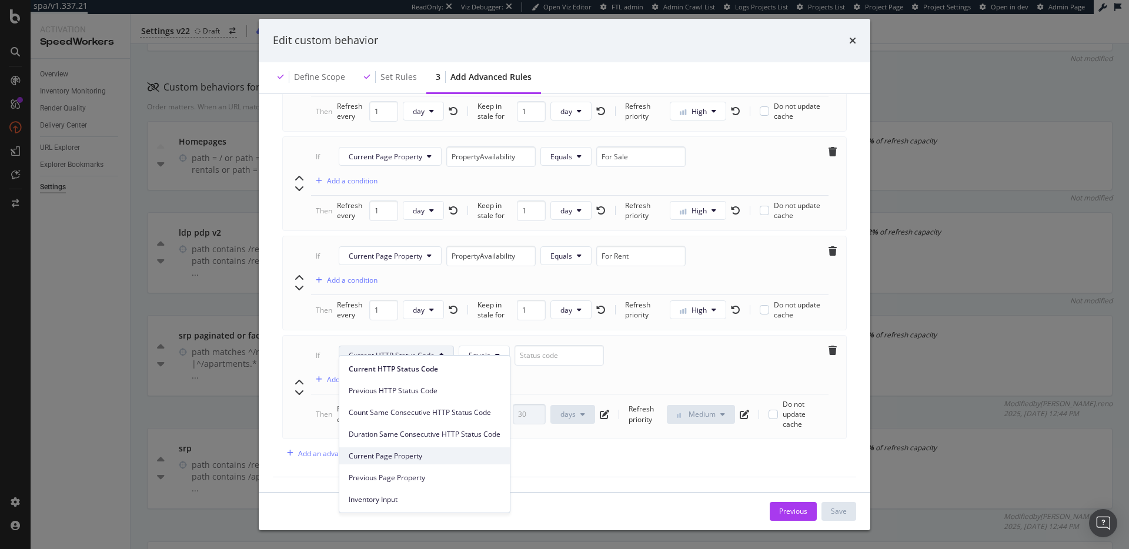
click at [404, 456] on span "Current Page Property" at bounding box center [425, 456] width 152 height 11
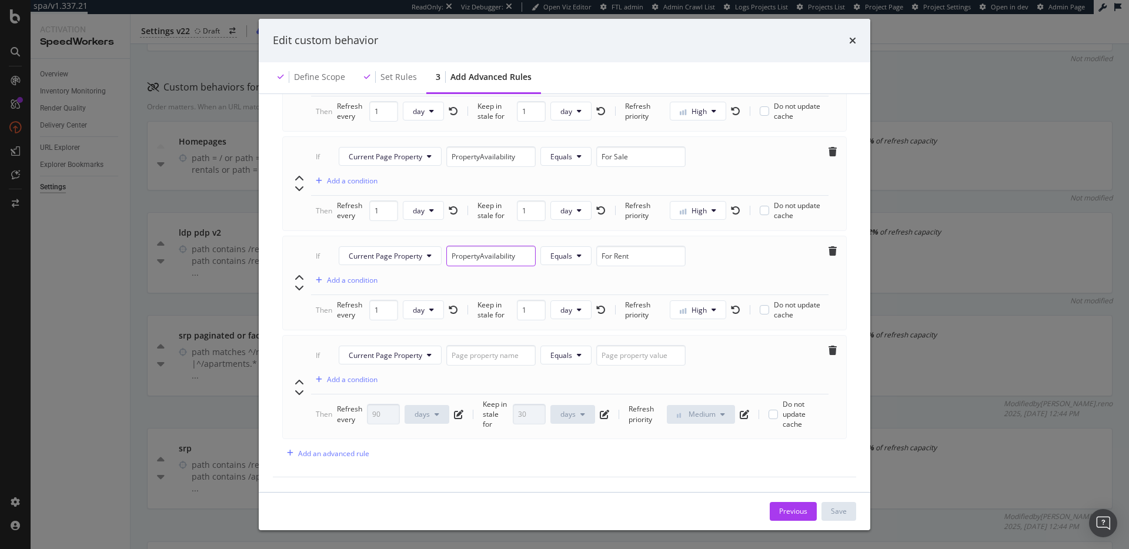
click at [484, 246] on input "PropertyAvailability" at bounding box center [490, 256] width 89 height 21
click at [477, 345] on input "modal" at bounding box center [490, 355] width 89 height 21
paste input "PropertyAvailability"
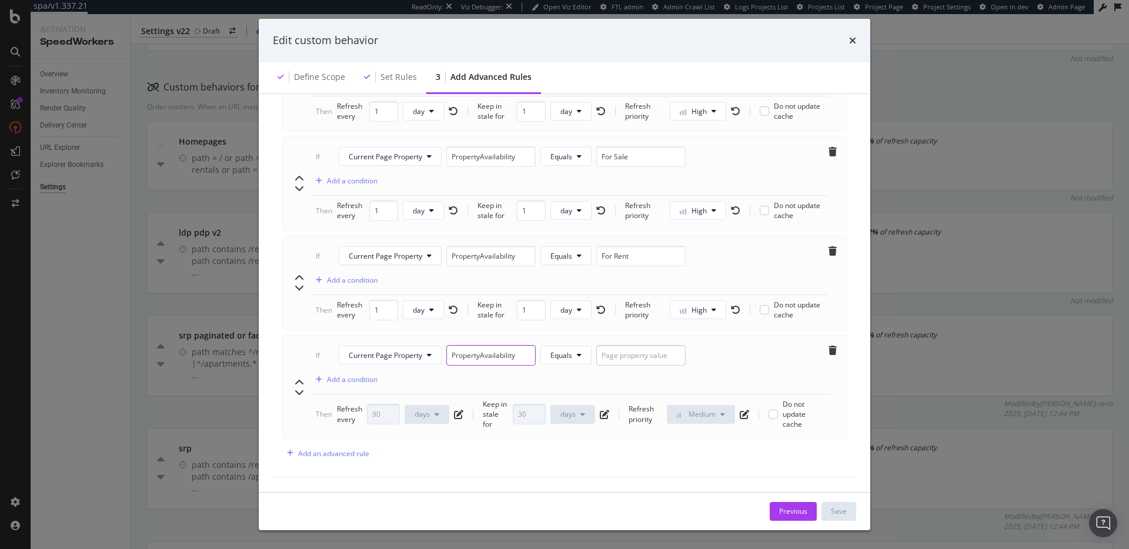
type input "PropertyAvailability"
click at [634, 346] on input "modal" at bounding box center [640, 355] width 89 height 21
type input "Recently Sold"
click at [462, 410] on div "Then Refresh every 90 days Keep in stale for 30 days Refresh priority Medium Do…" at bounding box center [570, 414] width 508 height 30
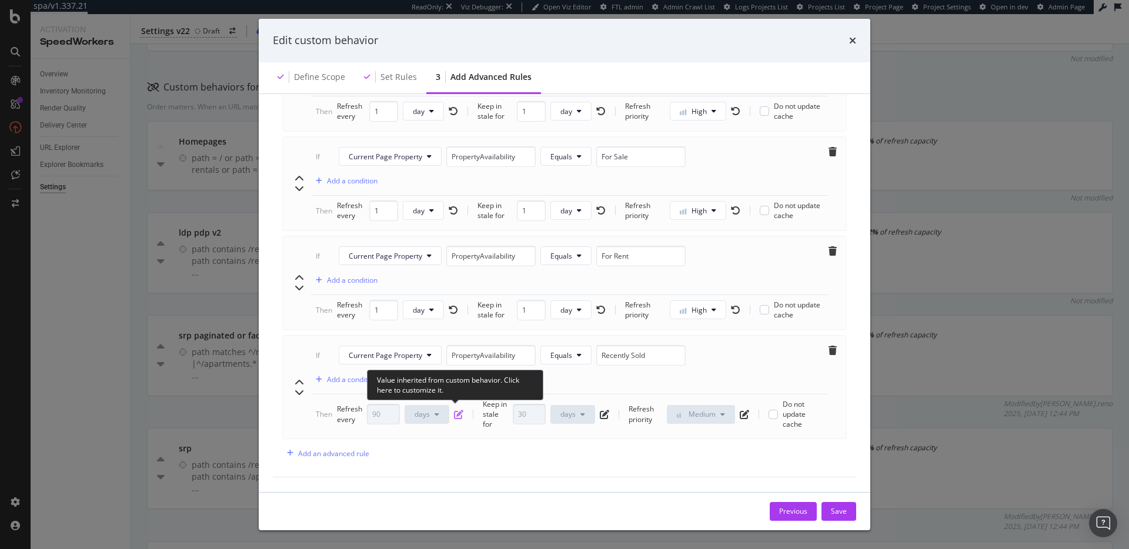
click at [457, 410] on icon "pen-to-square" at bounding box center [458, 414] width 9 height 9
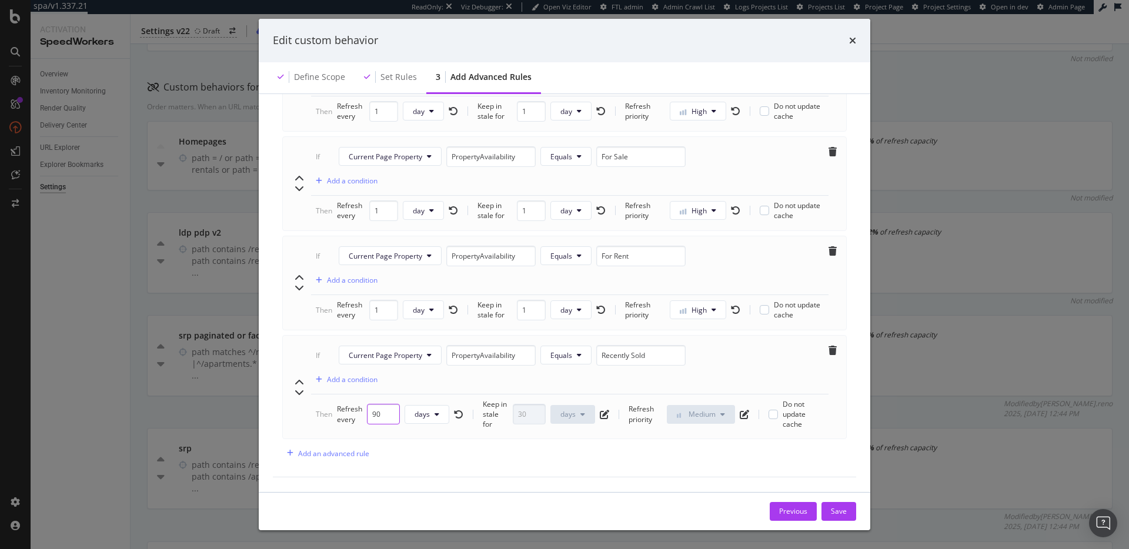
click at [380, 412] on input "90" at bounding box center [383, 414] width 33 height 21
click at [376, 412] on input "90" at bounding box center [383, 414] width 33 height 21
type input "30"
click at [530, 447] on div "Advanced rules allow you to manage exceptions based on 3 possible criteria: HTT…" at bounding box center [564, 13] width 583 height 929
click at [299, 378] on icon "chevron-up" at bounding box center [299, 382] width 9 height 9
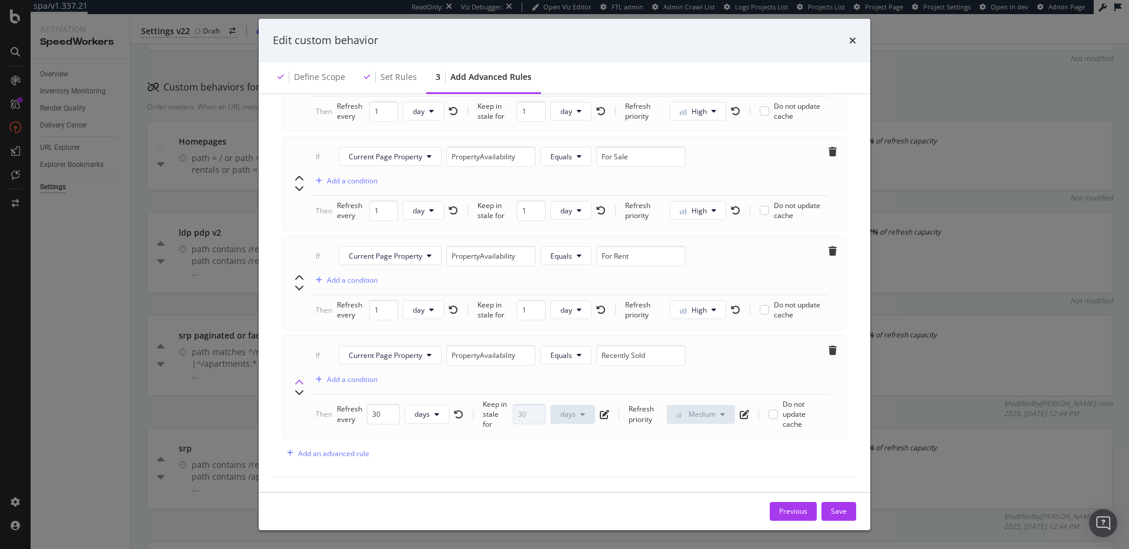
type input "Recently Sold"
type input "30"
type input "1"
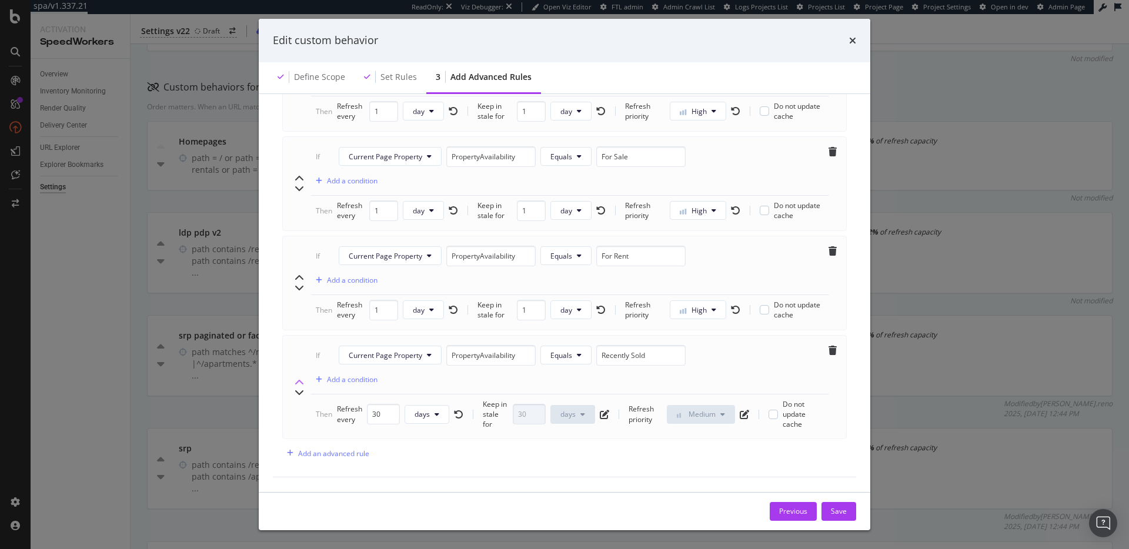
type input "For Rent"
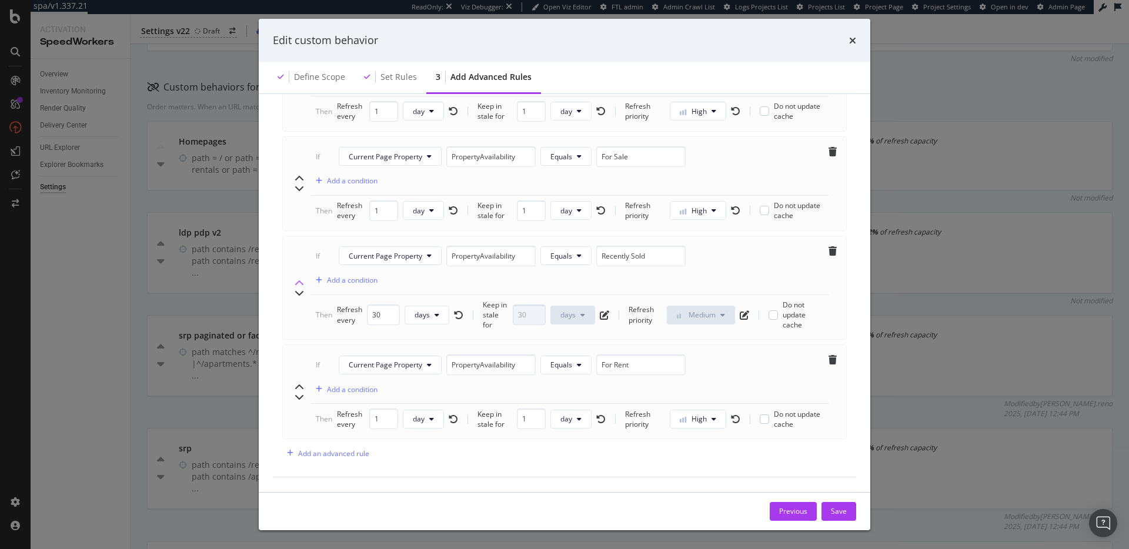
click at [300, 279] on icon "chevron-up" at bounding box center [299, 283] width 9 height 9
type input "Recently Sold"
type input "30"
type input "For Sale"
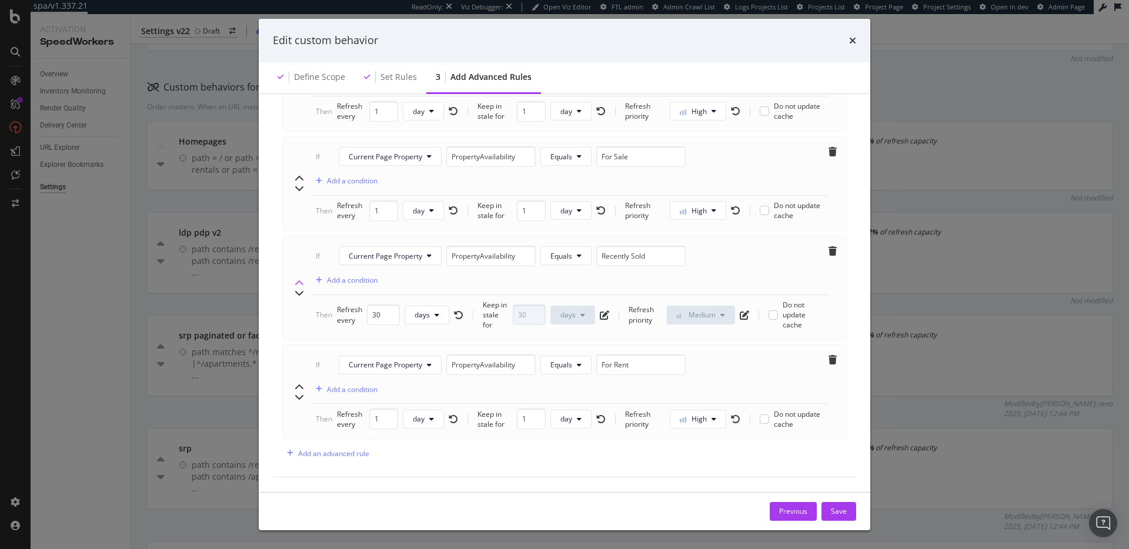
type input "1"
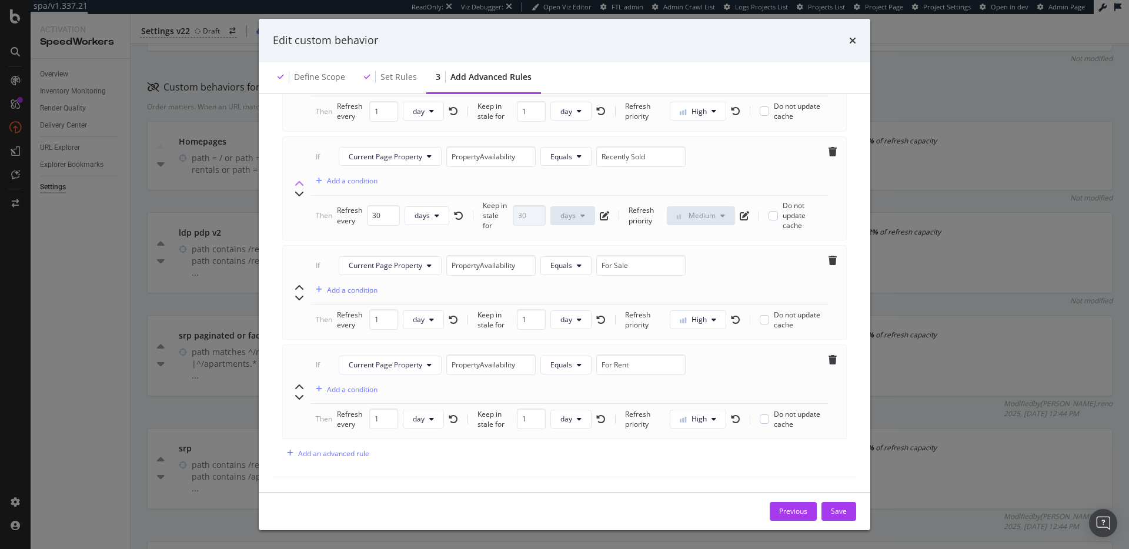
click at [300, 179] on icon "chevron-up" at bounding box center [299, 183] width 9 height 9
type input "30"
type input "1"
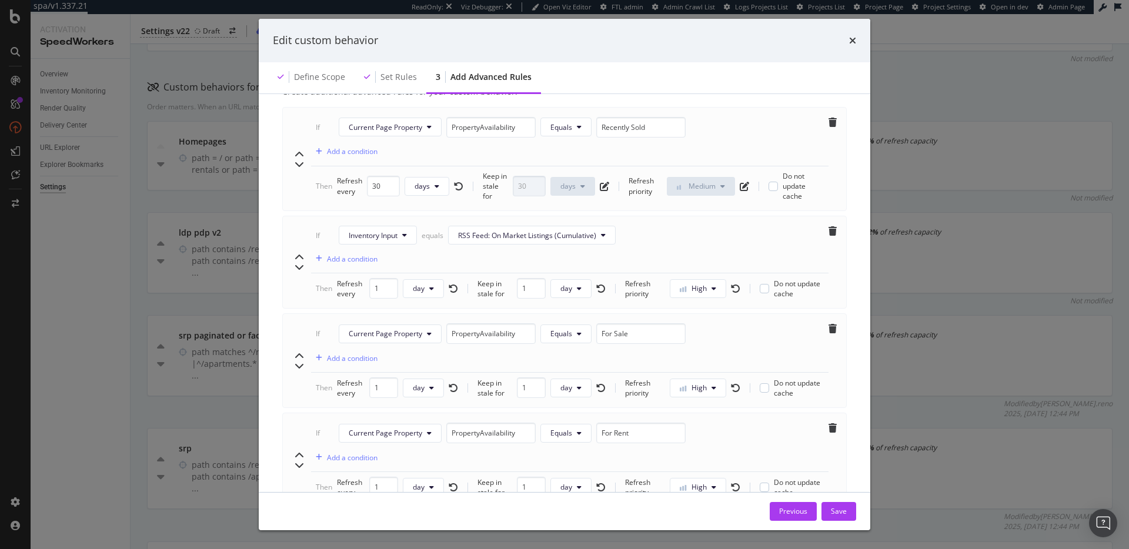
scroll to position [493, 0]
click at [297, 166] on icon "chevron-down" at bounding box center [299, 161] width 9 height 9
type input "1"
type input "30"
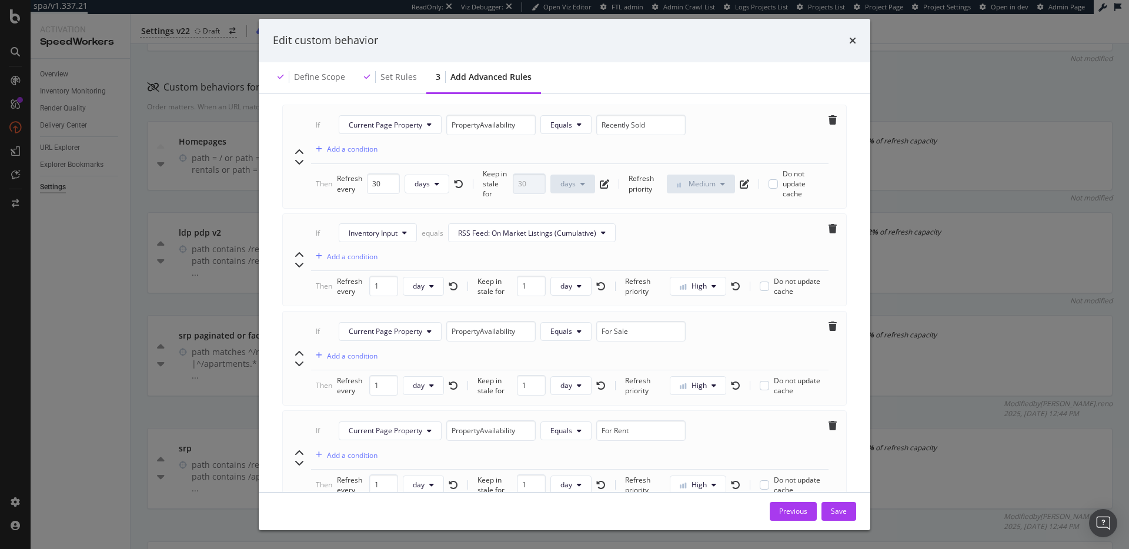
type input "30"
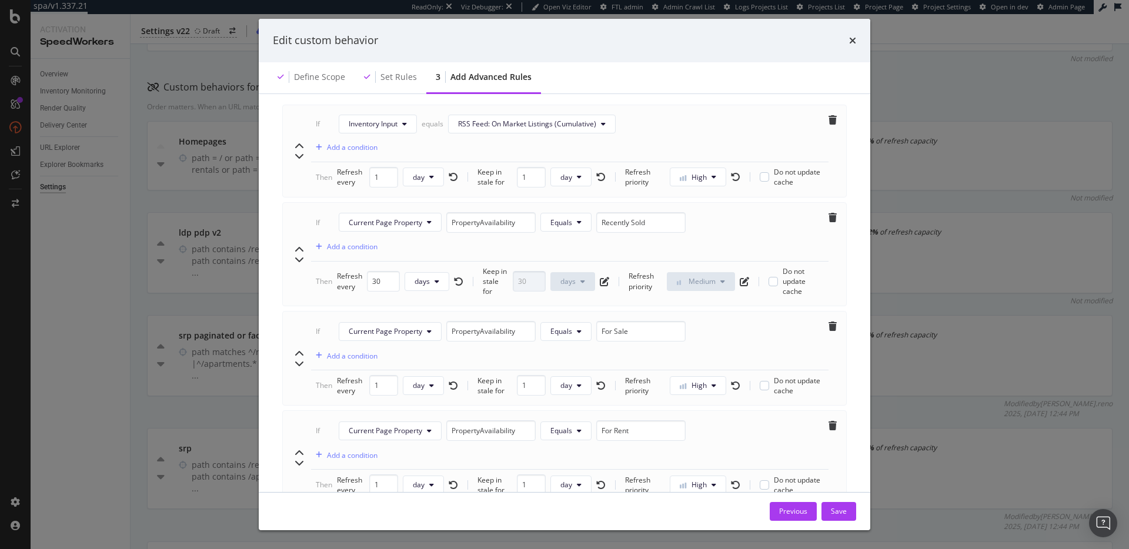
drag, startPoint x: 301, startPoint y: 252, endPoint x: 309, endPoint y: 252, distance: 7.7
click at [300, 251] on icon "chevron-up" at bounding box center [299, 249] width 9 height 9
type input "30"
type input "1"
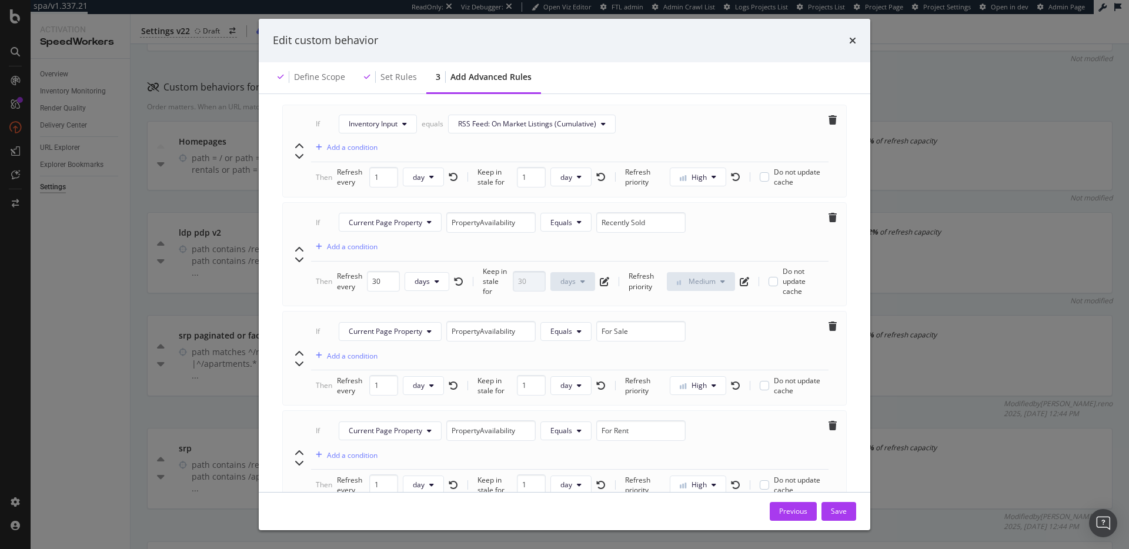
type input "1"
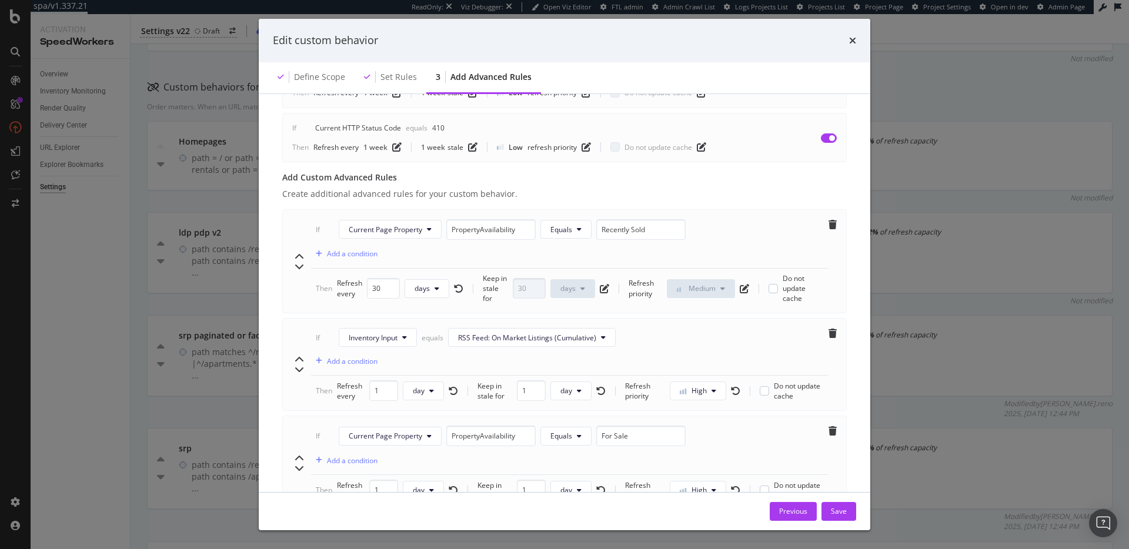
scroll to position [388, 0]
click at [841, 513] on div "Save" at bounding box center [839, 511] width 16 height 10
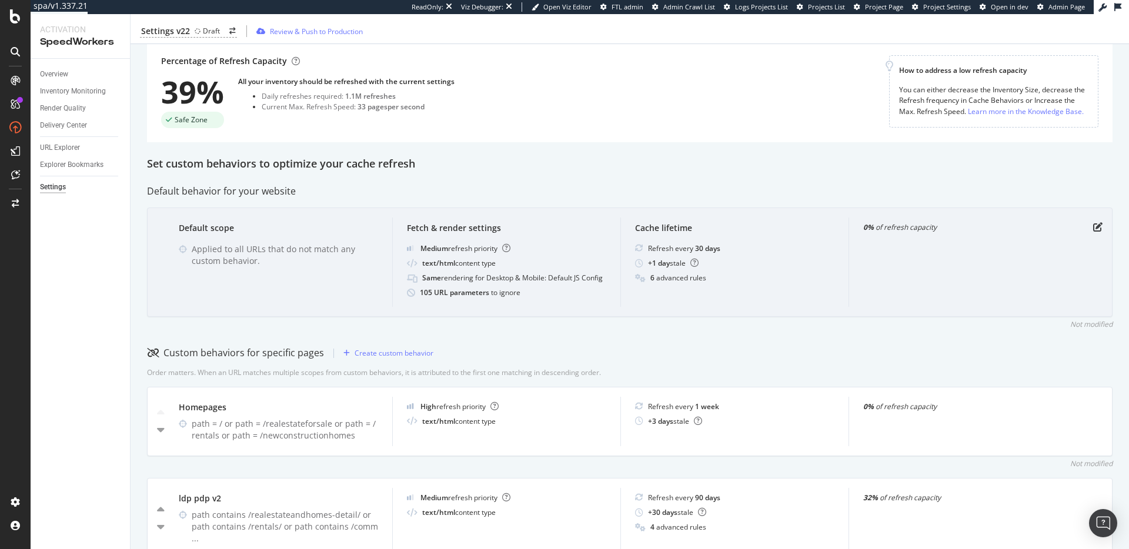
scroll to position [0, 0]
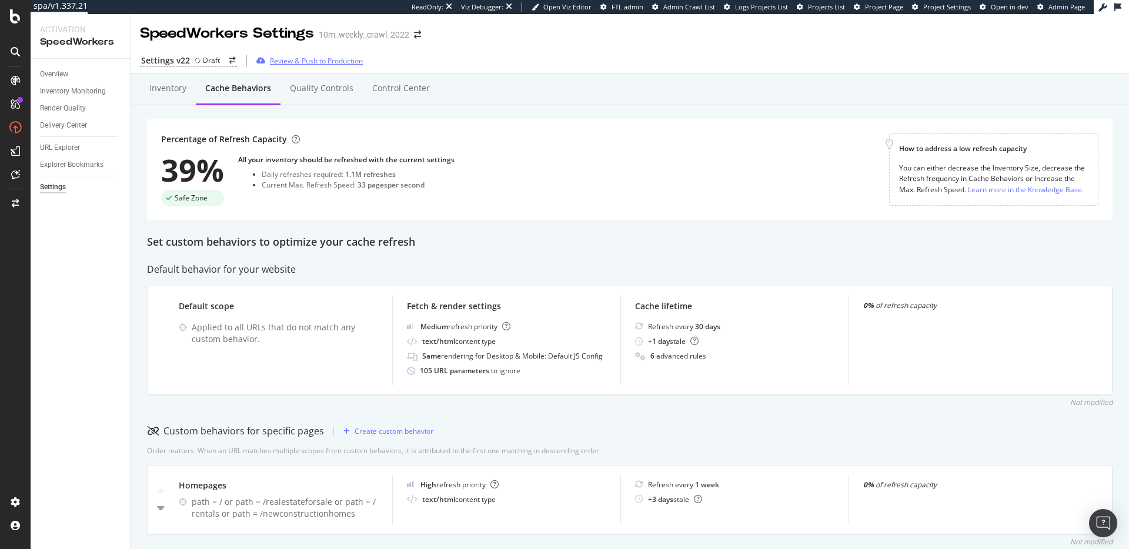
click at [325, 59] on div "Review & Push to Production" at bounding box center [316, 61] width 93 height 10
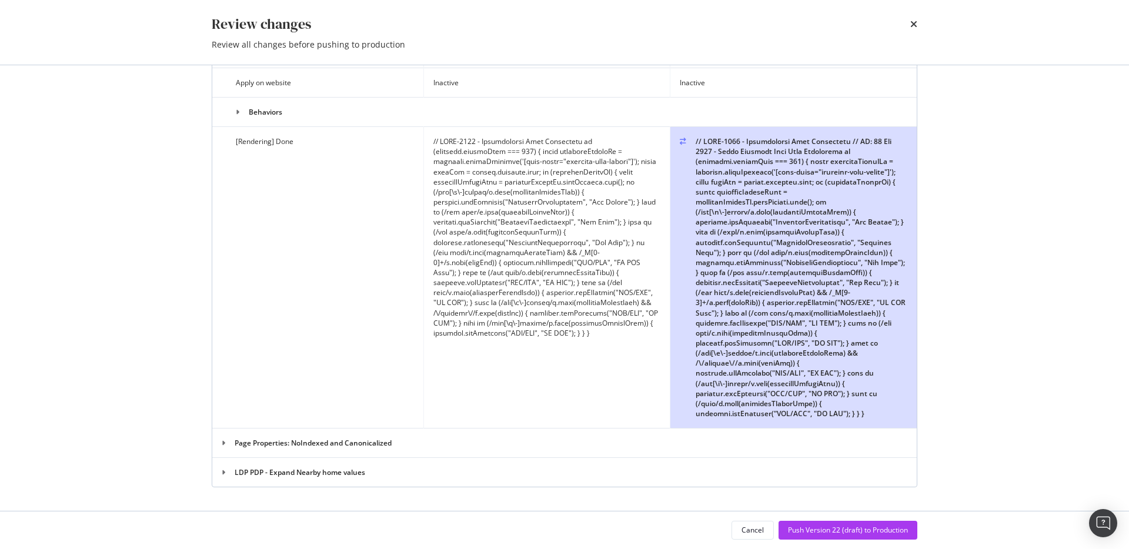
scroll to position [6132, 0]
click at [841, 528] on div "Push Version 22 (draft) to Production" at bounding box center [848, 530] width 120 height 10
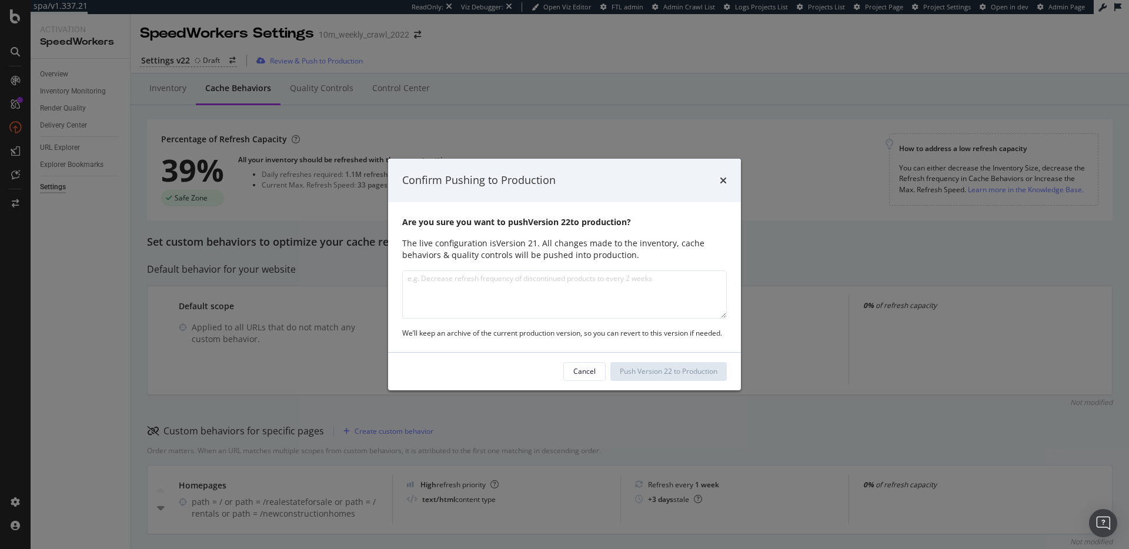
click at [581, 289] on textarea "modal" at bounding box center [564, 294] width 324 height 48
type textarea "Added Recently Sold page property, advanced rules and extended staleness period…"
click at [677, 372] on div "Push Version 22 to Production" at bounding box center [669, 371] width 98 height 10
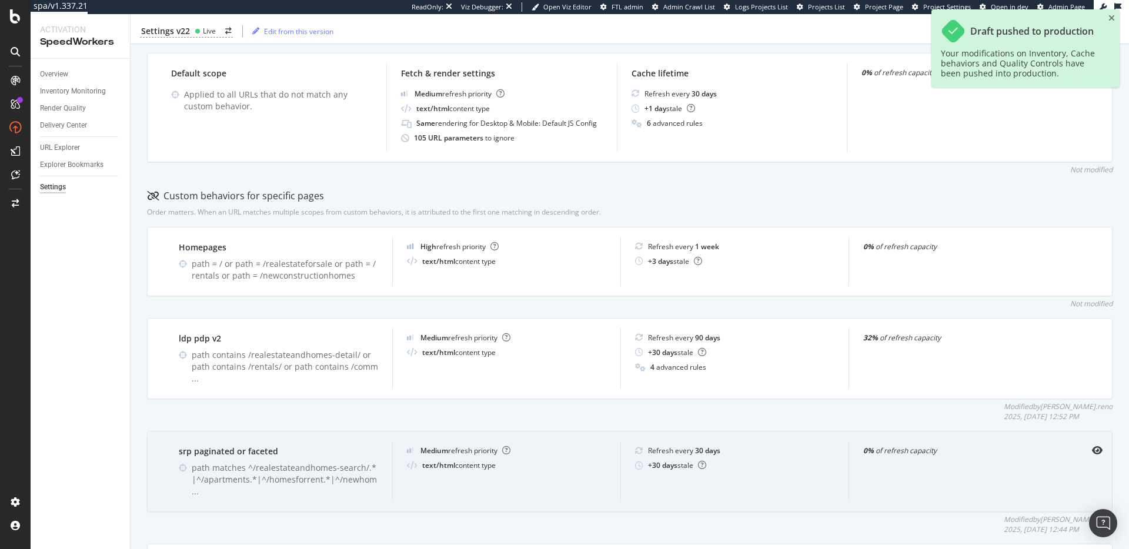
scroll to position [0, 0]
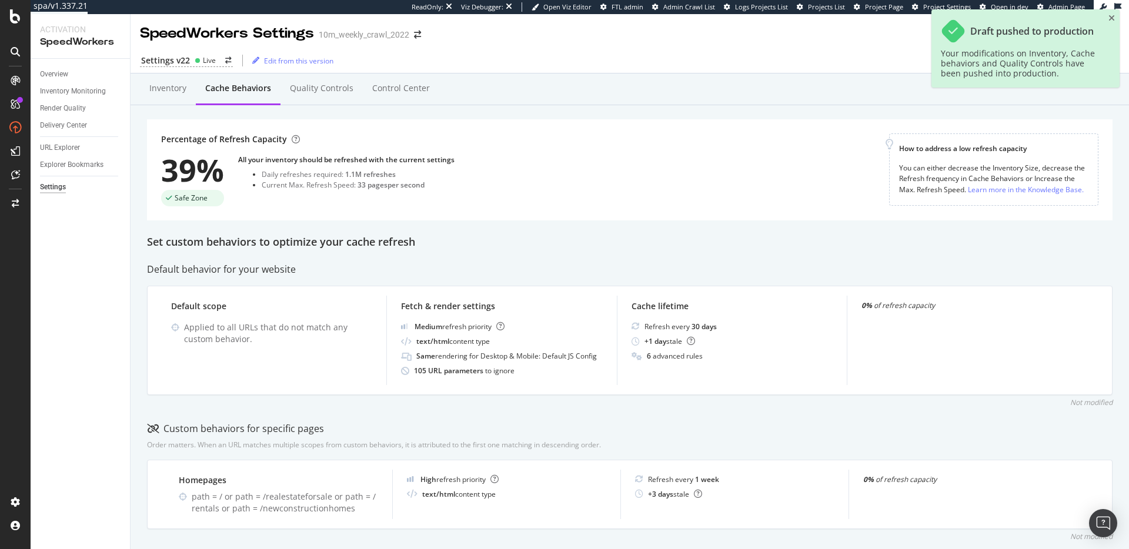
click at [481, 245] on div "Set custom behaviors to optimize your cache refresh" at bounding box center [629, 242] width 965 height 15
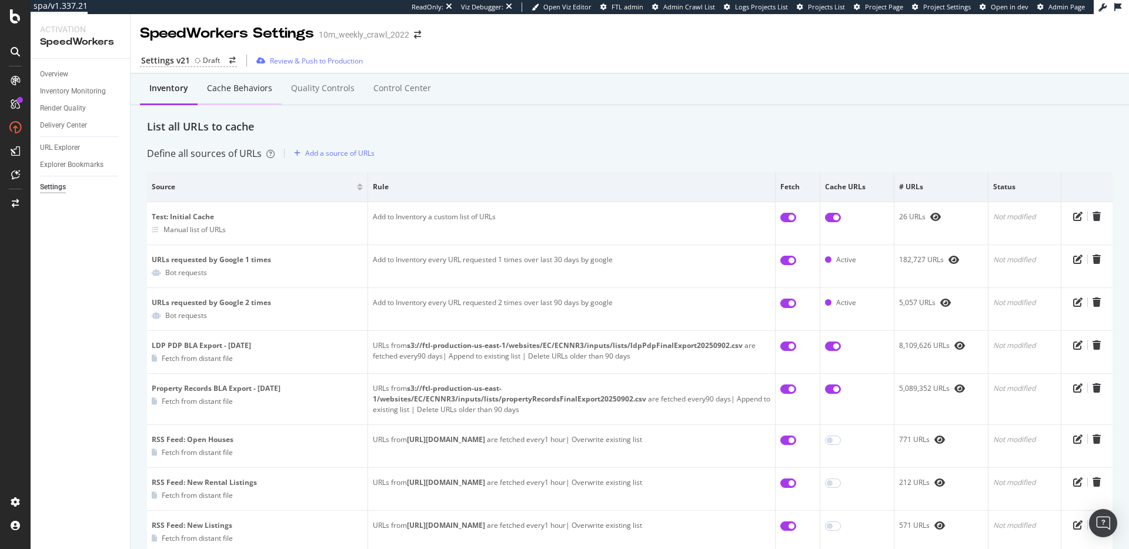
click at [256, 86] on div "Cache behaviors" at bounding box center [239, 88] width 65 height 12
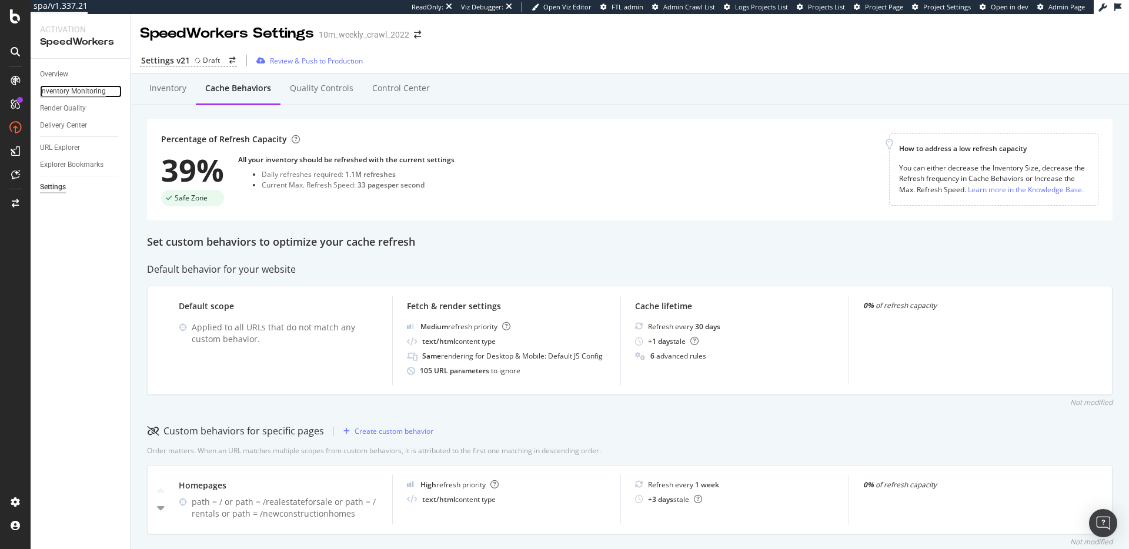
click at [63, 91] on div "Inventory Monitoring" at bounding box center [73, 91] width 66 height 12
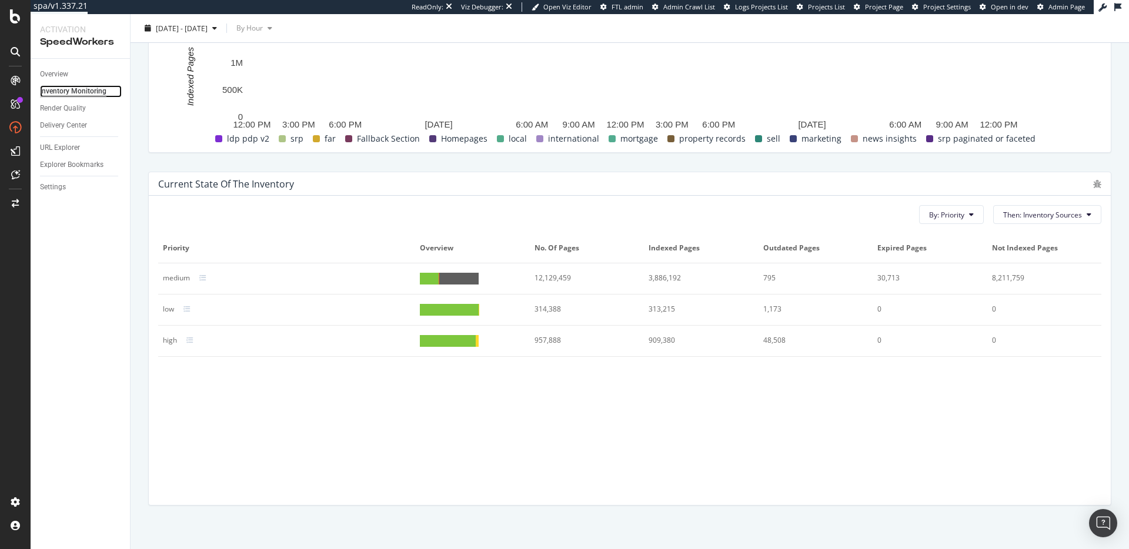
scroll to position [457, 0]
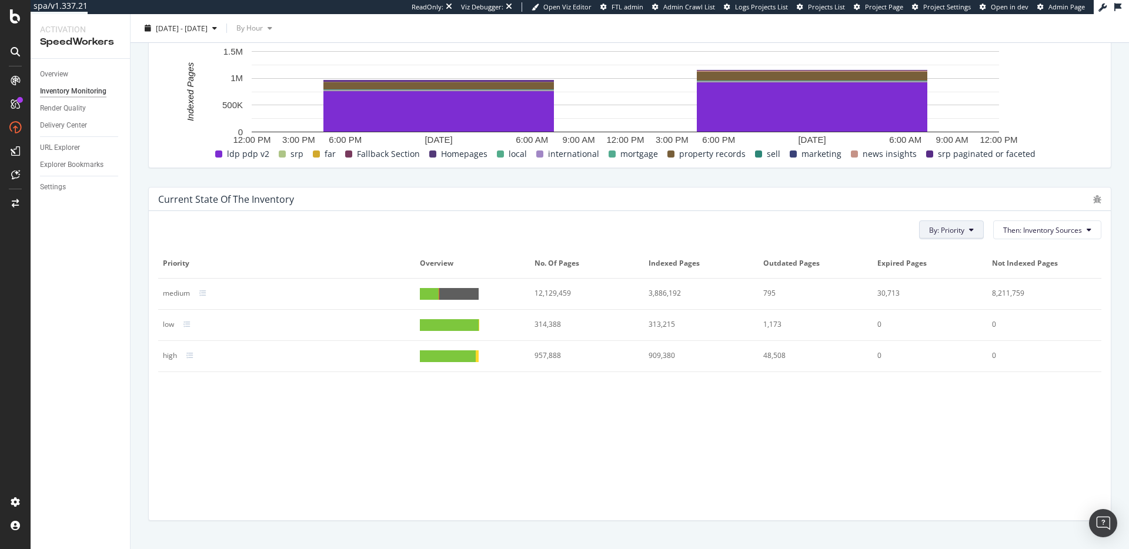
click at [942, 222] on button "By: Priority" at bounding box center [951, 229] width 65 height 19
click at [963, 253] on span "Cache Behavior" at bounding box center [959, 253] width 80 height 11
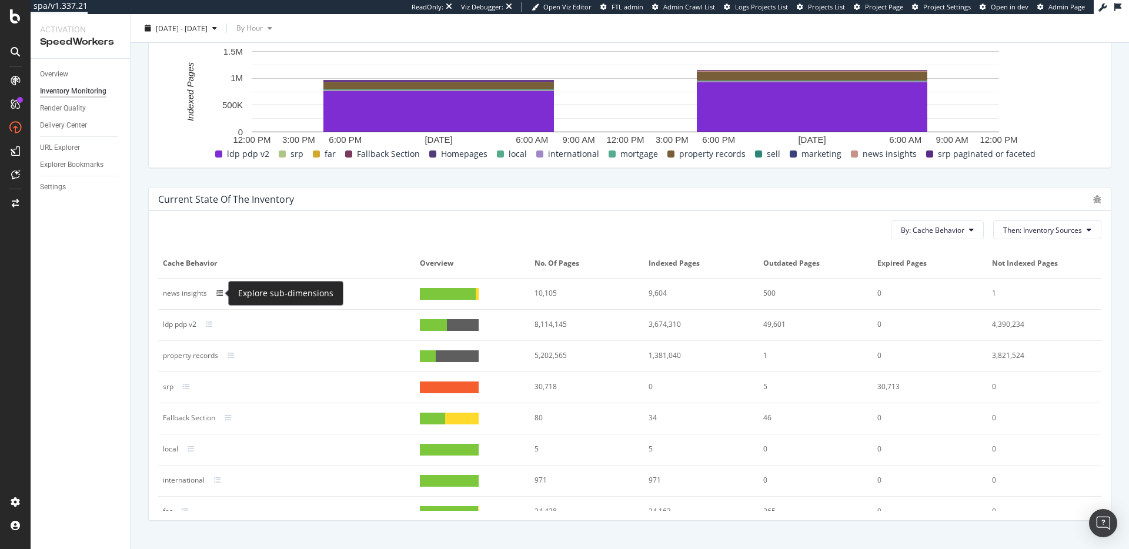
click at [220, 294] on icon at bounding box center [219, 293] width 7 height 7
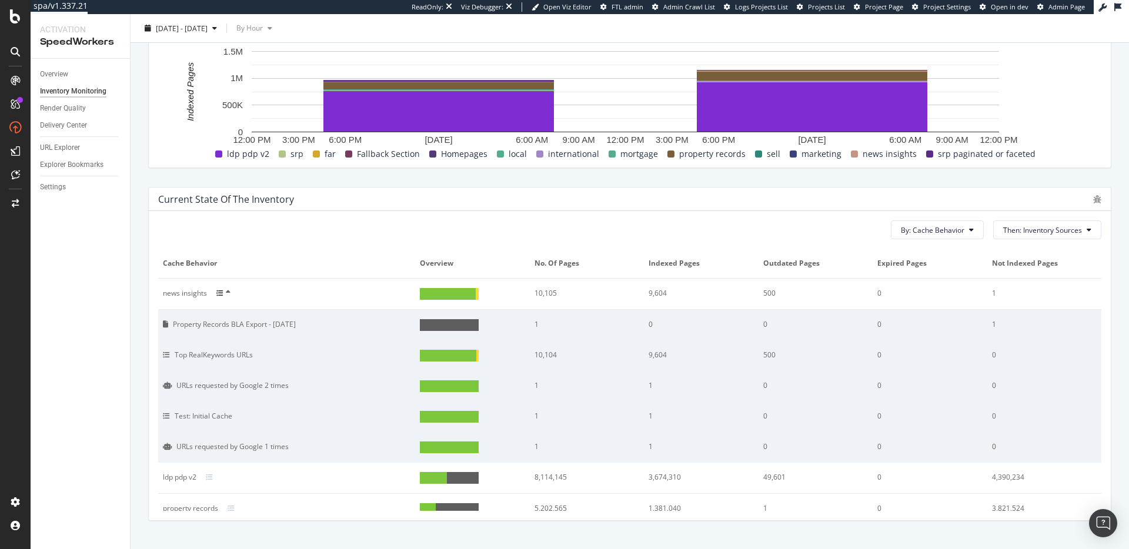
click at [220, 294] on icon at bounding box center [219, 293] width 7 height 7
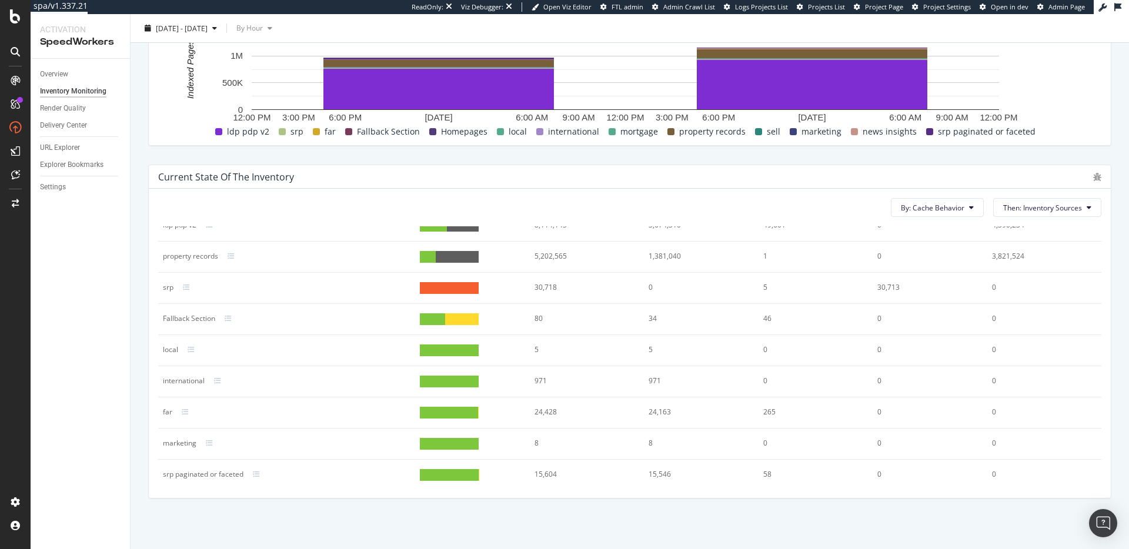
scroll to position [0, 0]
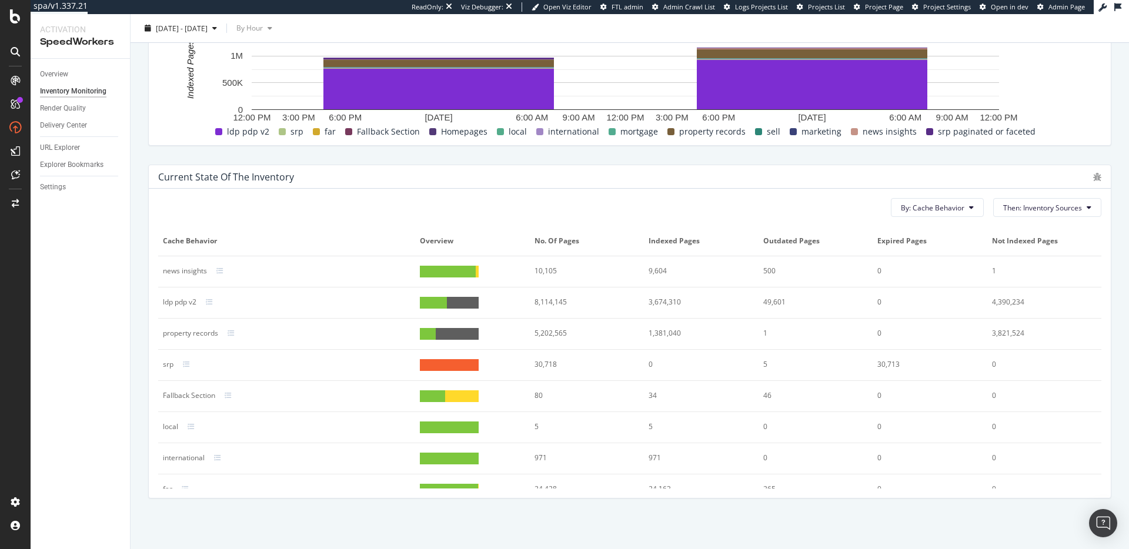
click at [543, 363] on div "30,718" at bounding box center [581, 364] width 95 height 11
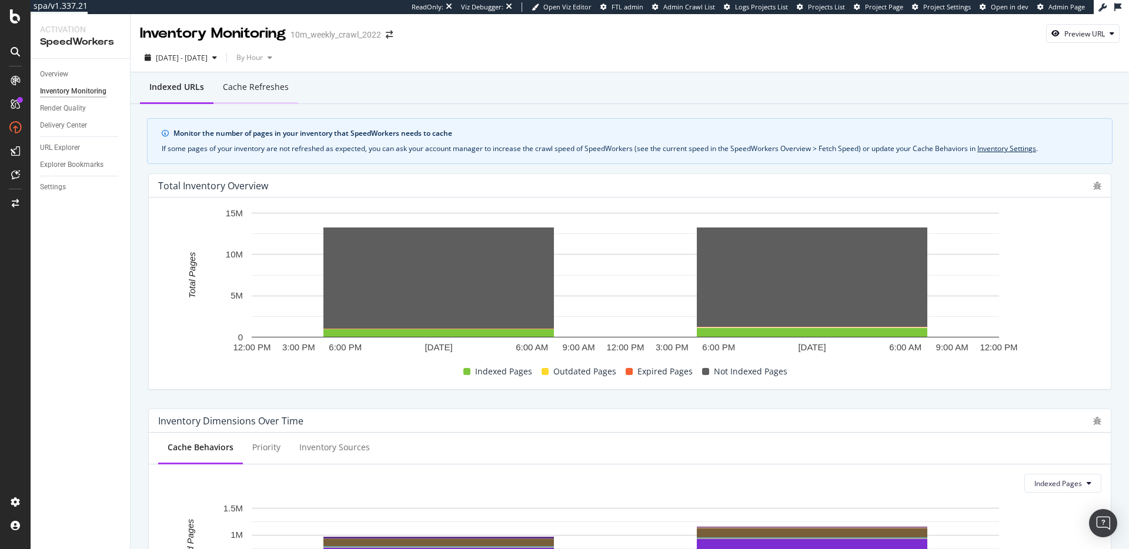
click at [252, 91] on div "Cache refreshes" at bounding box center [256, 87] width 66 height 12
